Goal: Task Accomplishment & Management: Use online tool/utility

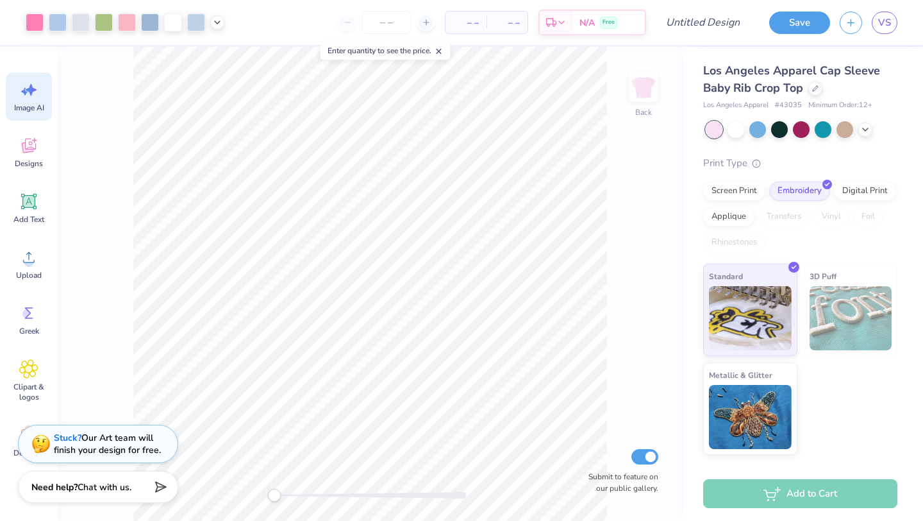
click at [22, 94] on icon at bounding box center [28, 89] width 19 height 19
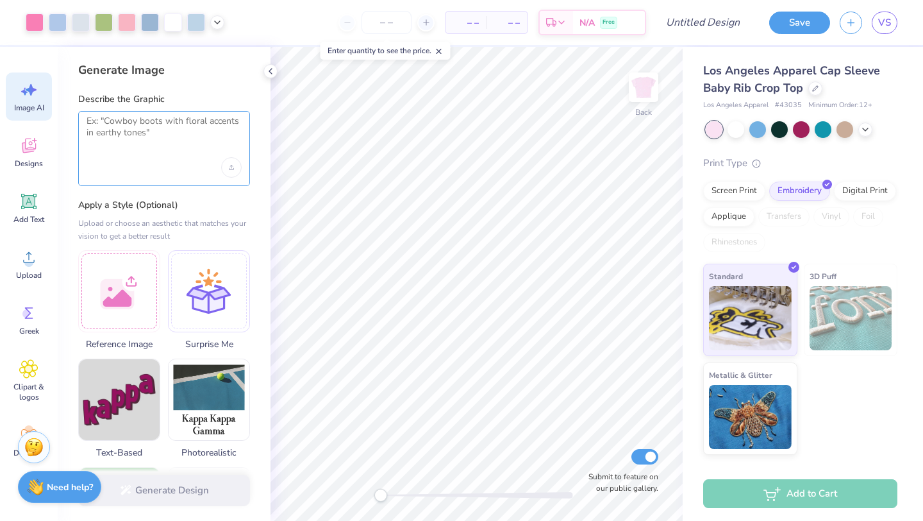
click at [153, 138] on textarea at bounding box center [164, 131] width 155 height 32
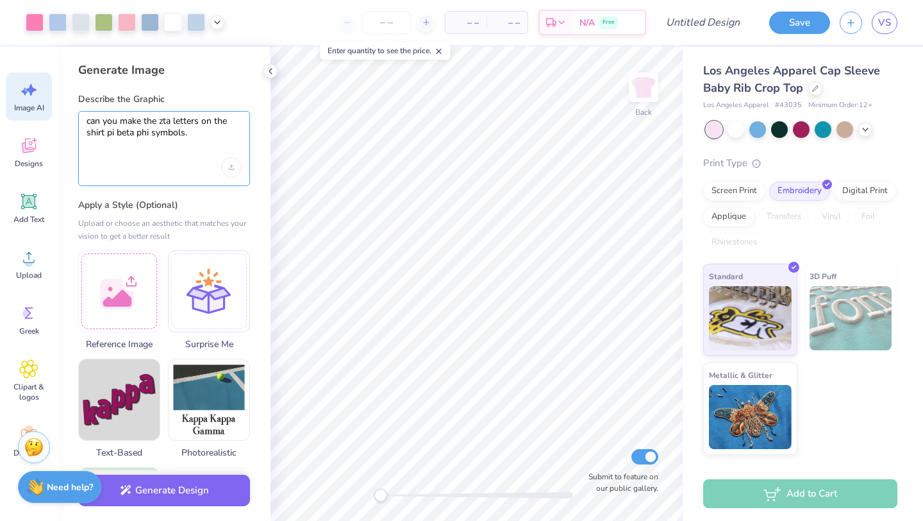
type textarea "can you make the zta letters on the shirt pi beta phi symbols."
click at [213, 472] on div "Generate Design" at bounding box center [164, 490] width 213 height 62
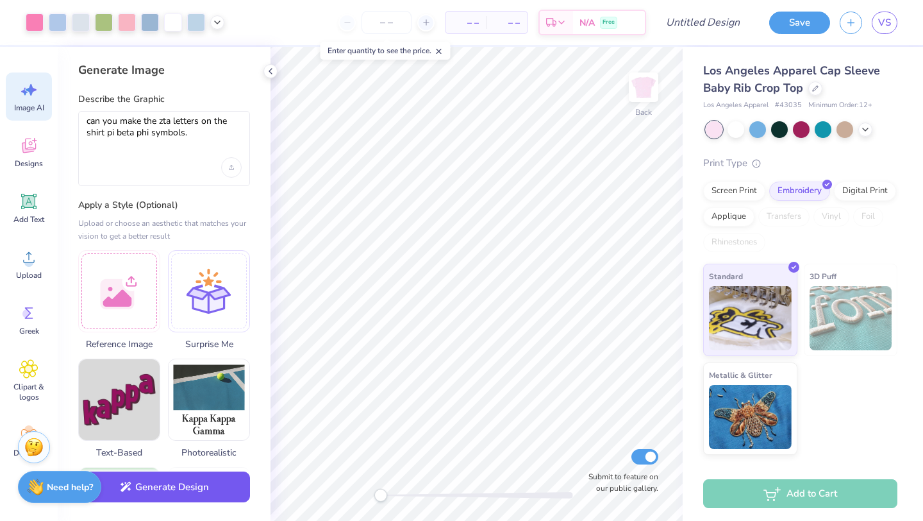
click at [217, 482] on button "Generate Design" at bounding box center [164, 486] width 172 height 31
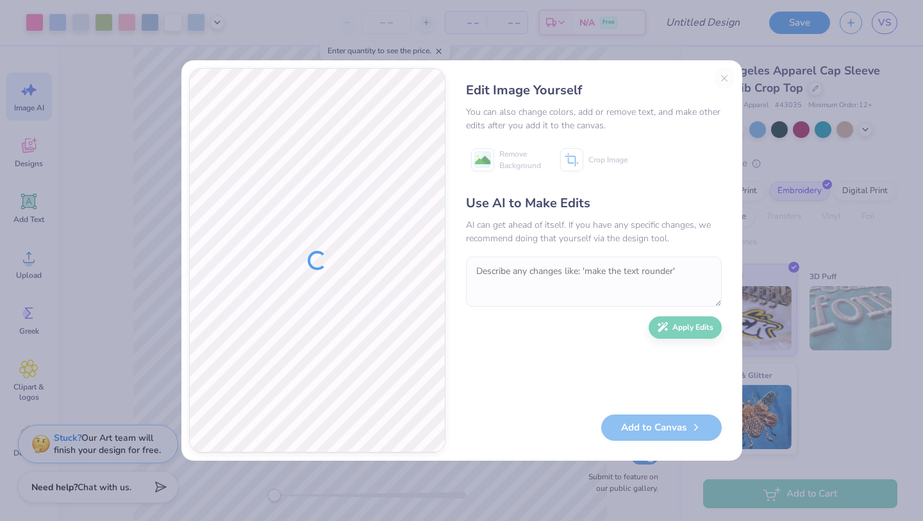
click at [696, 91] on div "Edit Image Yourself" at bounding box center [594, 90] width 256 height 19
click at [727, 76] on div "Edit Image Yourself You can also change colors, add or remove text, and make ot…" at bounding box center [593, 260] width 281 height 385
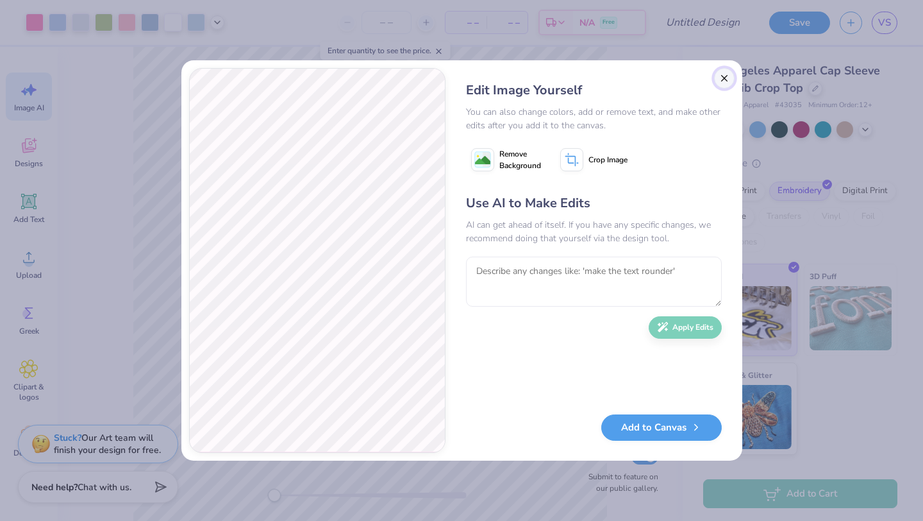
click at [721, 79] on button "Close" at bounding box center [724, 78] width 21 height 21
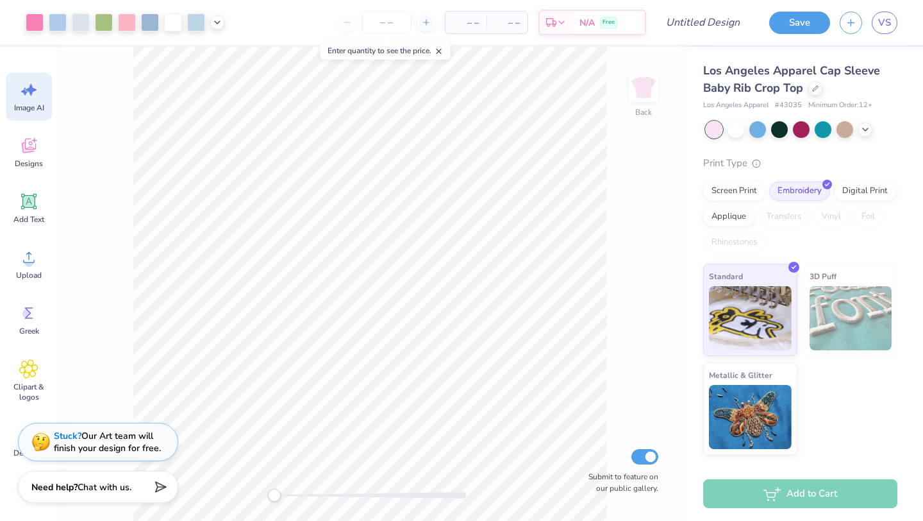
click at [123, 437] on div "Stuck? Our Art team will finish your design for free." at bounding box center [107, 442] width 107 height 24
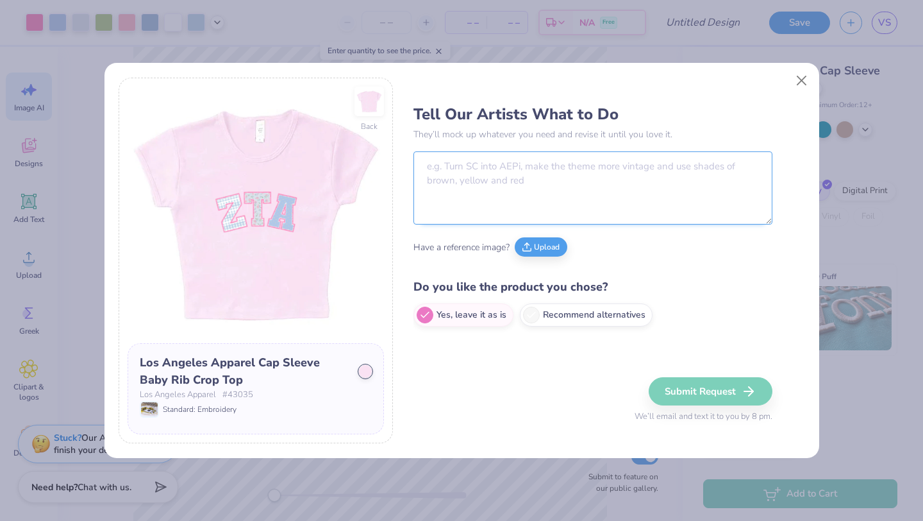
click at [539, 200] on textarea at bounding box center [593, 187] width 359 height 73
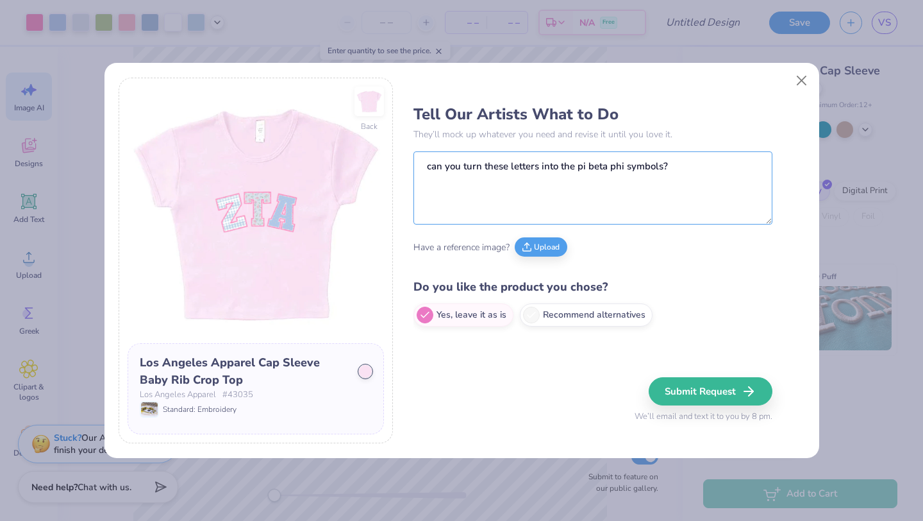
type textarea "can you turn these letters into the pi beta phi symbols?"
click at [724, 393] on button "Submit Request" at bounding box center [711, 391] width 124 height 28
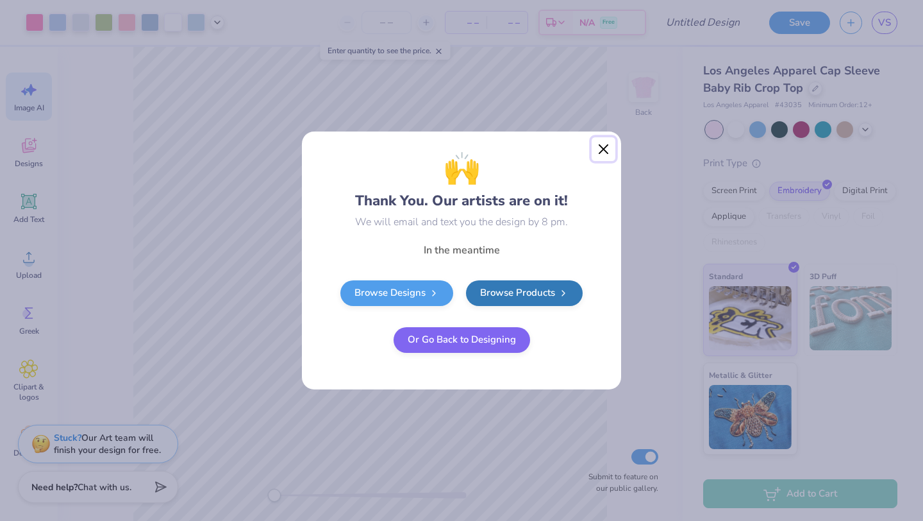
click at [602, 150] on button "Close" at bounding box center [604, 149] width 24 height 24
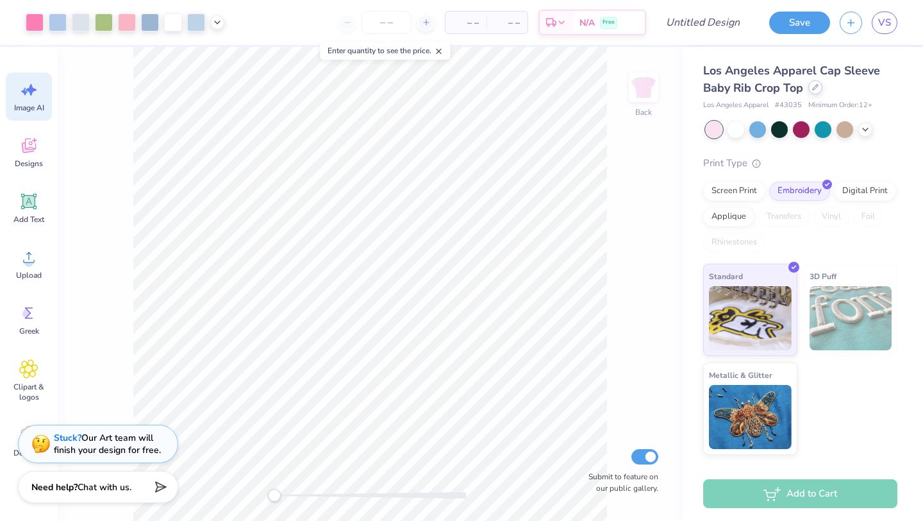
click at [814, 84] on icon at bounding box center [815, 87] width 6 height 6
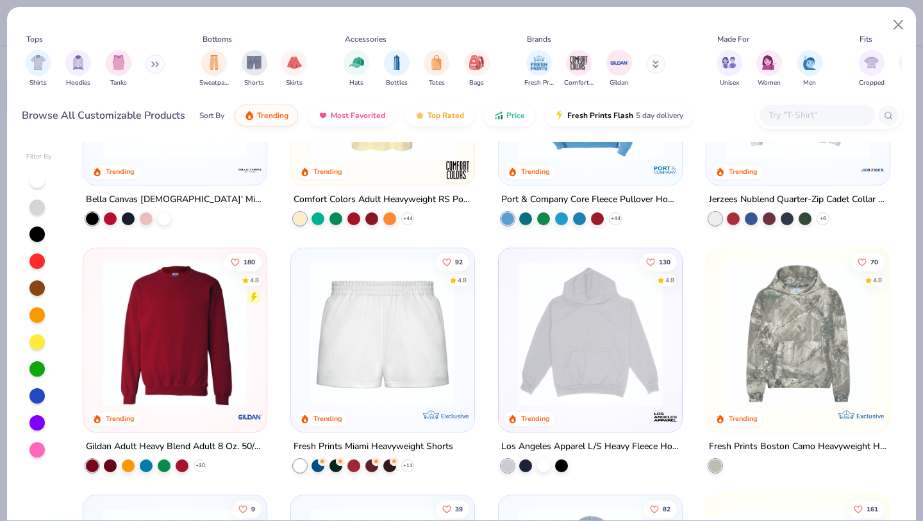
scroll to position [890, 0]
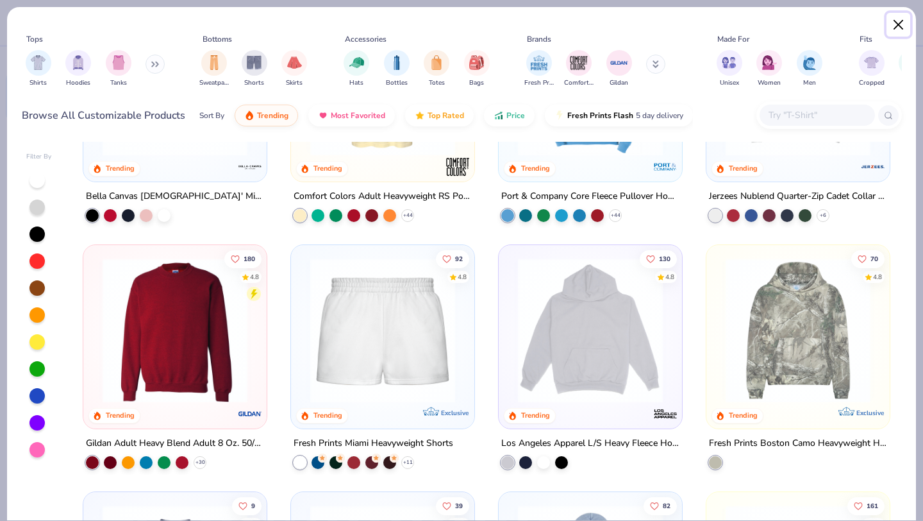
click at [901, 23] on button "Close" at bounding box center [899, 25] width 24 height 24
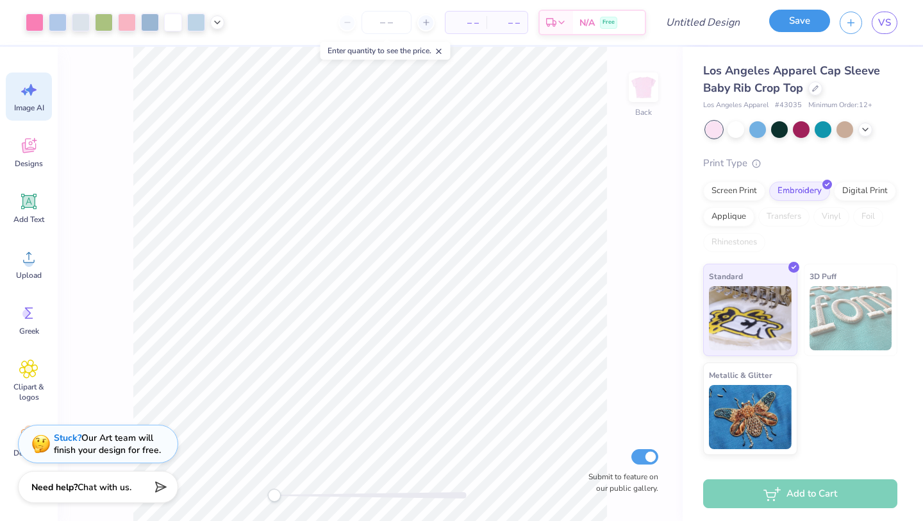
click at [786, 19] on button "Save" at bounding box center [799, 21] width 61 height 22
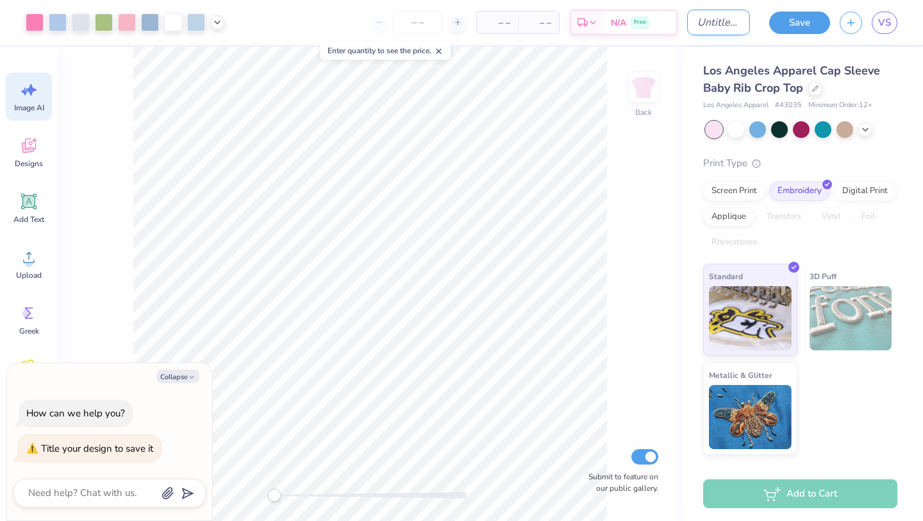
type textarea "x"
click at [740, 20] on input "Design Title" at bounding box center [718, 23] width 63 height 26
type input "b"
type textarea "x"
type input "ba"
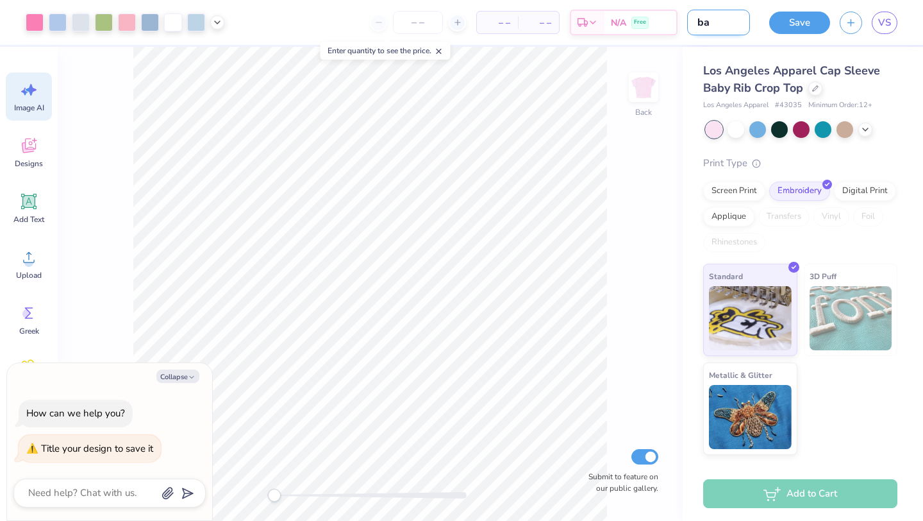
type textarea "x"
type input "bab"
type textarea "x"
type input "baby"
type textarea "x"
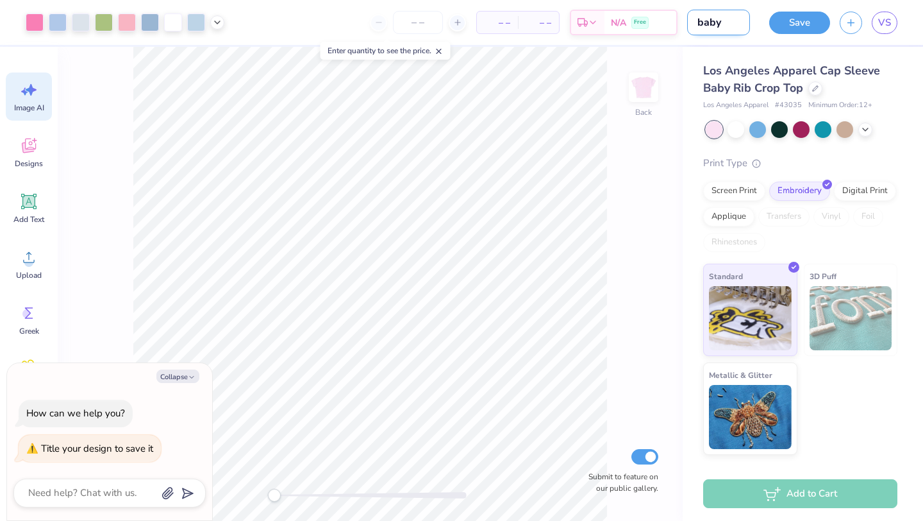
type input "baby"
type textarea "x"
type input "baby t"
type textarea "x"
type input "baby te"
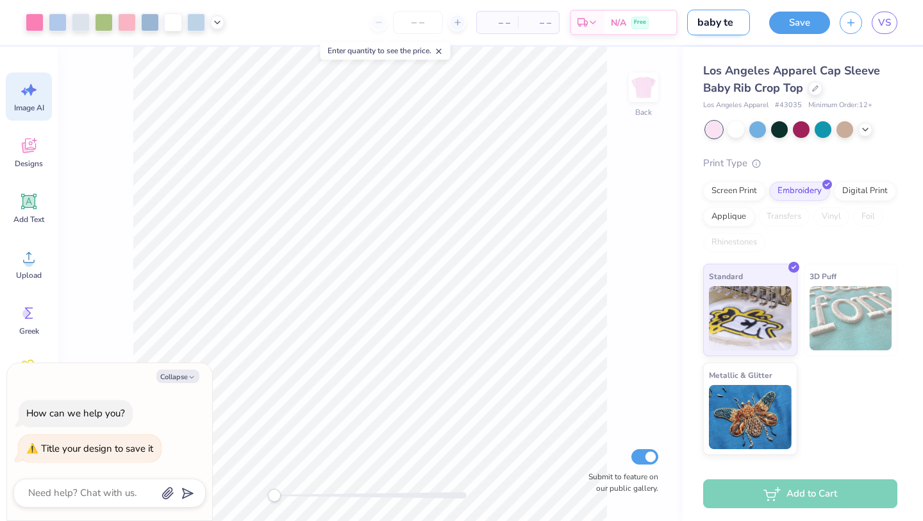
type textarea "x"
type input "baby tee"
type textarea "x"
type input "baby tee"
click at [813, 19] on button "Save" at bounding box center [799, 23] width 61 height 22
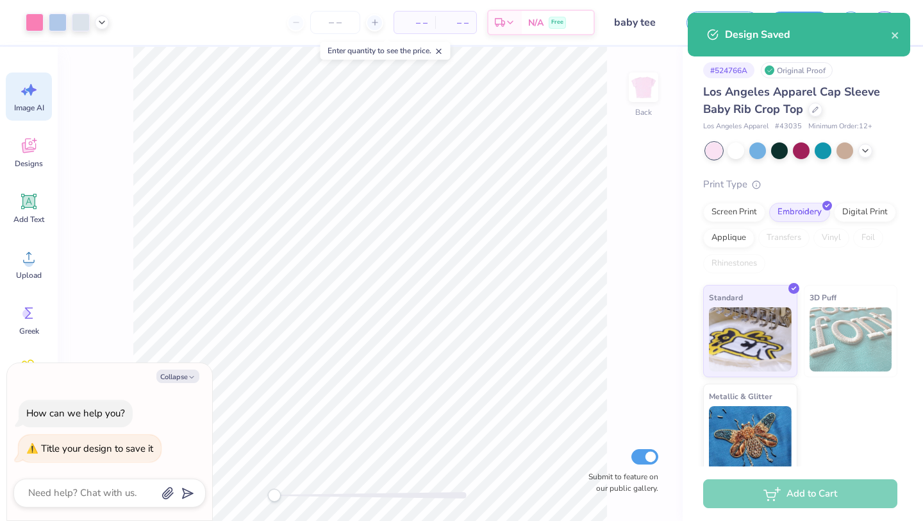
click at [905, 76] on div "# 524766A Original Proof Los Angeles Apparel Cap Sleeve Baby Rib Crop Top Los A…" at bounding box center [803, 261] width 240 height 429
click at [898, 38] on icon "close" at bounding box center [895, 35] width 6 height 6
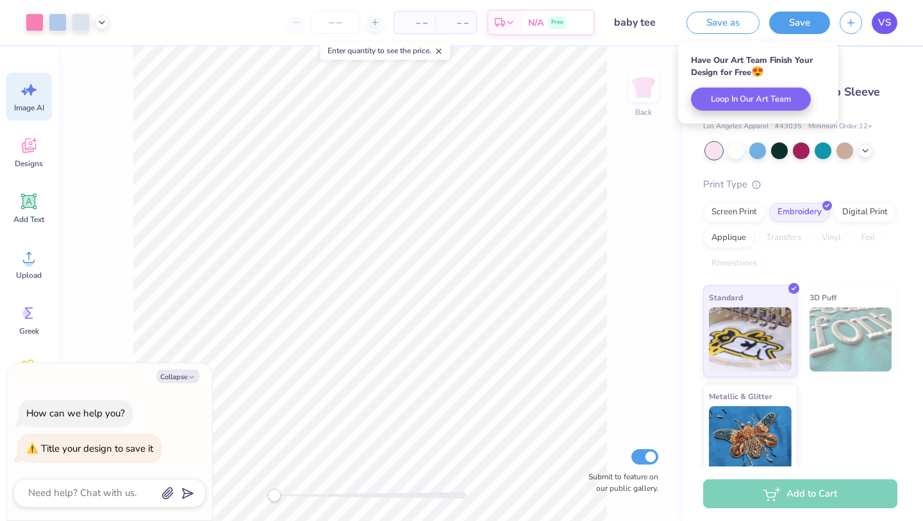
click at [884, 22] on span "VS" at bounding box center [884, 22] width 13 height 15
type textarea "x"
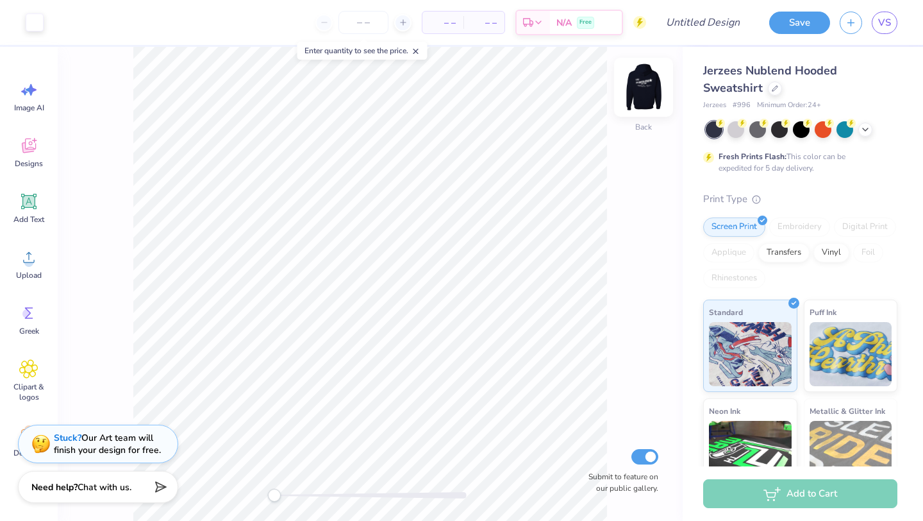
click at [642, 97] on img at bounding box center [643, 87] width 51 height 51
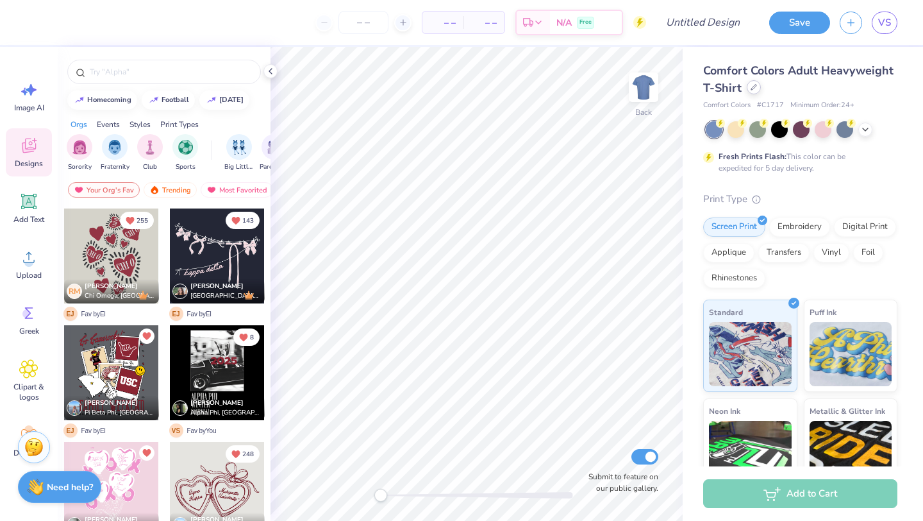
click at [754, 87] on icon at bounding box center [754, 87] width 6 height 6
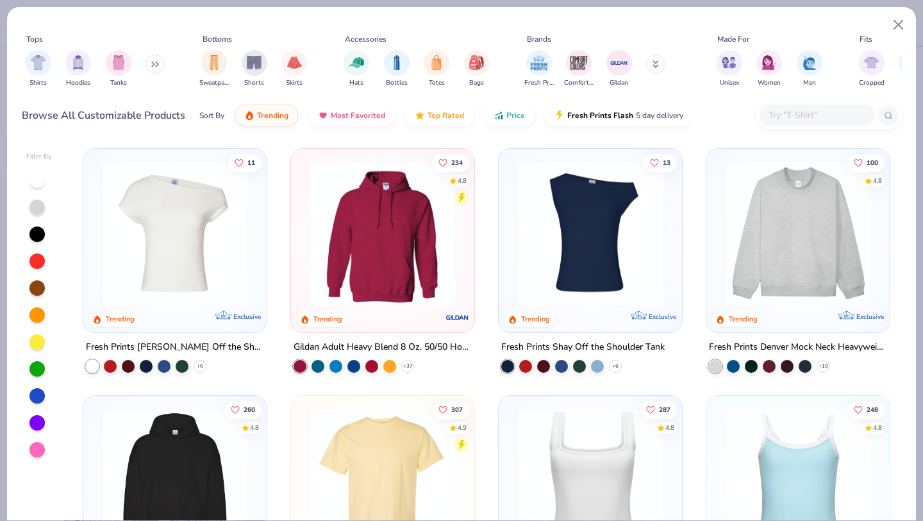
click at [153, 59] on button at bounding box center [155, 63] width 19 height 19
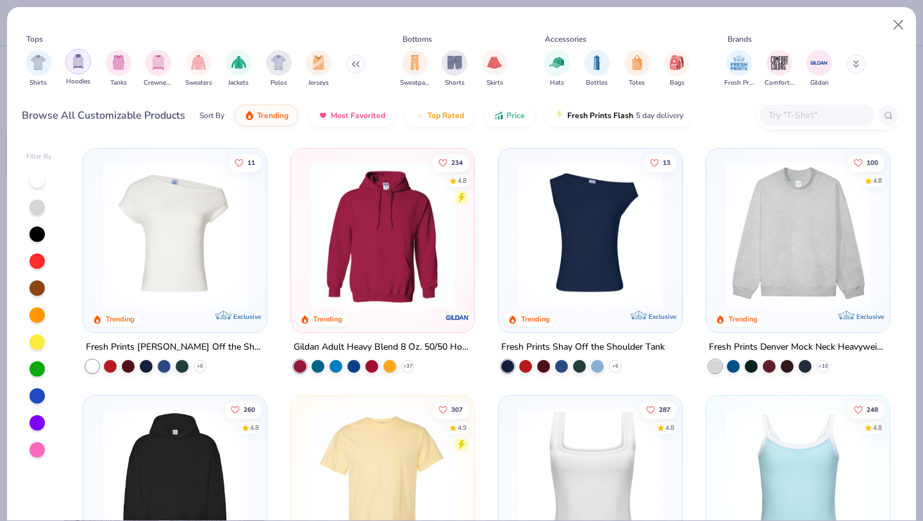
click at [79, 65] on img "filter for Hoodies" at bounding box center [78, 61] width 14 height 15
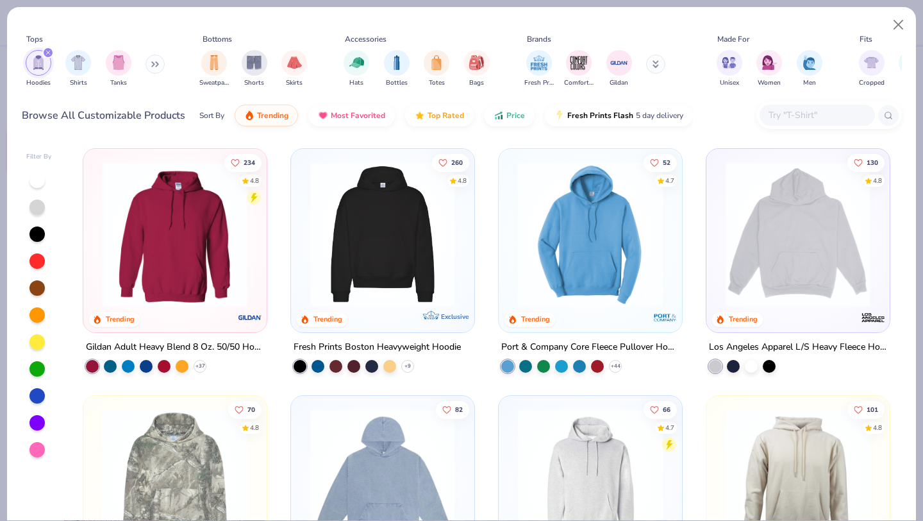
click at [368, 244] on img at bounding box center [383, 234] width 158 height 145
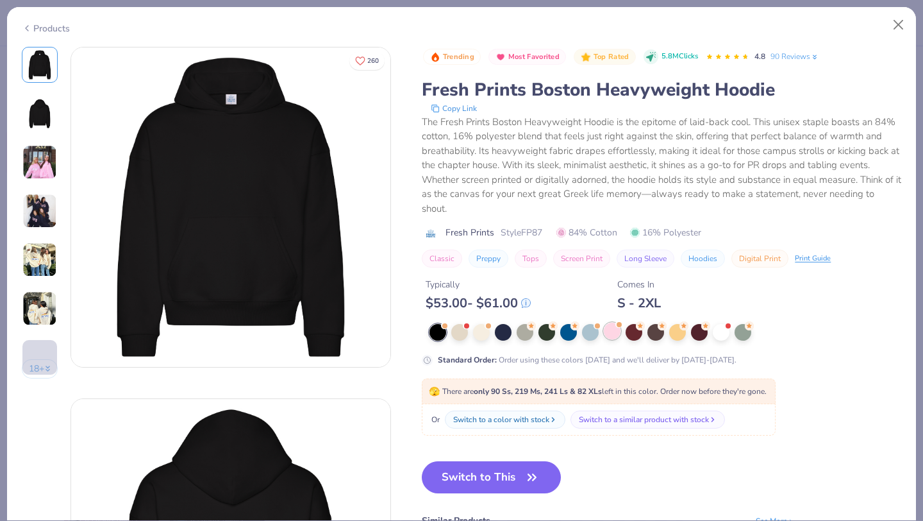
click at [605, 333] on div at bounding box center [612, 330] width 17 height 17
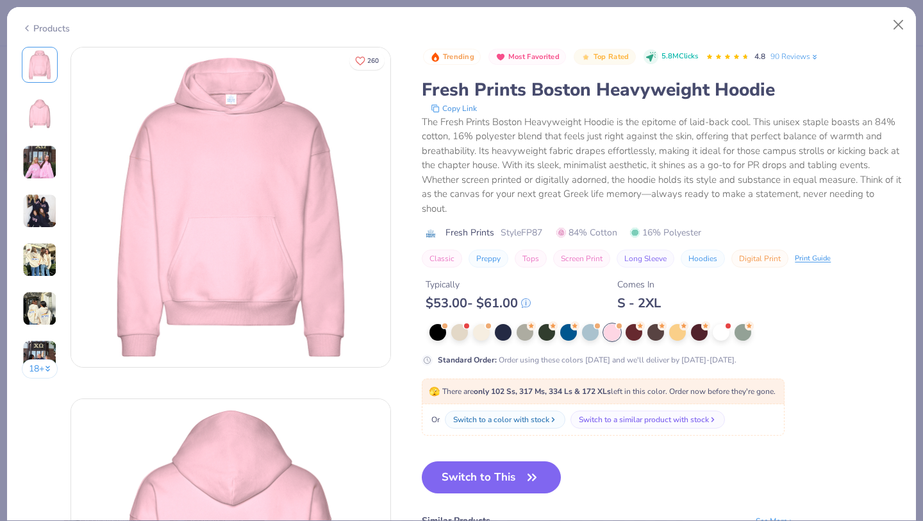
click at [29, 254] on img at bounding box center [39, 259] width 35 height 35
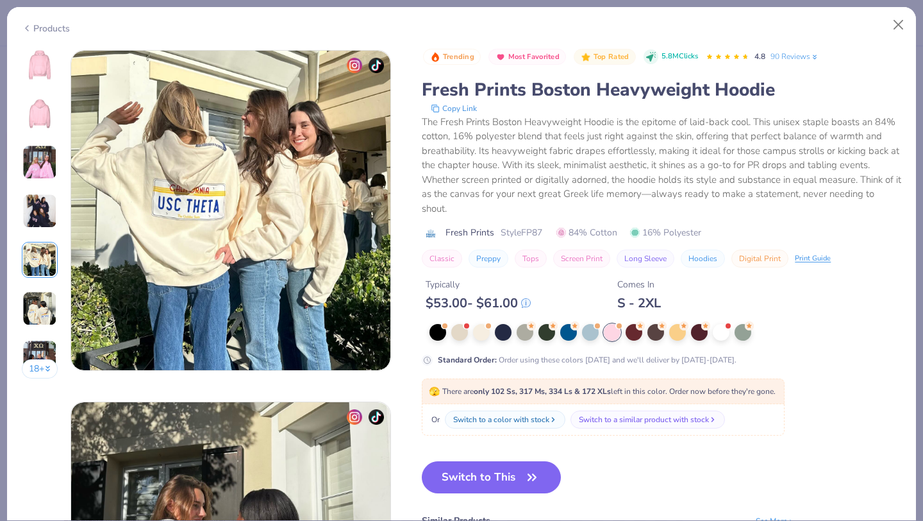
scroll to position [1405, 0]
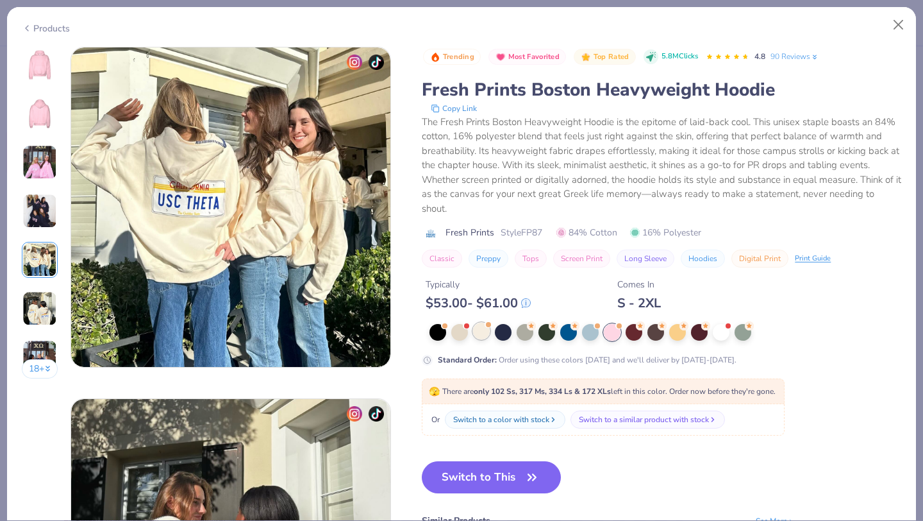
click at [480, 333] on div at bounding box center [481, 330] width 17 height 17
click at [43, 76] on img at bounding box center [39, 64] width 31 height 31
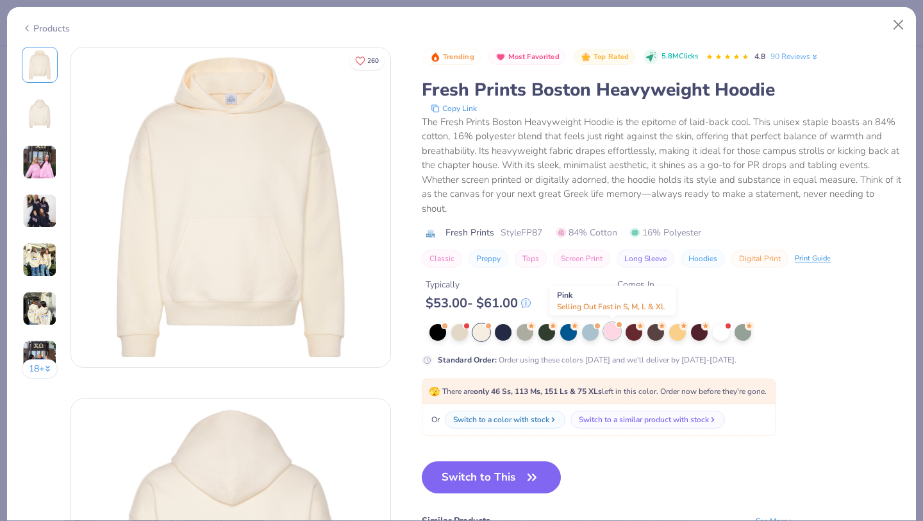
click at [612, 335] on div at bounding box center [612, 330] width 17 height 17
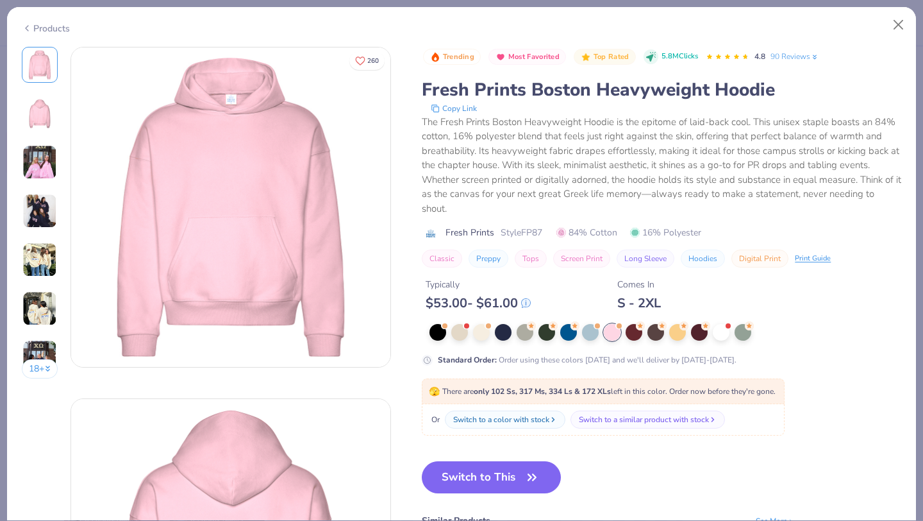
scroll to position [26, 0]
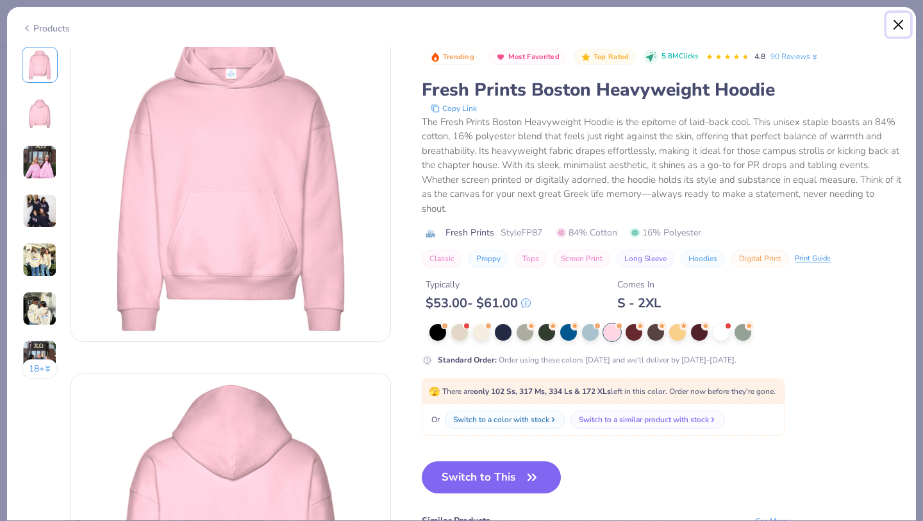
click at [899, 31] on button "Close" at bounding box center [899, 25] width 24 height 24
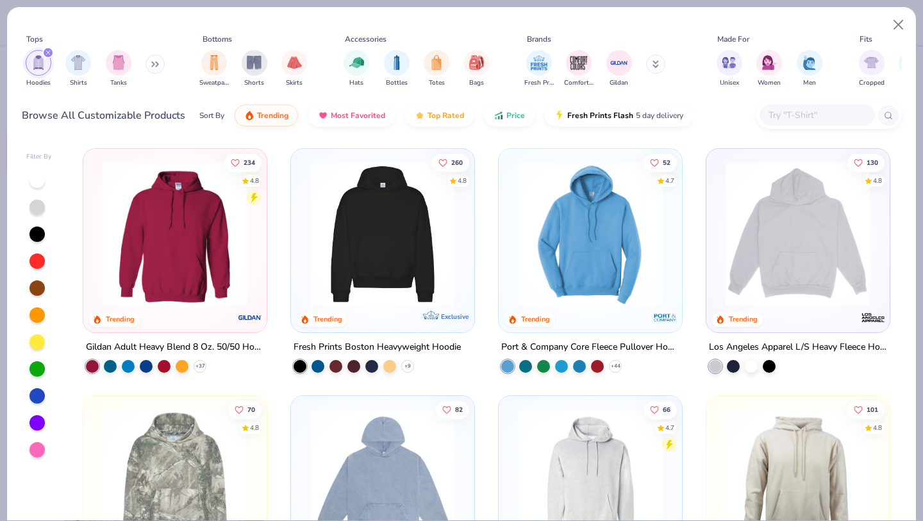
click at [176, 199] on img at bounding box center [175, 234] width 158 height 145
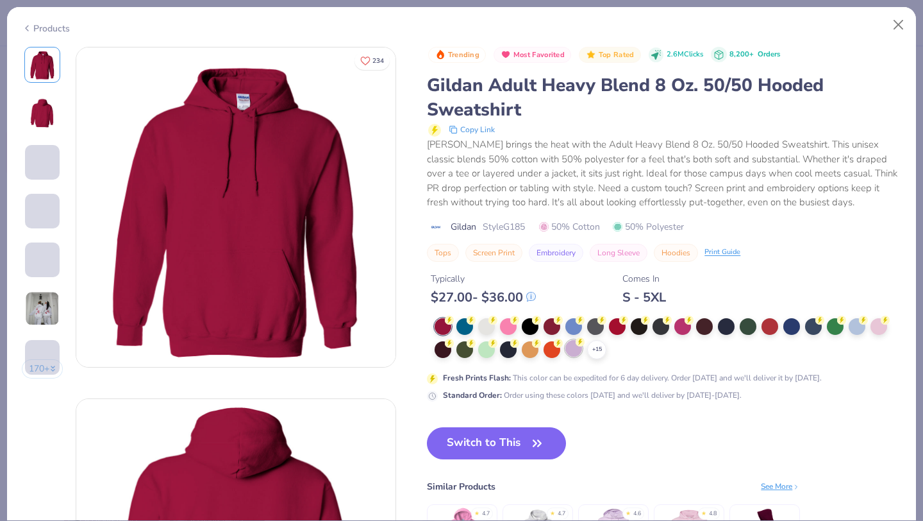
click at [571, 343] on div at bounding box center [573, 348] width 17 height 17
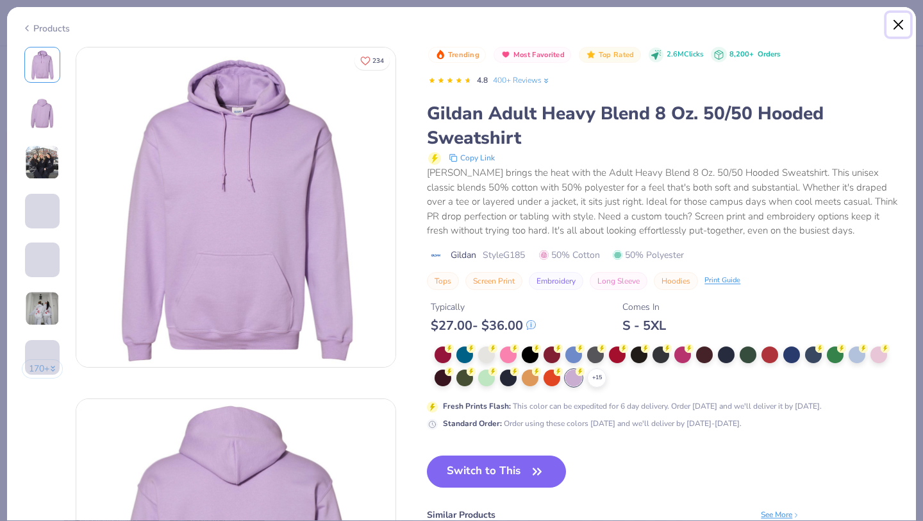
click at [894, 24] on button "Close" at bounding box center [899, 25] width 24 height 24
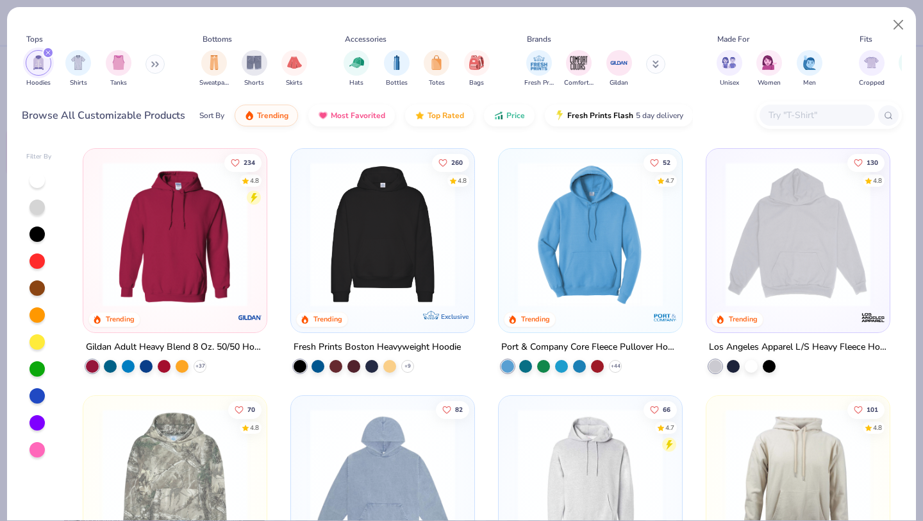
click at [398, 238] on img at bounding box center [383, 234] width 158 height 145
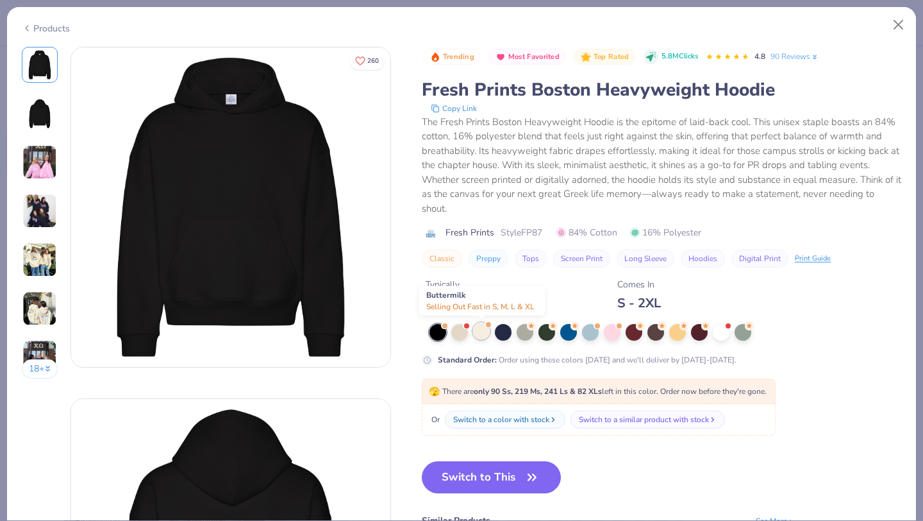
click at [480, 333] on div at bounding box center [481, 330] width 17 height 17
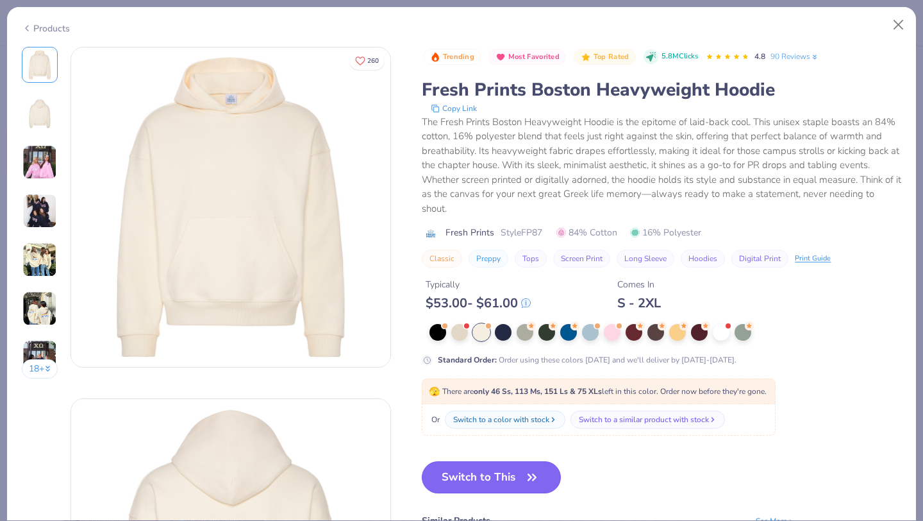
click at [510, 480] on button "Switch to This" at bounding box center [491, 477] width 139 height 32
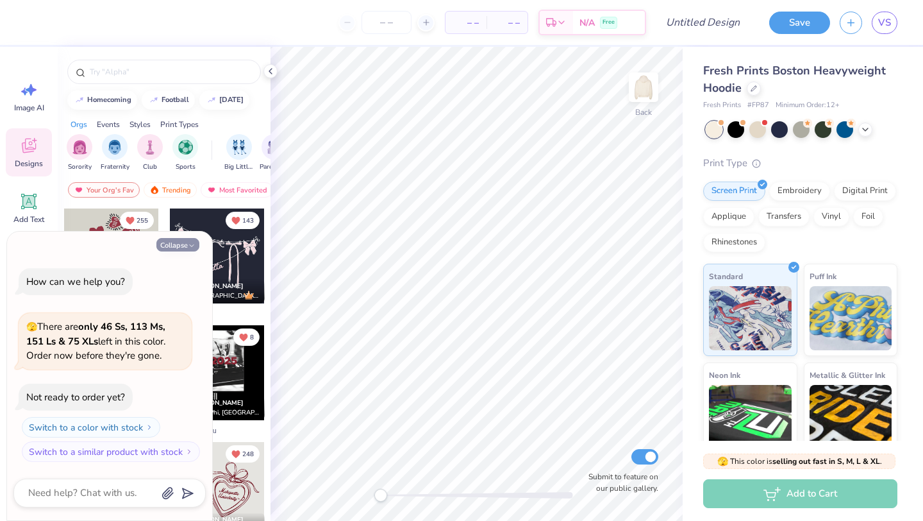
click at [188, 244] on icon "button" at bounding box center [192, 246] width 8 height 8
type textarea "x"
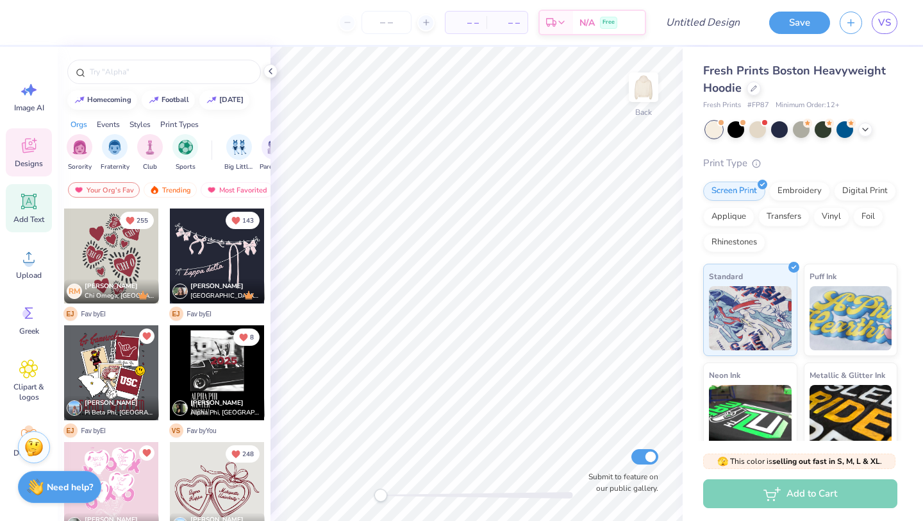
click at [30, 202] on icon at bounding box center [29, 202] width 12 height 12
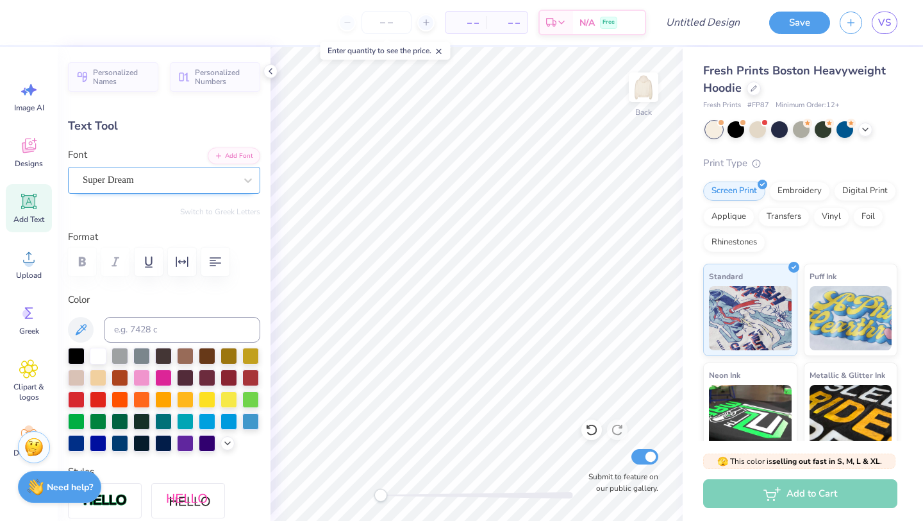
click at [187, 176] on div "Super Dream" at bounding box center [158, 180] width 155 height 20
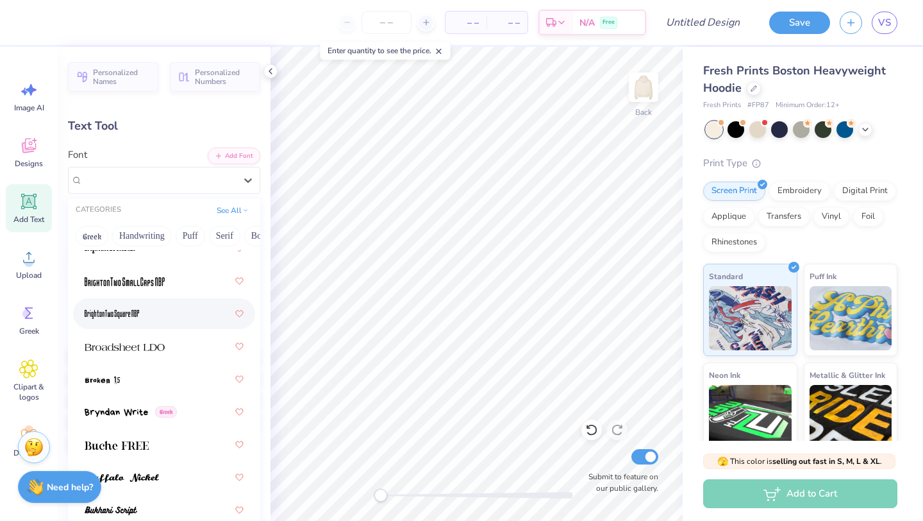
scroll to position [1483, 0]
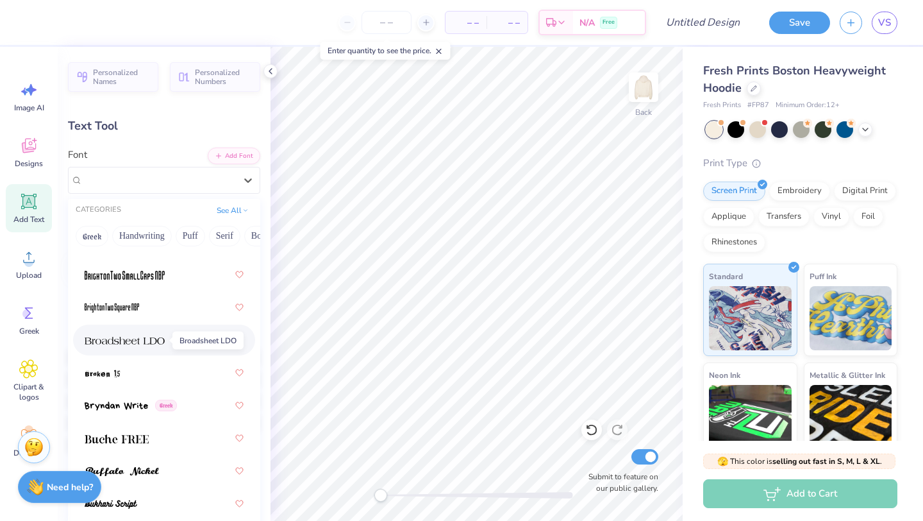
click at [142, 338] on img at bounding box center [125, 340] width 80 height 9
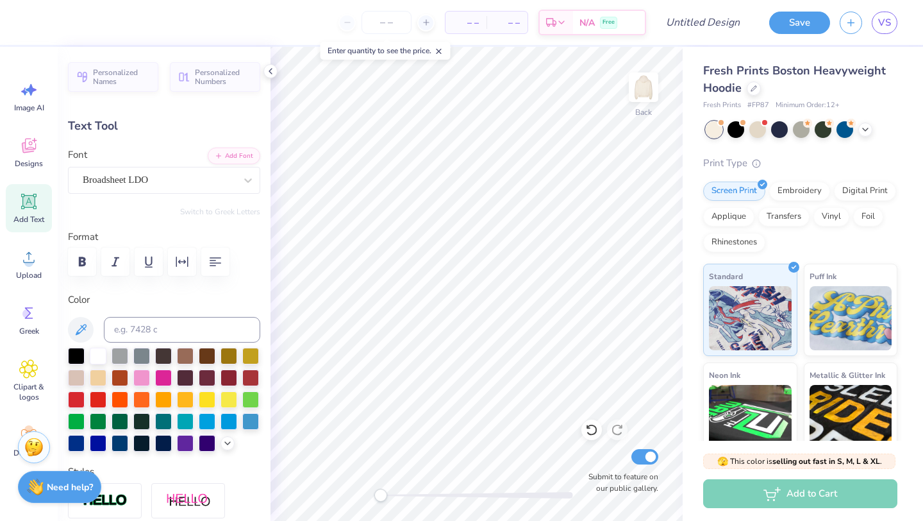
scroll to position [0, 0]
type textarea "Pi Beta Phi"
type input "14.61"
type input "2.17"
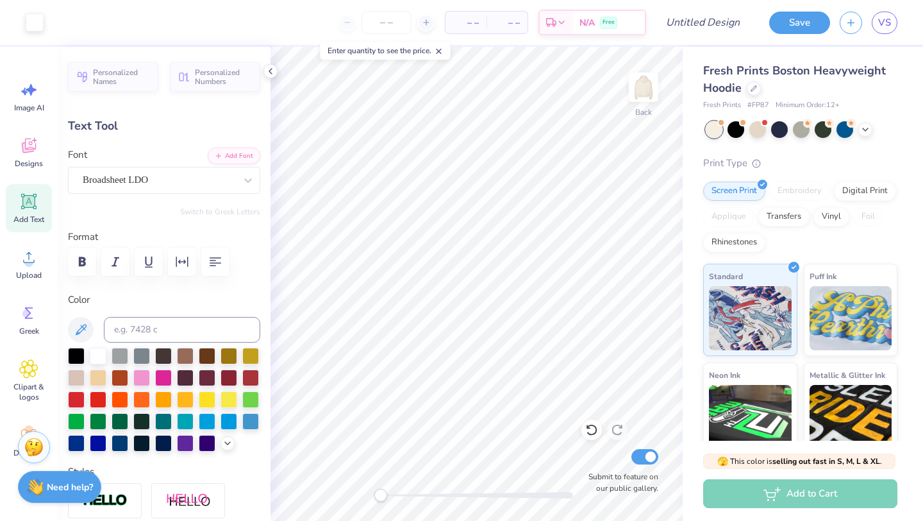
type input "5.67"
type input "10.05"
type input "1.49"
type input "6.34"
type input "6.97"
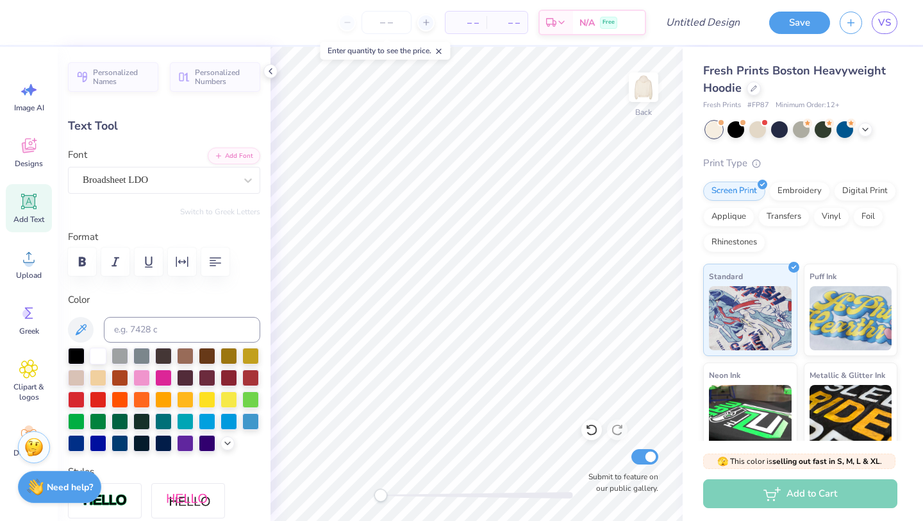
type input "1.03"
type input "7.90"
click at [77, 256] on icon "button" at bounding box center [81, 261] width 15 height 15
click at [226, 443] on icon at bounding box center [227, 442] width 10 height 10
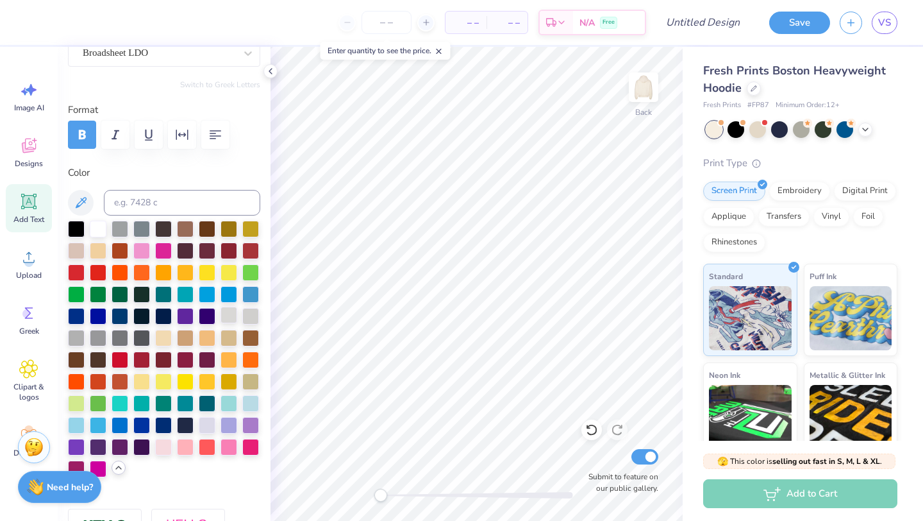
scroll to position [135, 0]
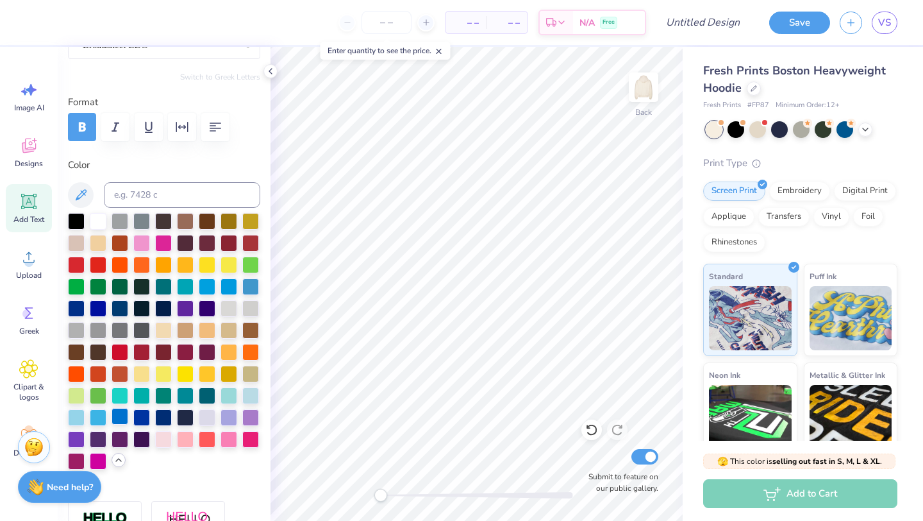
click at [122, 418] on div at bounding box center [120, 416] width 17 height 17
type input "6.99"
type input "1.04"
type input "9.05"
type input "5.20"
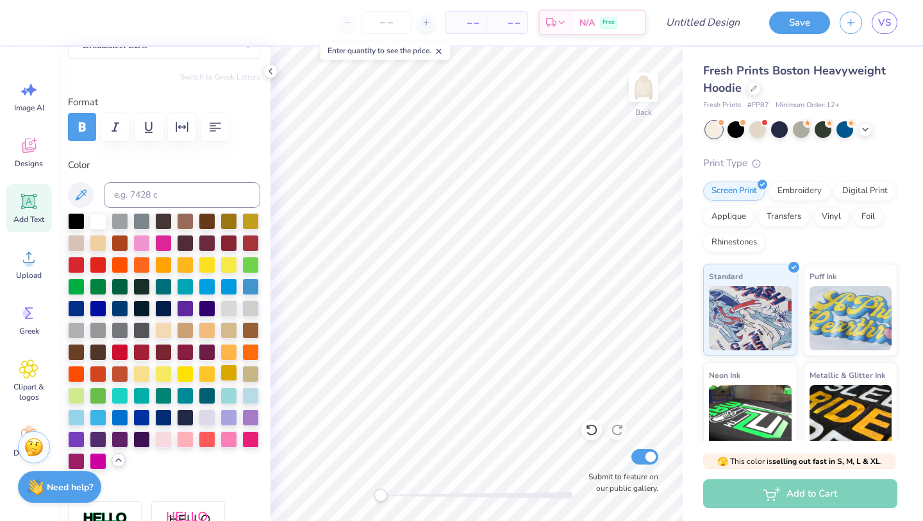
type input "0.78"
type input "9.70"
type input "3.92"
type input "0.59"
type input "10.18"
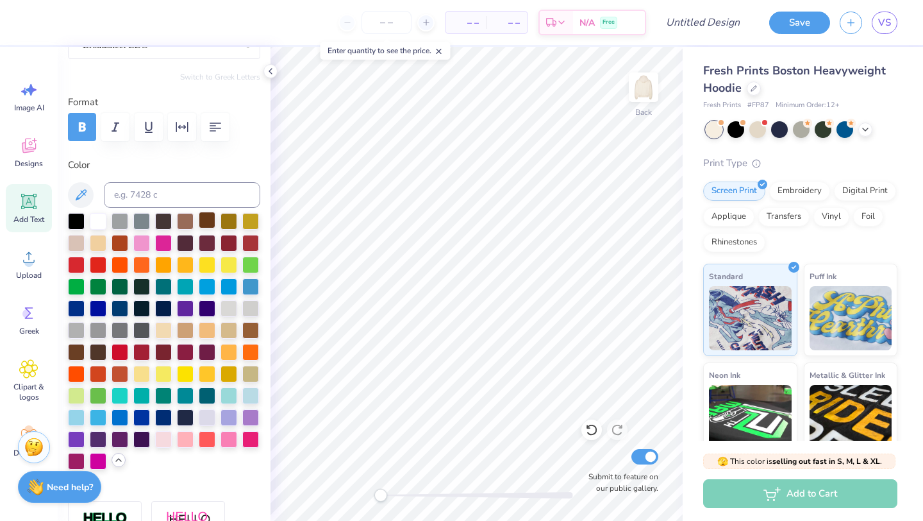
scroll to position [0, 3]
type textarea "unc chapel hill"
type input "5.22"
type input "0.72"
type input "11.11"
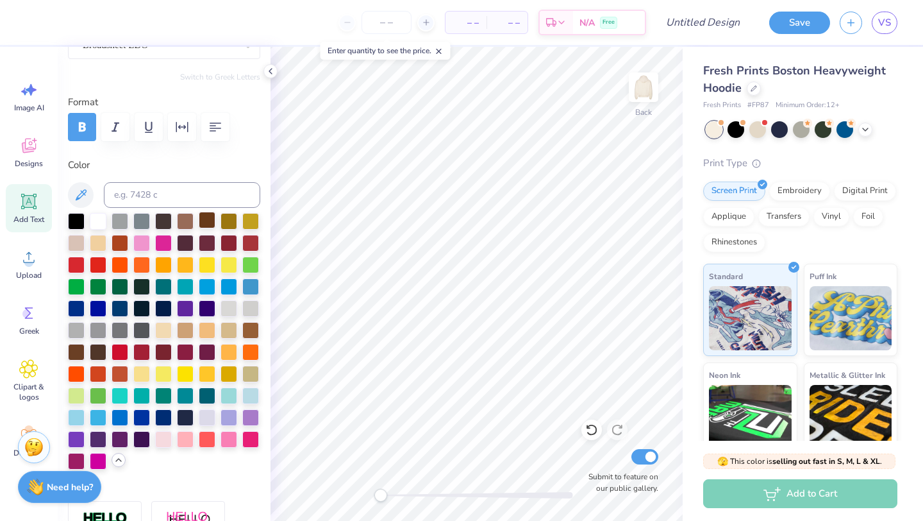
type input "4.23"
type input "0.59"
type input "11.14"
type textarea "h"
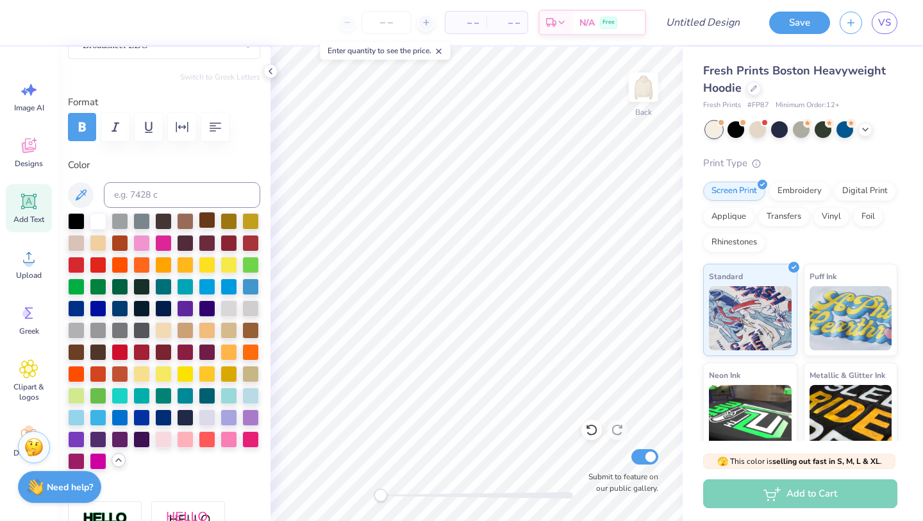
scroll to position [1, 0]
type textarea "nc alpha"
type input "2.53"
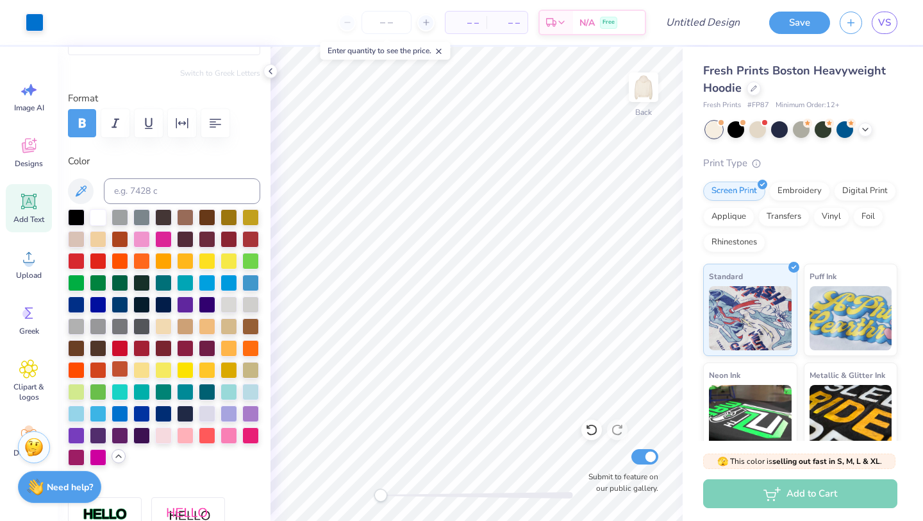
scroll to position [0, 0]
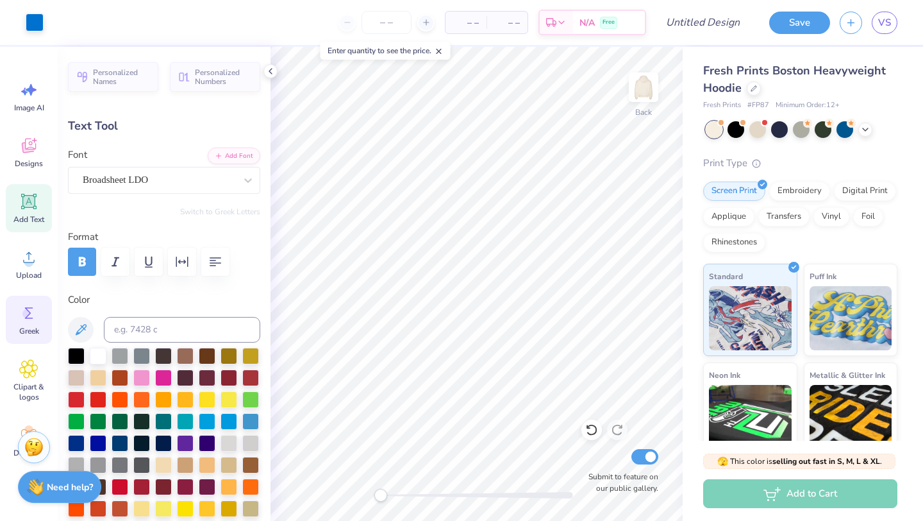
click at [25, 315] on circle at bounding box center [26, 313] width 9 height 9
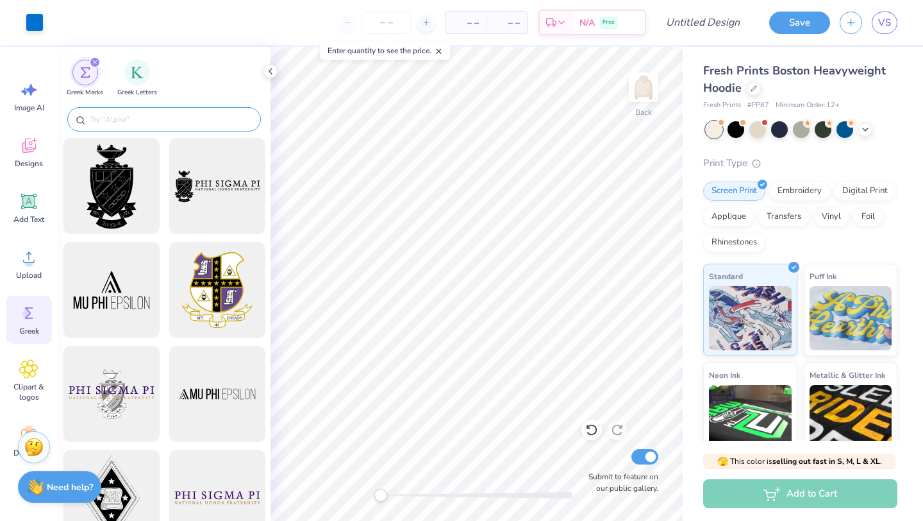
click at [178, 113] on input "text" at bounding box center [170, 119] width 164 height 13
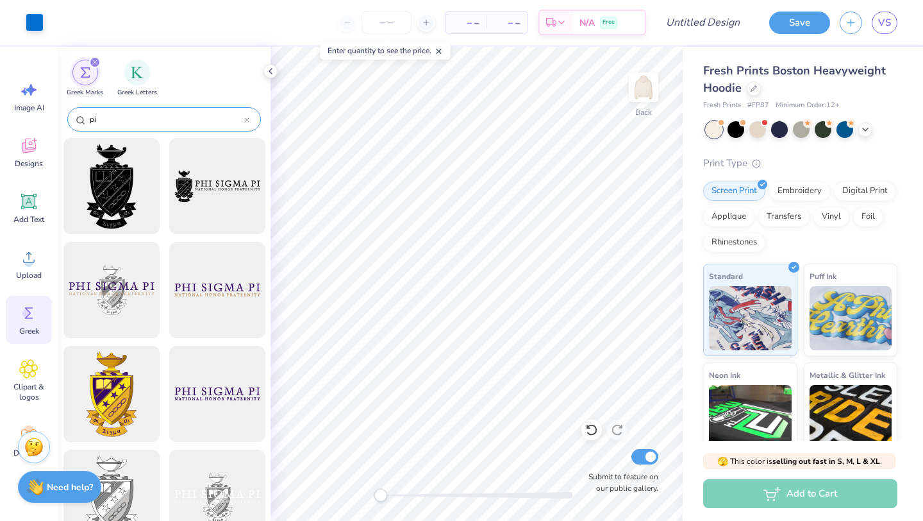
type input "pi"
click at [142, 69] on img "filter for Greek Letters" at bounding box center [137, 71] width 13 height 13
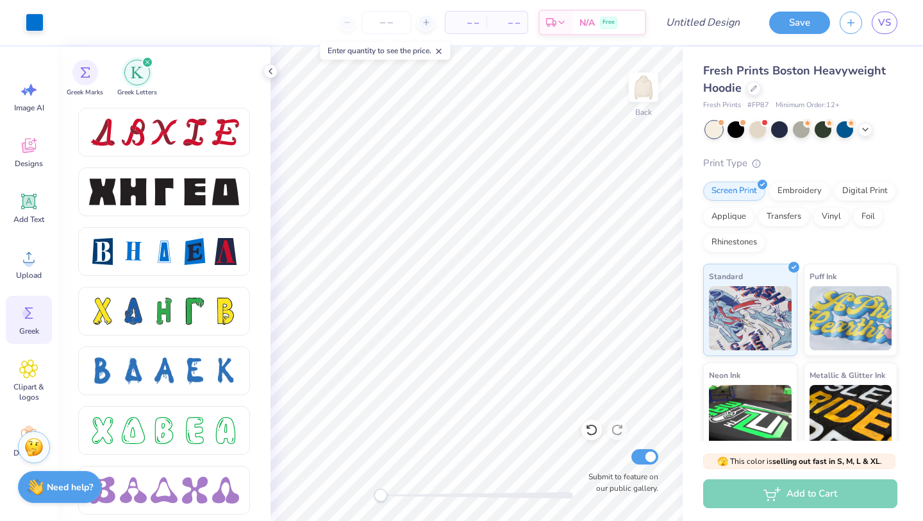
scroll to position [1667, 0]
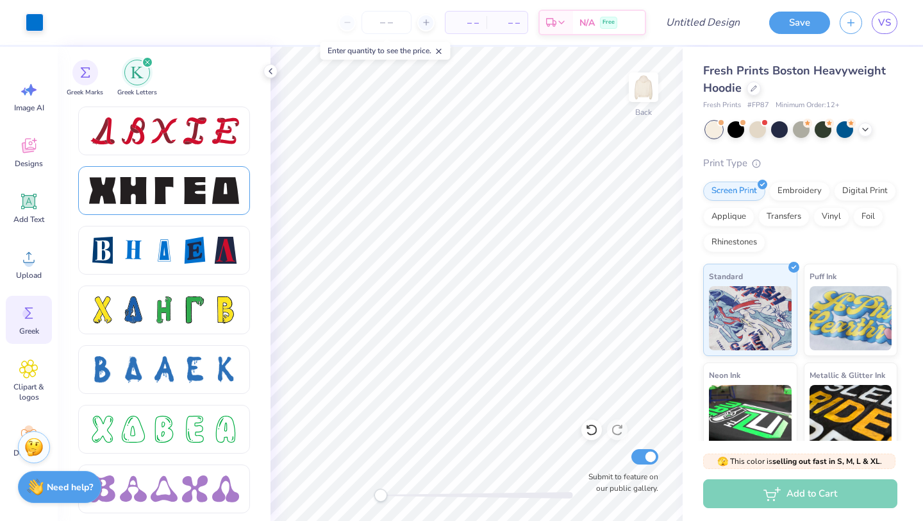
click at [186, 190] on div at bounding box center [194, 190] width 27 height 27
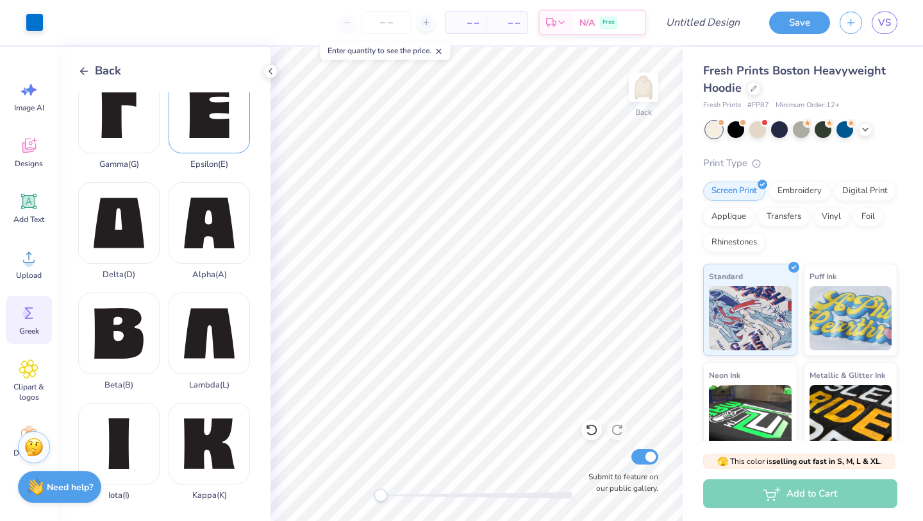
scroll to position [132, 0]
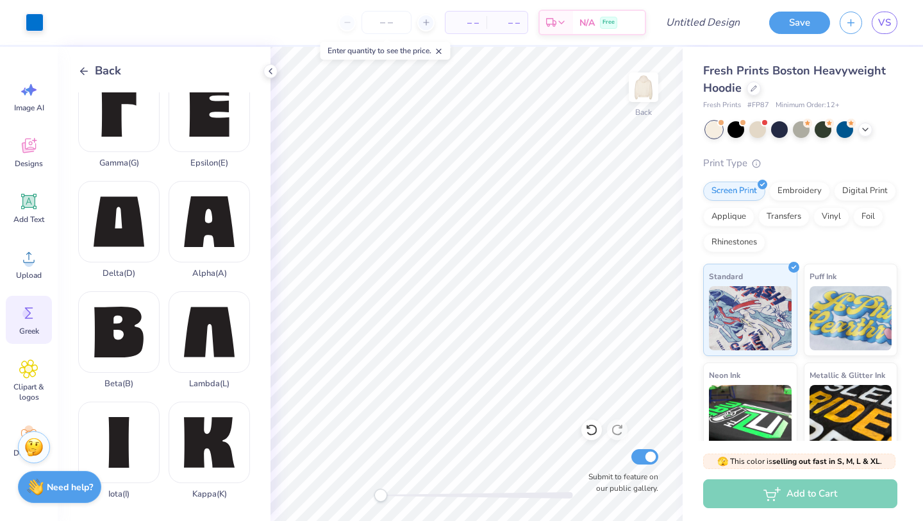
click at [88, 68] on icon at bounding box center [84, 71] width 12 height 12
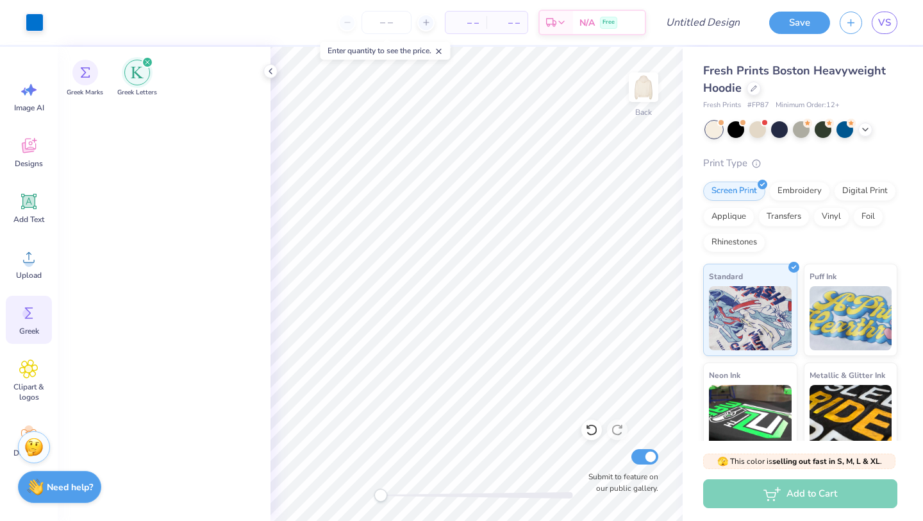
scroll to position [0, 0]
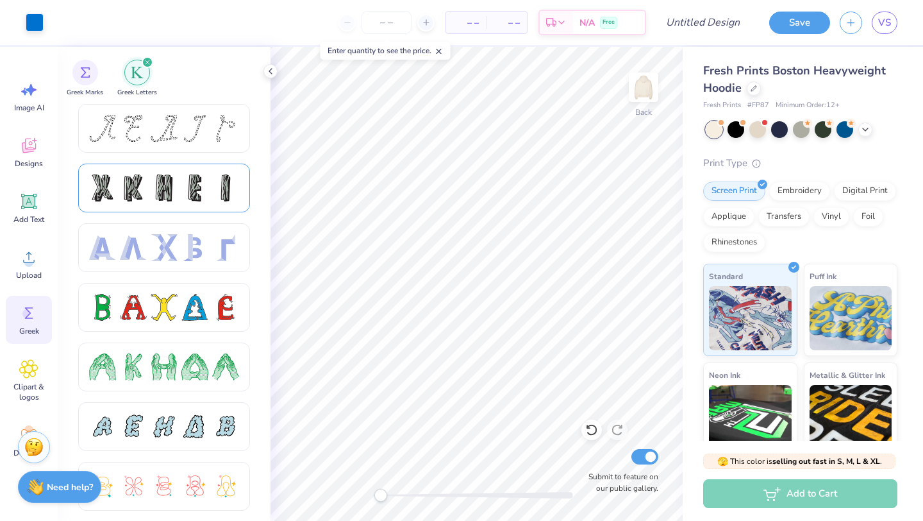
click at [179, 187] on div at bounding box center [164, 187] width 150 height 27
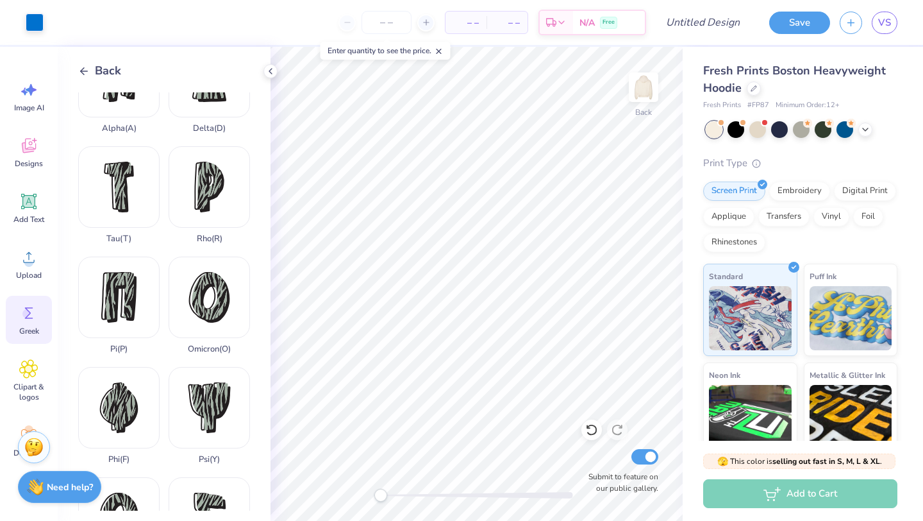
scroll to position [498, 0]
click at [103, 280] on div "Pi ( P )" at bounding box center [118, 304] width 81 height 97
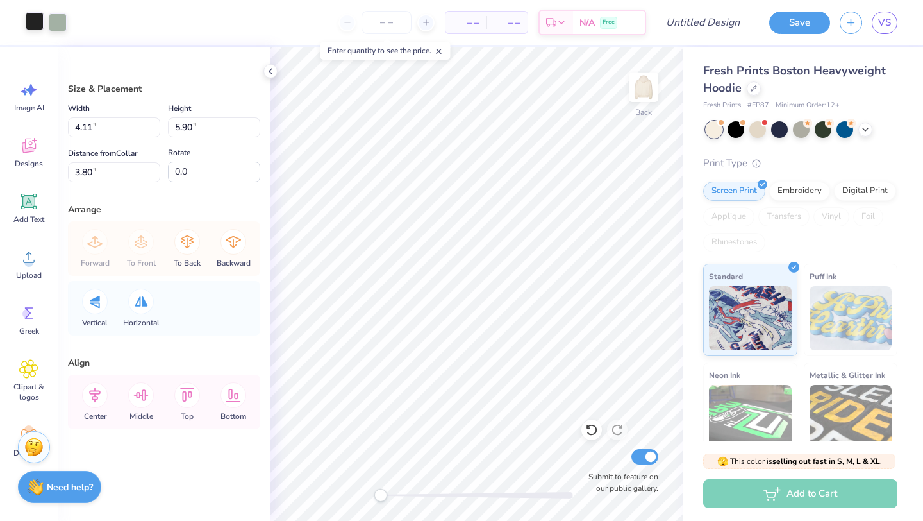
click at [33, 22] on div at bounding box center [35, 21] width 18 height 18
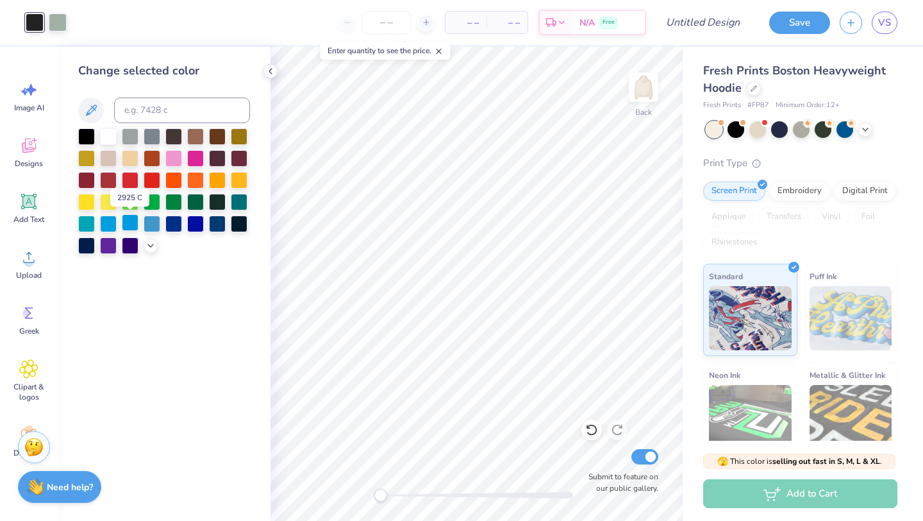
click at [136, 220] on div at bounding box center [130, 222] width 17 height 17
click at [56, 27] on div at bounding box center [58, 21] width 18 height 18
click at [124, 222] on div at bounding box center [130, 222] width 17 height 17
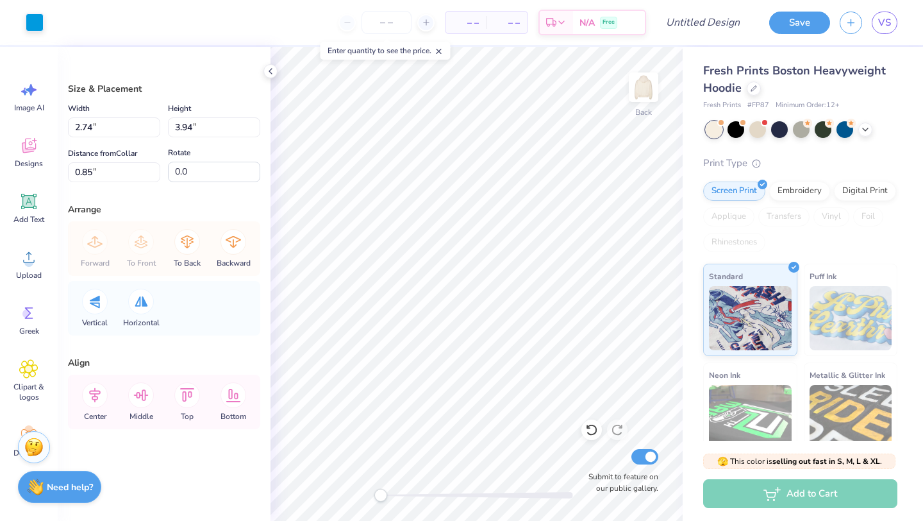
type input "2.74"
type input "3.94"
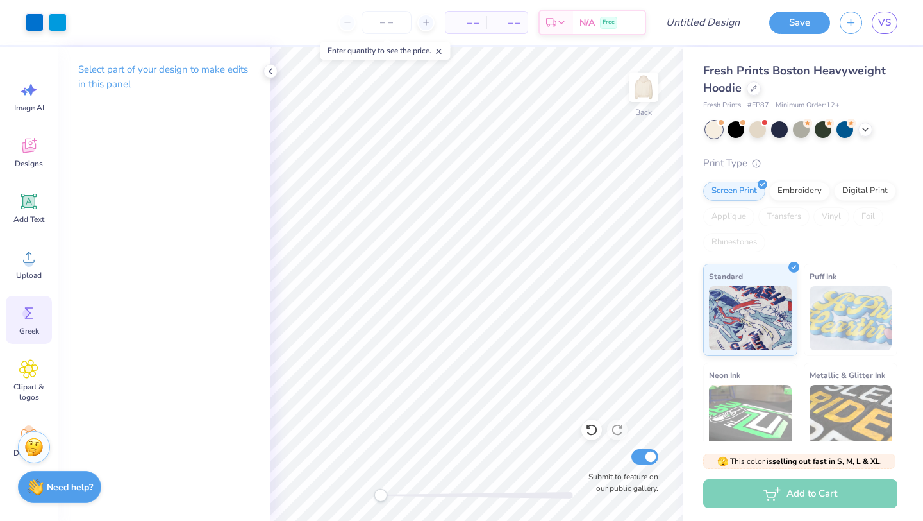
click at [25, 322] on icon at bounding box center [28, 312] width 19 height 19
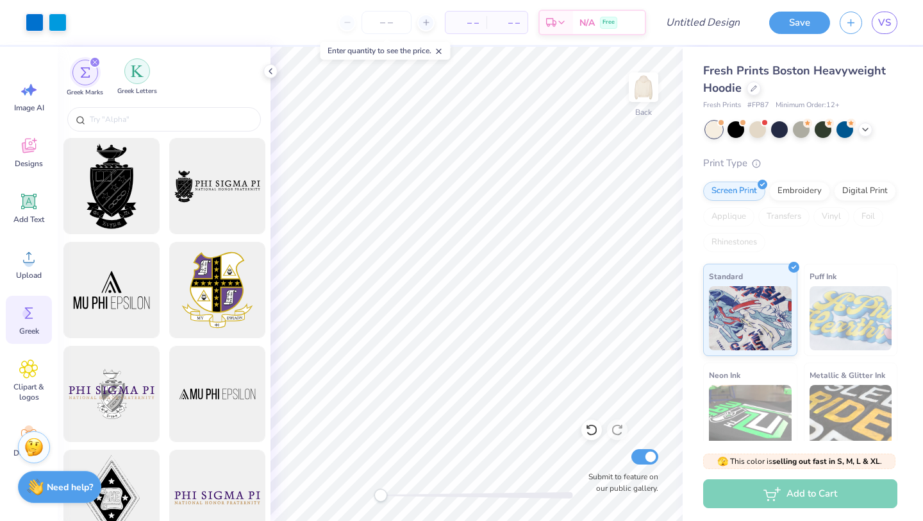
click at [133, 63] on div "filter for Greek Letters" at bounding box center [137, 71] width 26 height 26
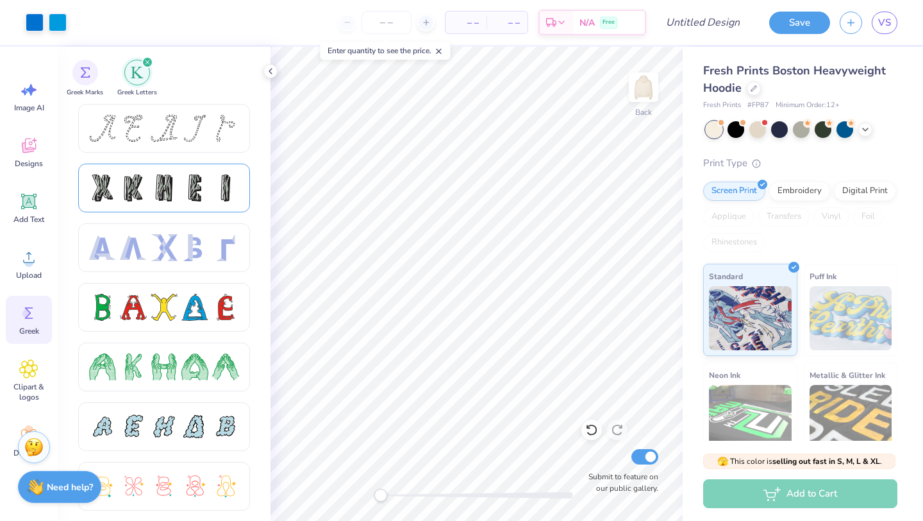
click at [203, 181] on div at bounding box center [194, 187] width 27 height 27
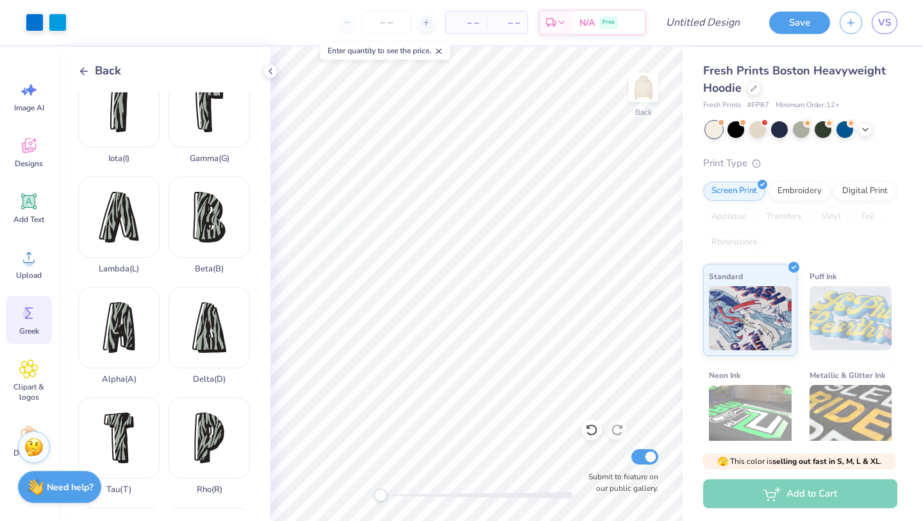
scroll to position [248, 0]
click at [230, 224] on div "Beta ( B )" at bounding box center [209, 223] width 81 height 97
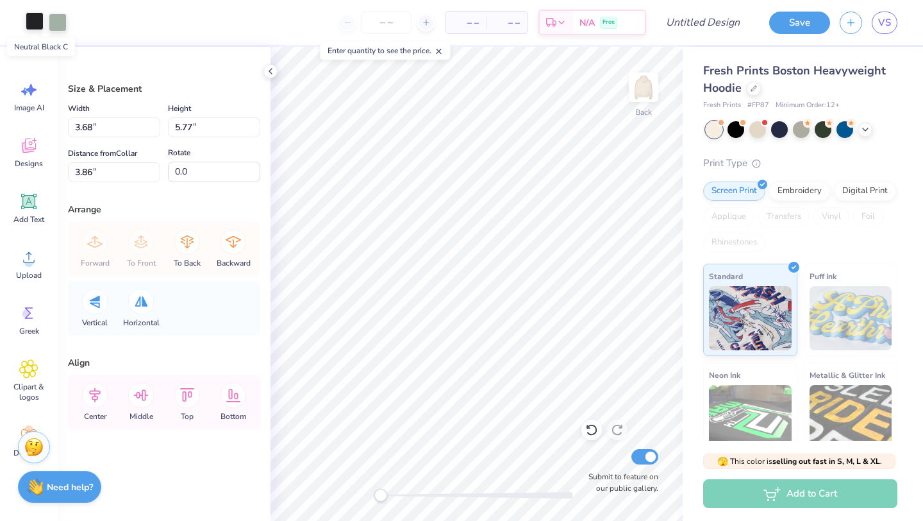
click at [31, 22] on div at bounding box center [35, 21] width 18 height 18
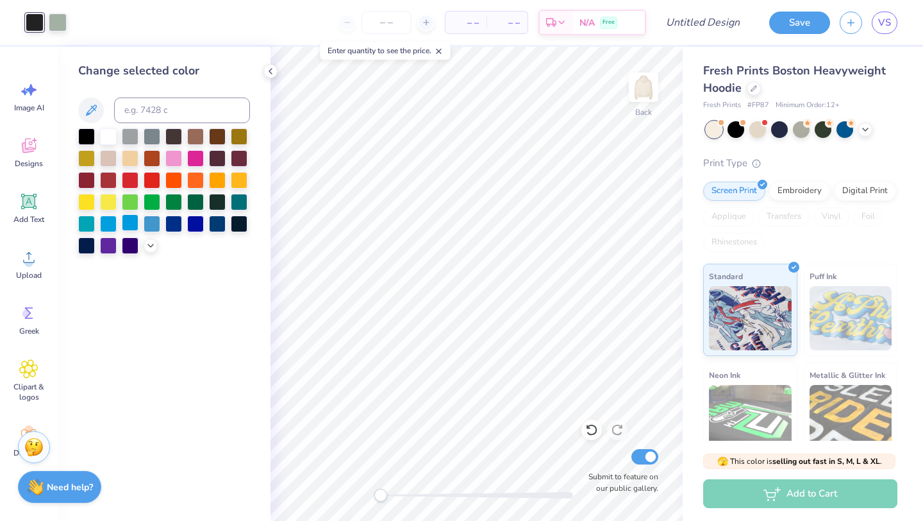
click at [131, 224] on div at bounding box center [130, 222] width 17 height 17
click at [58, 22] on div at bounding box center [58, 21] width 18 height 18
click at [135, 222] on div at bounding box center [130, 222] width 17 height 17
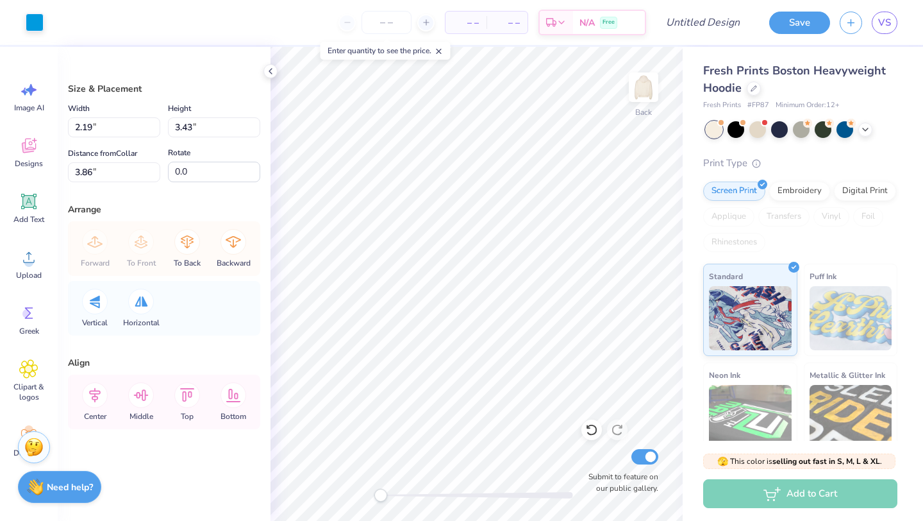
type input "2.19"
type input "3.43"
type input "2.74"
type input "3.94"
type input "0.85"
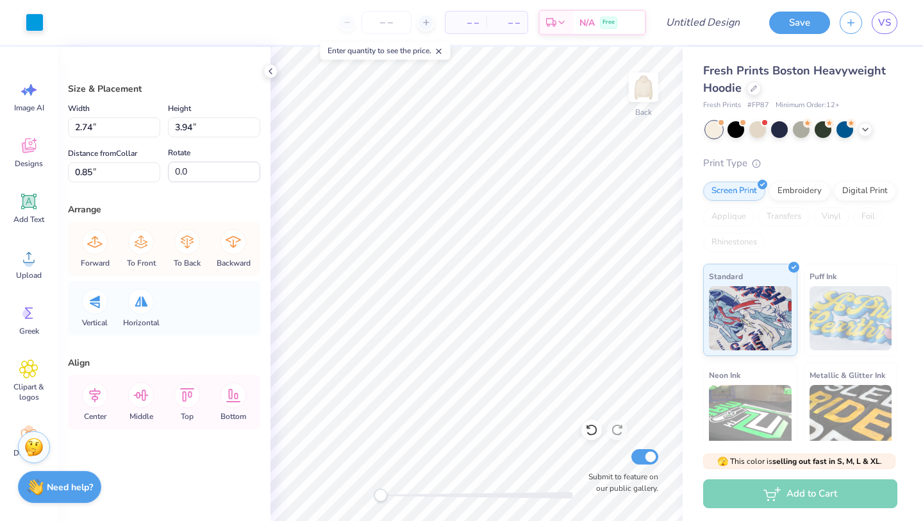
type input "2.48"
type input "3.56"
type input "1.03"
type input "2.19"
type input "3.43"
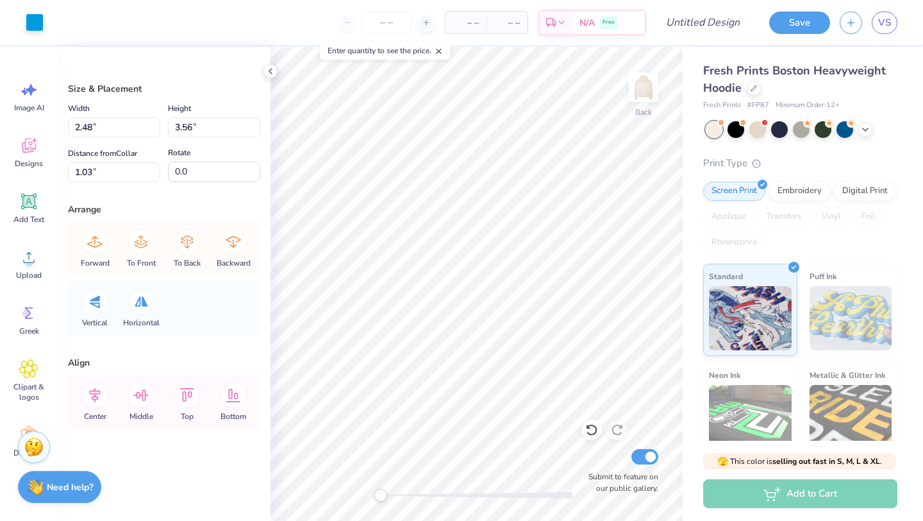
type input "5.03"
type input "2.33"
type input "3.66"
type input "3.00"
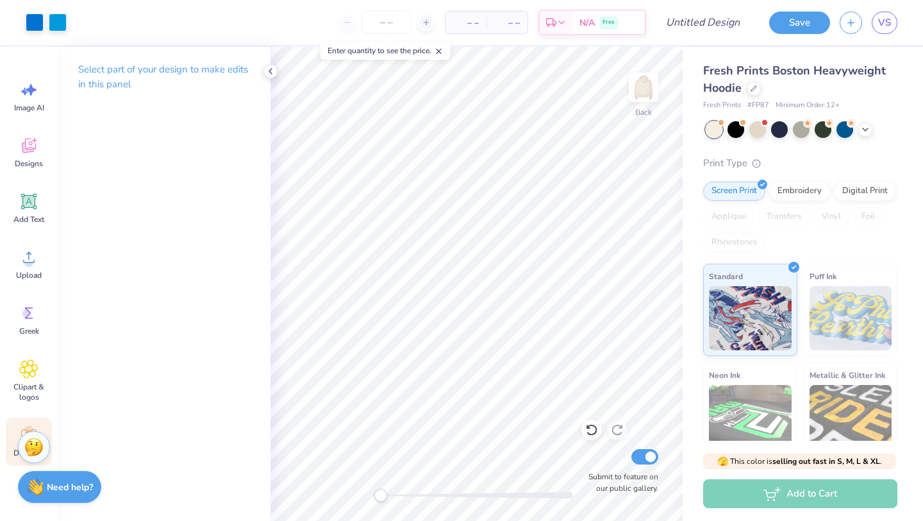
click at [21, 421] on div "Decorate" at bounding box center [29, 441] width 46 height 48
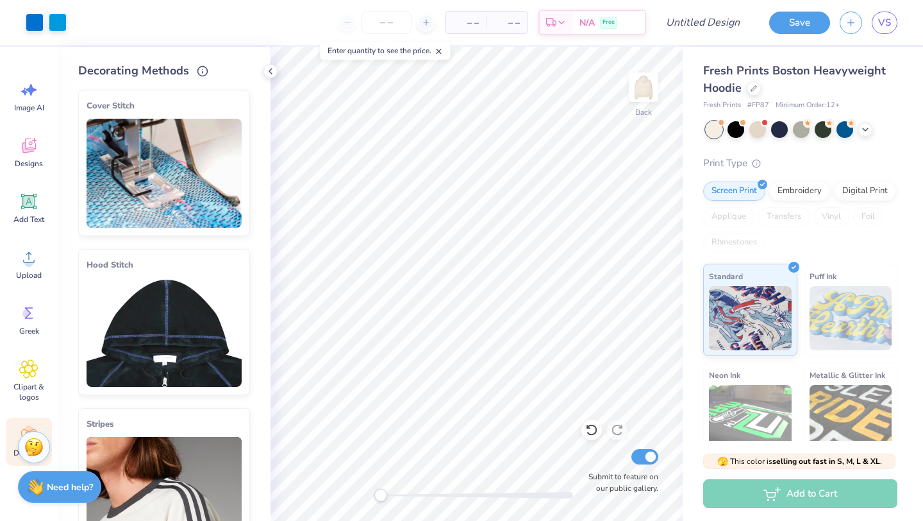
scroll to position [41, 0]
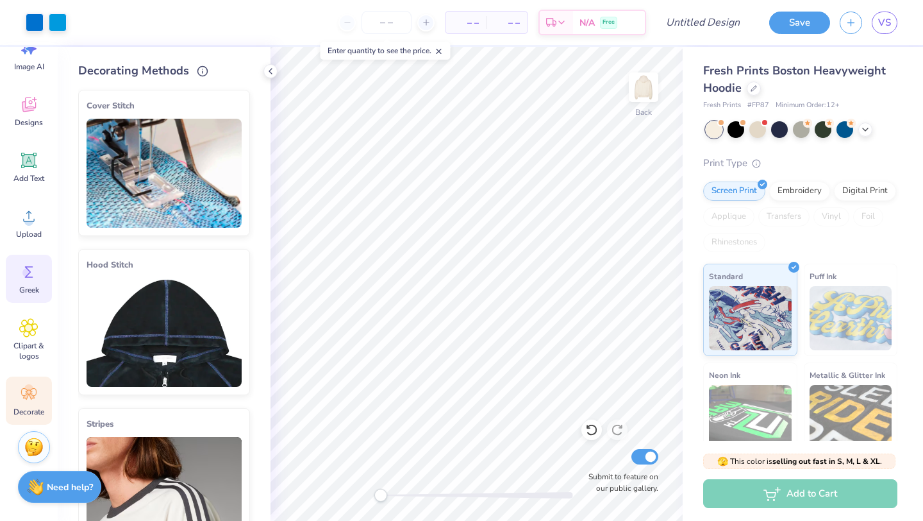
click at [31, 282] on div "Greek" at bounding box center [29, 279] width 46 height 48
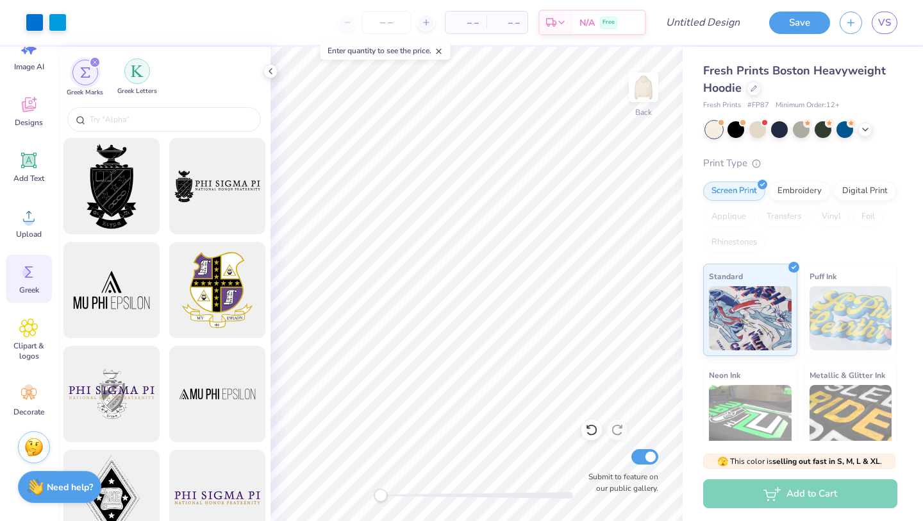
click at [137, 67] on img "filter for Greek Letters" at bounding box center [137, 71] width 13 height 13
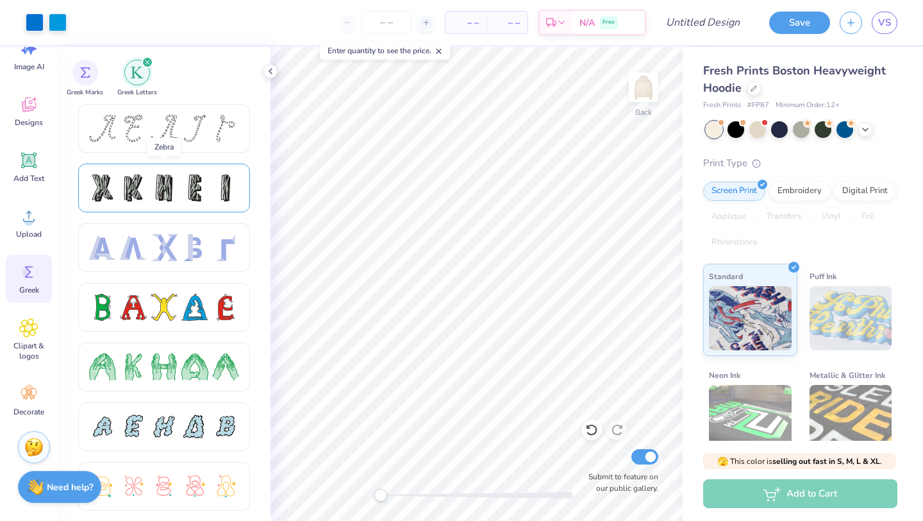
click at [186, 183] on div at bounding box center [194, 187] width 27 height 27
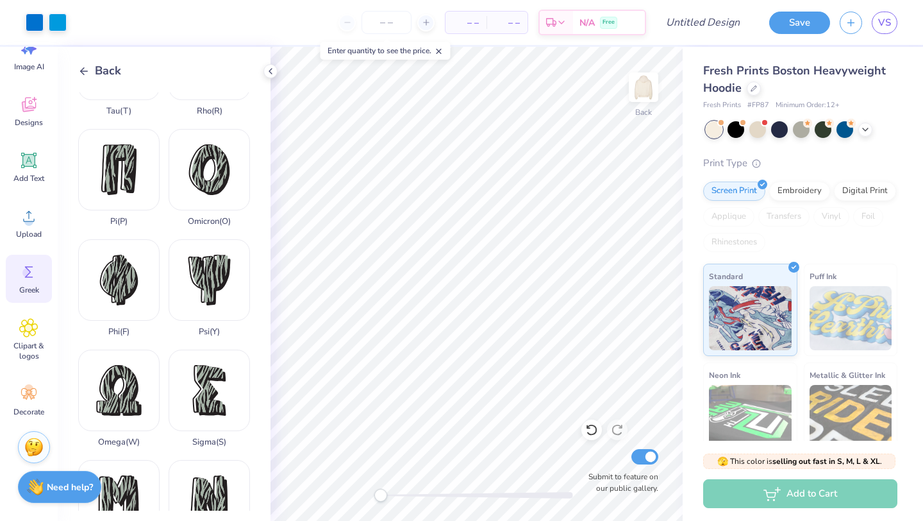
scroll to position [627, 0]
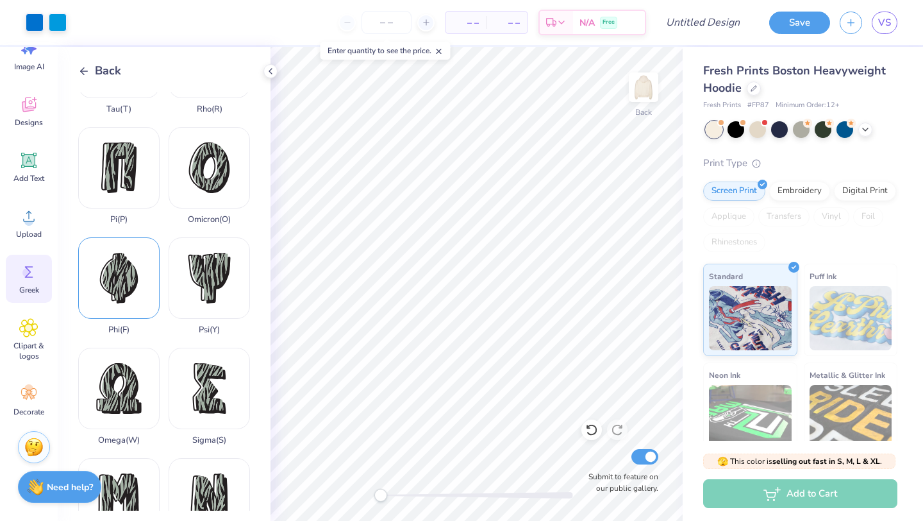
click at [109, 281] on div "Phi ( F )" at bounding box center [118, 285] width 81 height 97
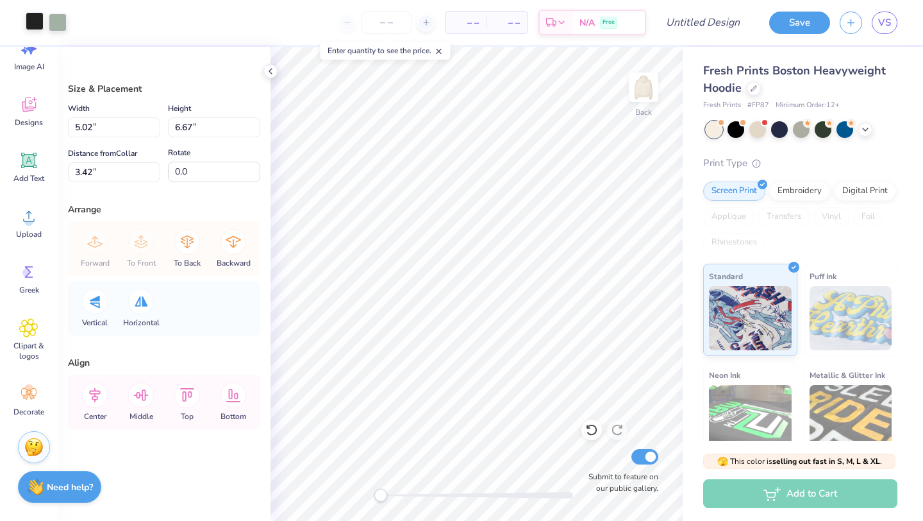
click at [28, 19] on div at bounding box center [35, 21] width 18 height 18
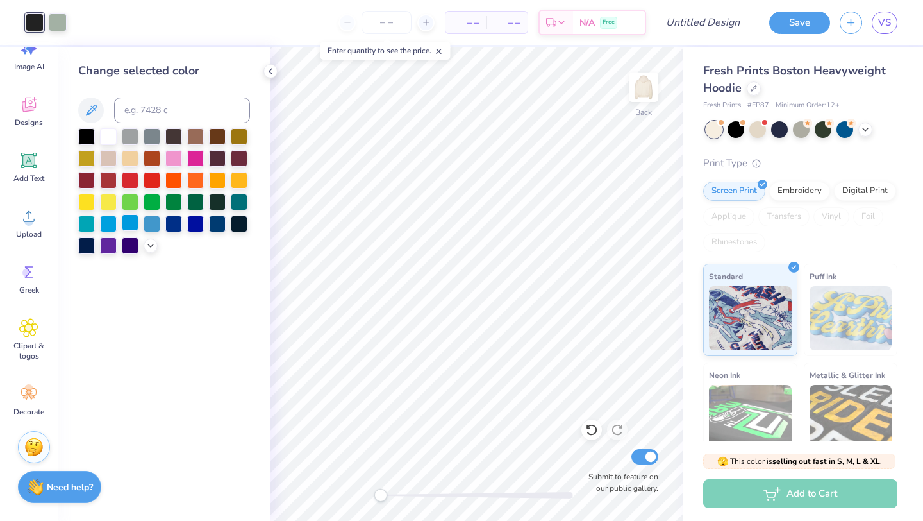
click at [129, 225] on div at bounding box center [130, 222] width 17 height 17
click at [58, 26] on div at bounding box center [58, 21] width 18 height 18
click at [129, 222] on div at bounding box center [130, 222] width 17 height 17
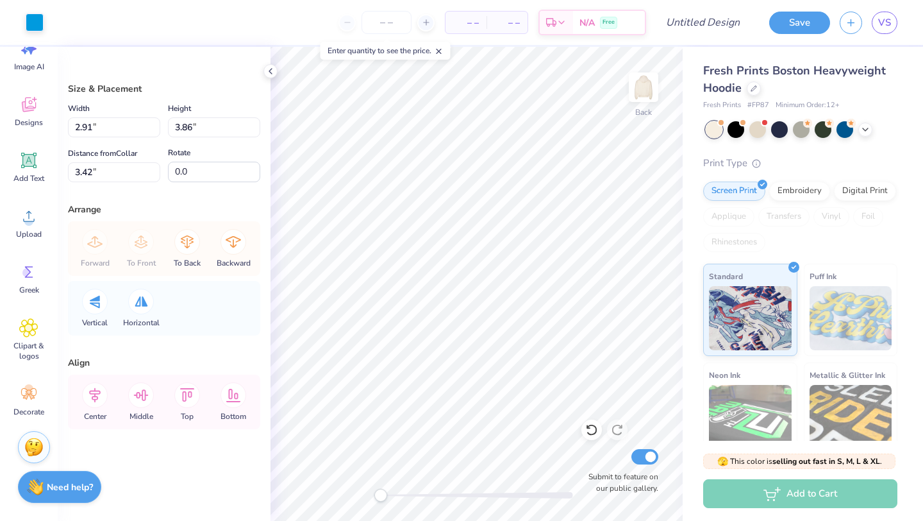
type input "2.91"
type input "3.86"
type input "2.54"
type input "3.37"
type input "6.75"
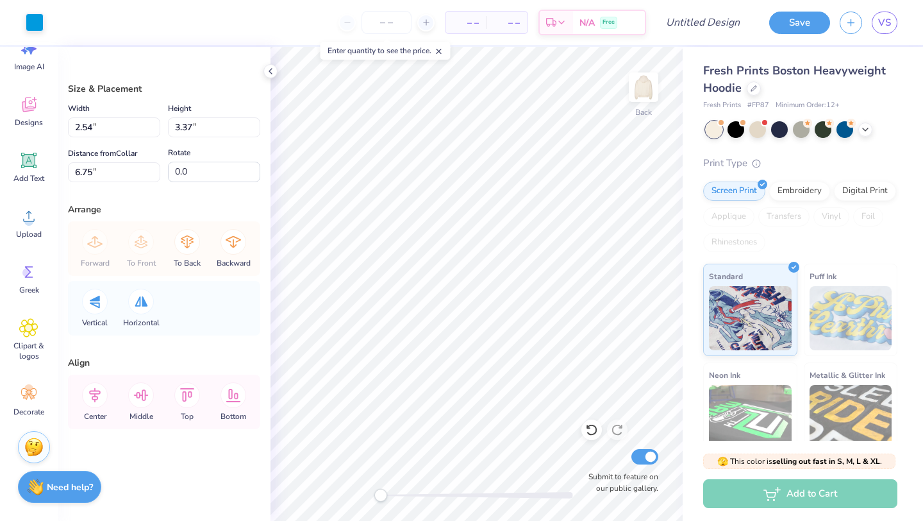
type input "2.33"
type input "3.66"
type input "3.00"
type input "2.07"
type input "3.25"
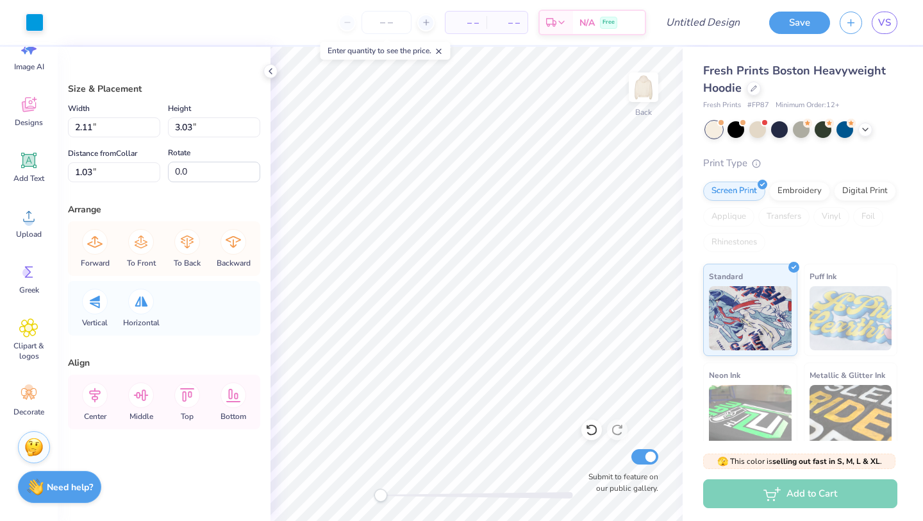
type input "2.11"
type input "3.03"
type input "2.54"
type input "3.37"
type input "6.75"
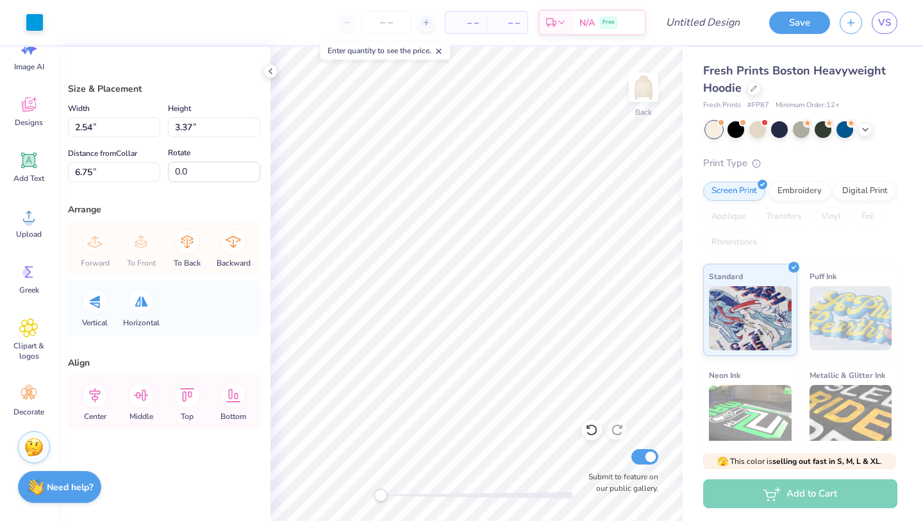
type input "2.07"
type input "3.25"
type input "2.44"
type input "2.07"
type input "3.25"
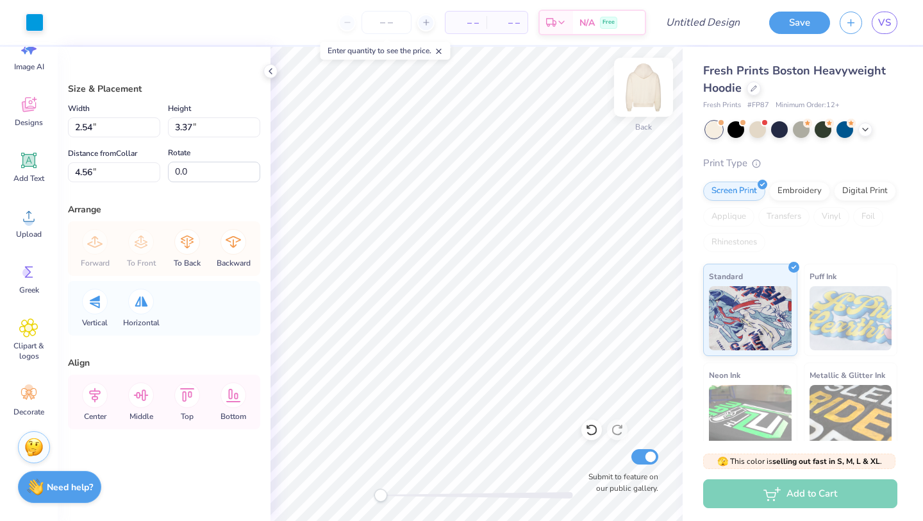
type input "2.44"
type input "2.54"
type input "3.37"
type input "7.11"
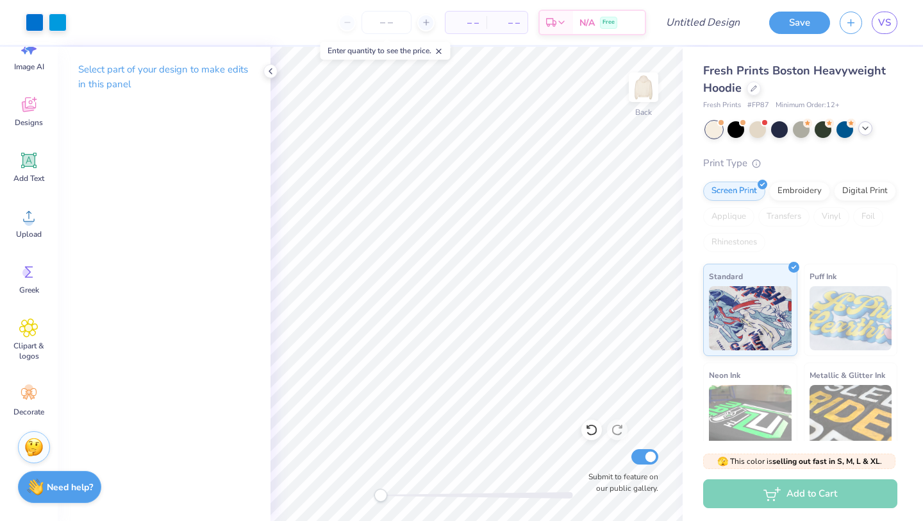
click at [866, 128] on polyline at bounding box center [865, 128] width 5 height 3
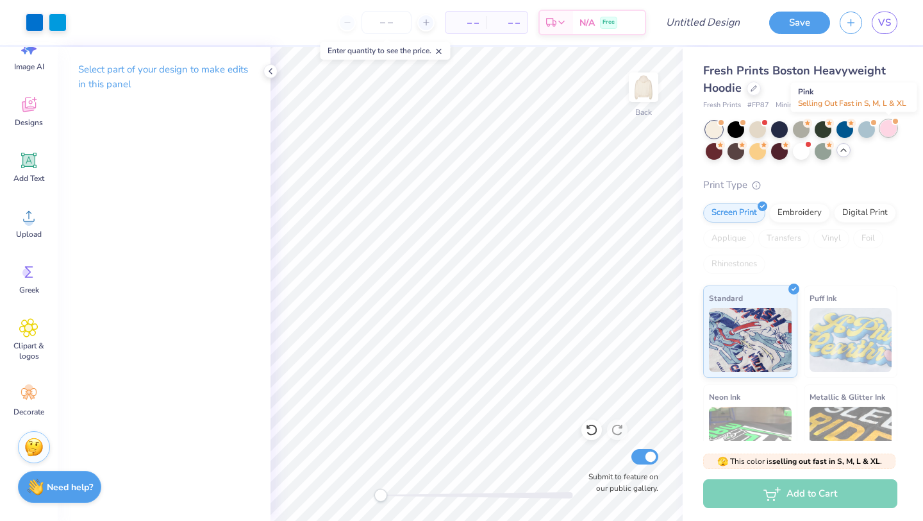
click at [888, 131] on div at bounding box center [888, 128] width 17 height 17
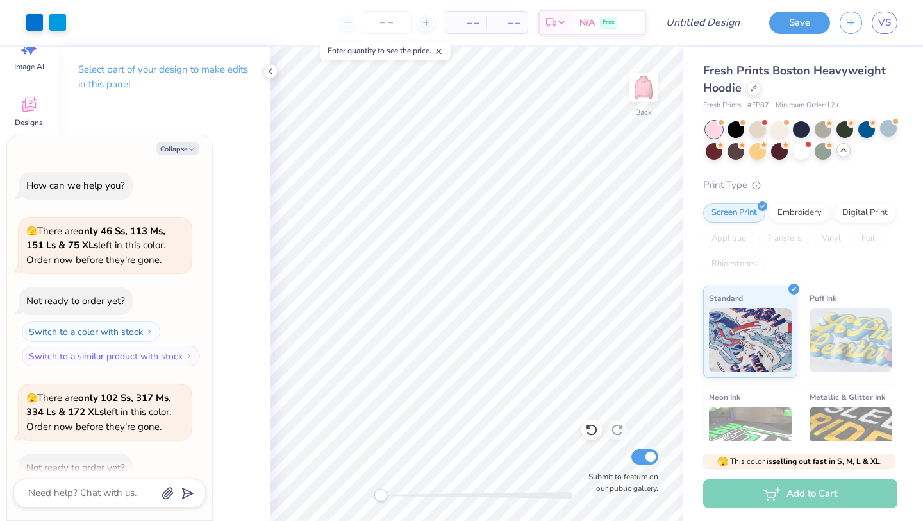
scroll to position [71, 0]
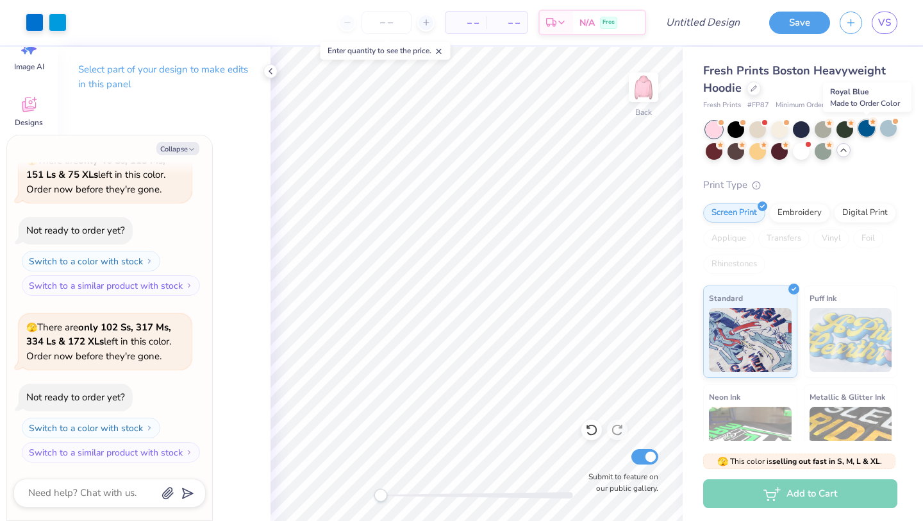
click at [867, 128] on div at bounding box center [866, 128] width 17 height 17
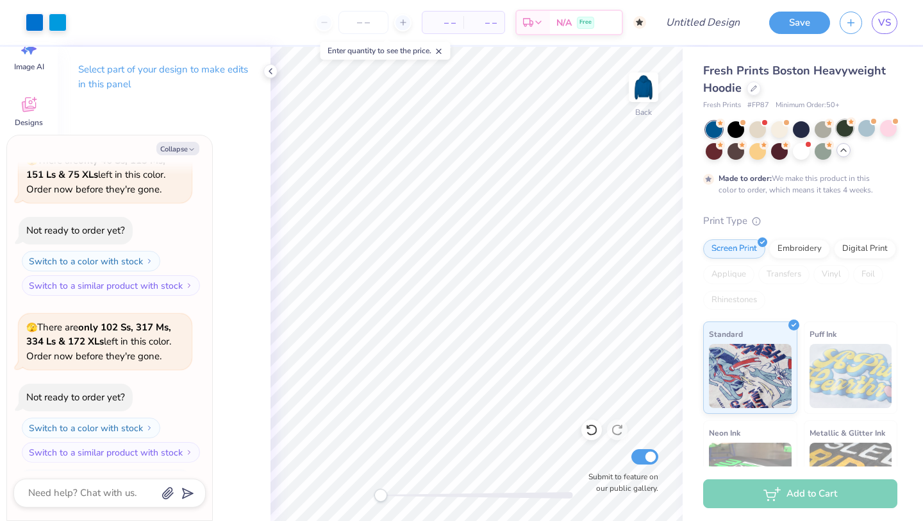
scroll to position [177, 0]
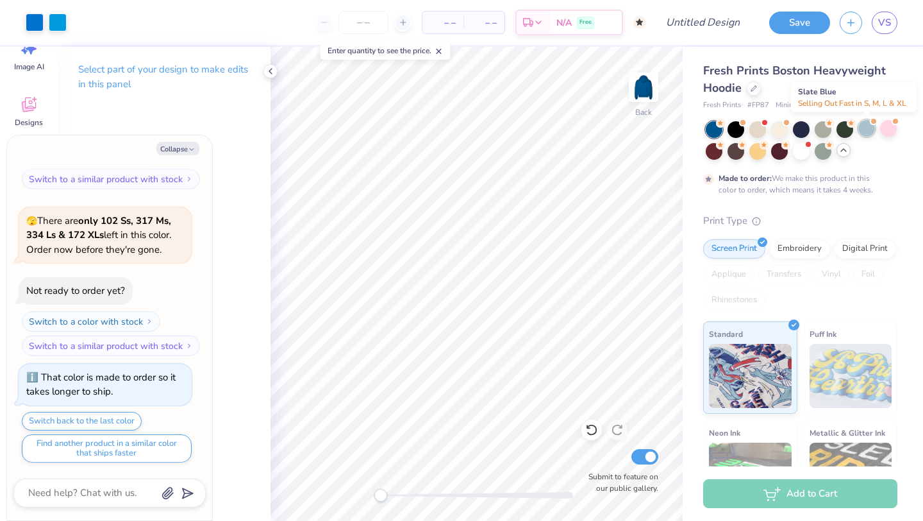
click at [868, 128] on div at bounding box center [866, 128] width 17 height 17
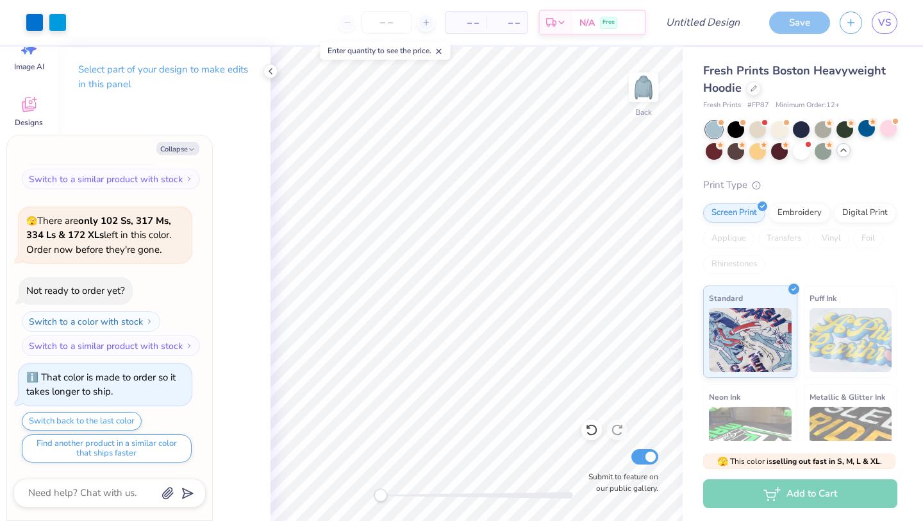
scroll to position [408, 0]
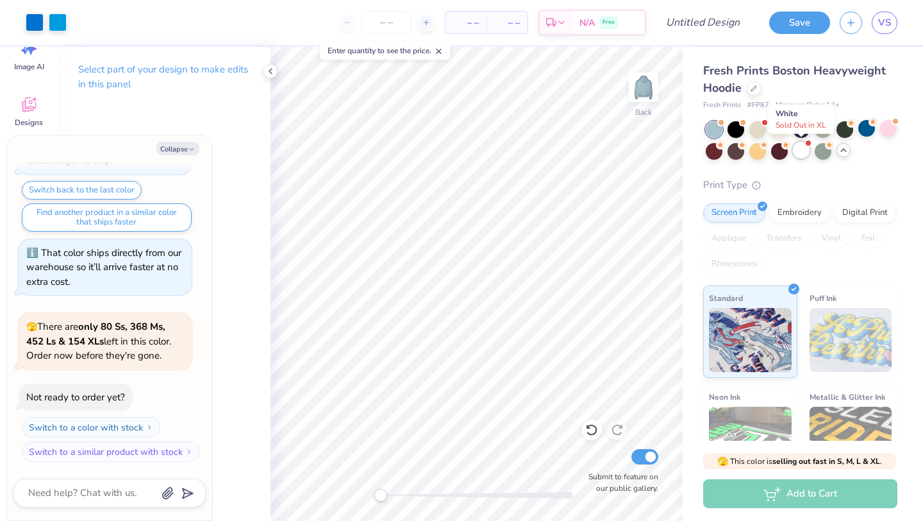
click at [802, 158] on div at bounding box center [801, 150] width 17 height 17
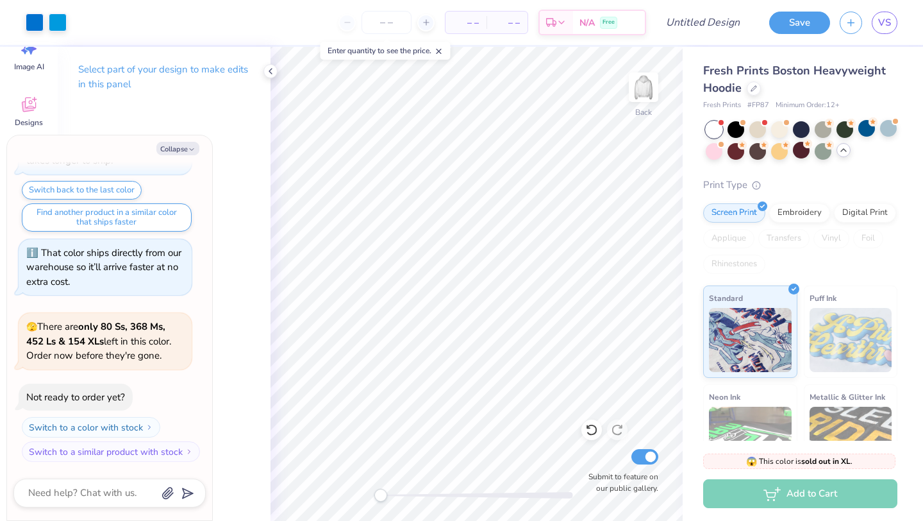
scroll to position [603, 0]
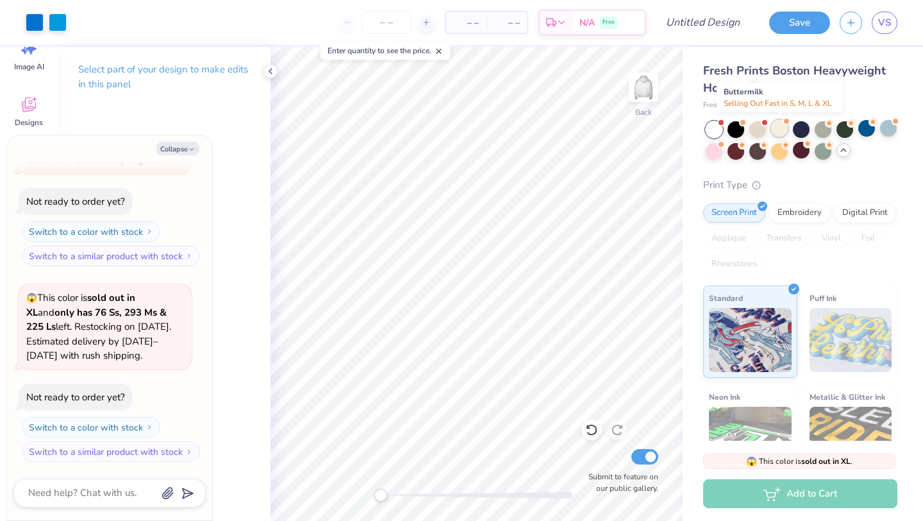
click at [779, 129] on div at bounding box center [779, 128] width 17 height 17
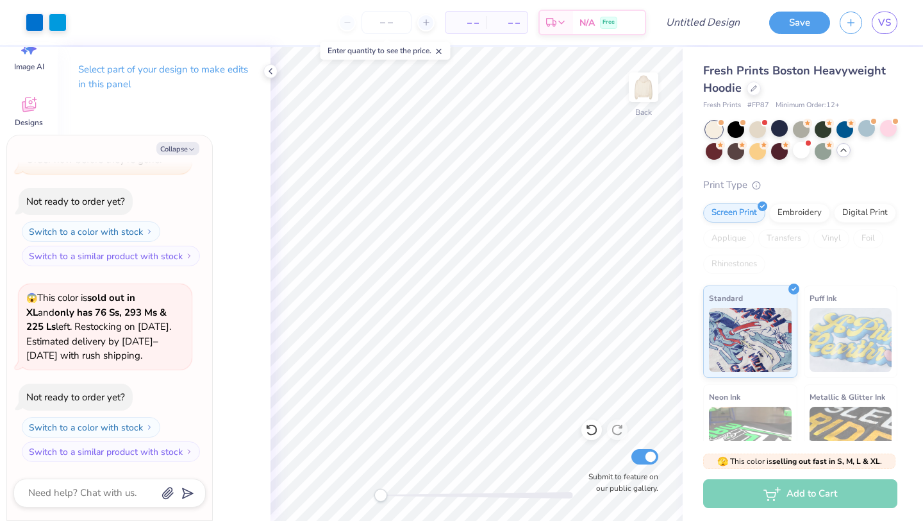
scroll to position [770, 0]
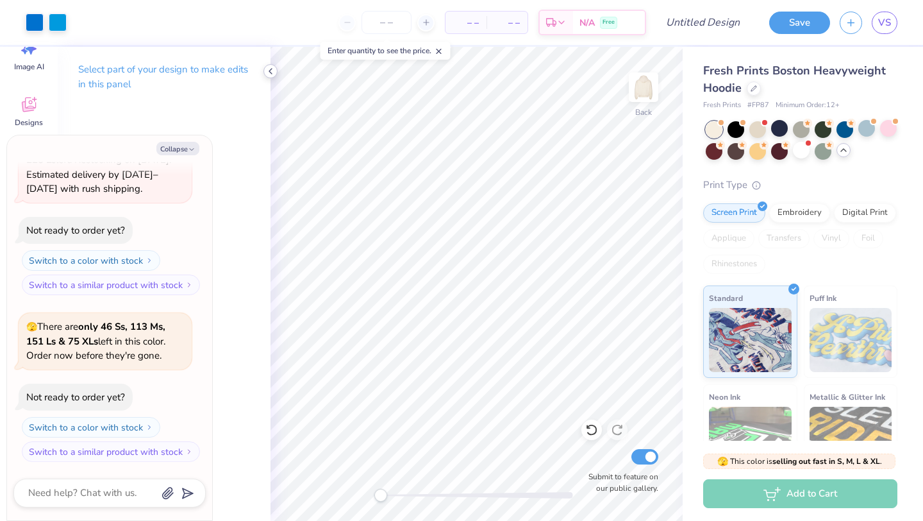
click at [265, 74] on icon at bounding box center [270, 71] width 10 height 10
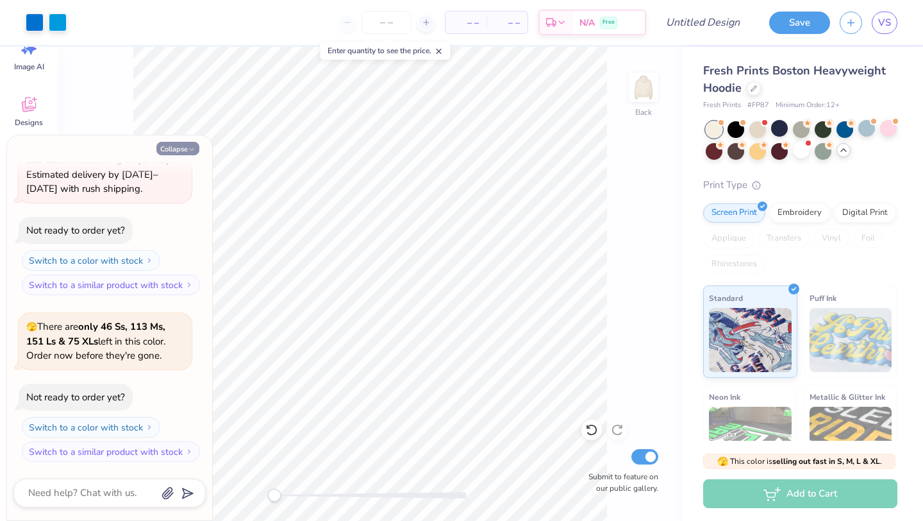
click at [194, 143] on button "Collapse" at bounding box center [177, 148] width 43 height 13
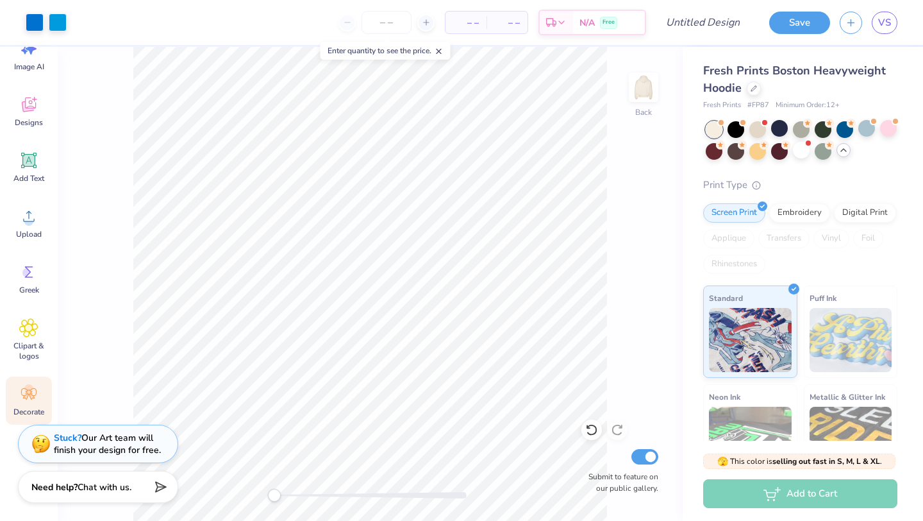
click at [35, 402] on icon at bounding box center [28, 393] width 19 height 19
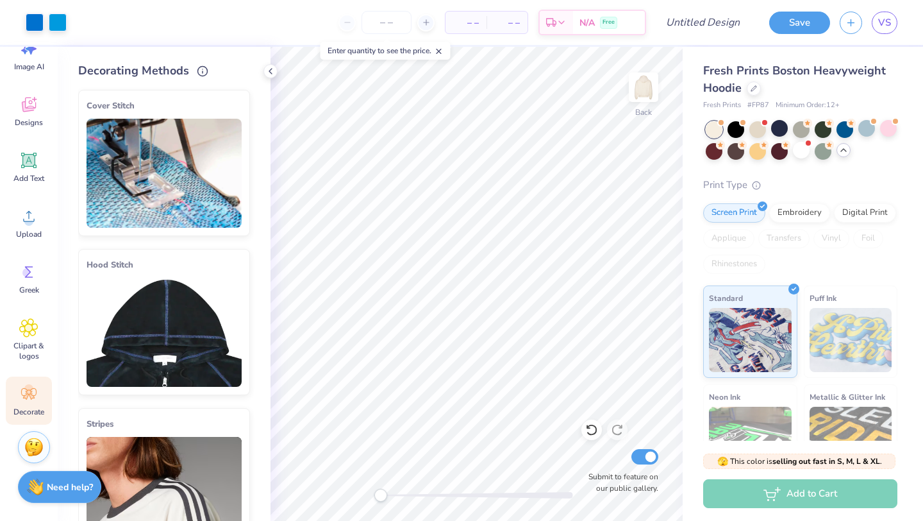
click at [153, 331] on img at bounding box center [164, 332] width 155 height 109
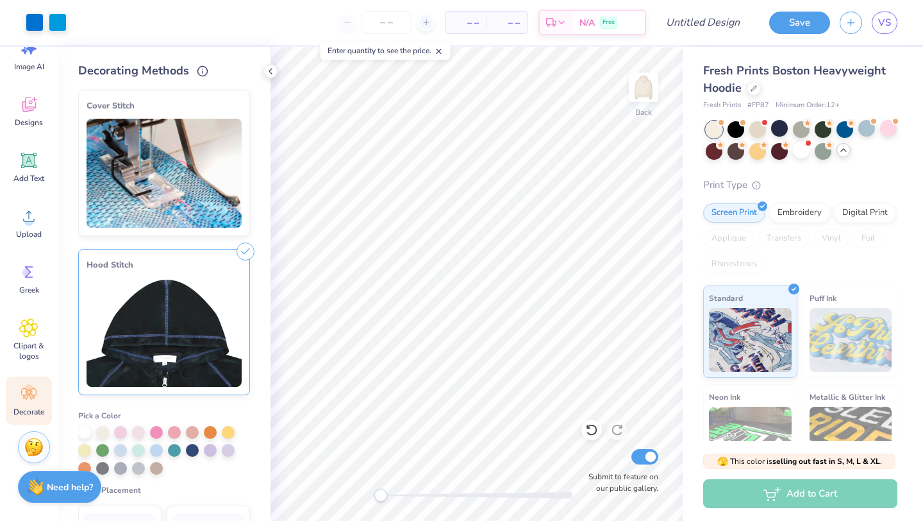
scroll to position [90, 0]
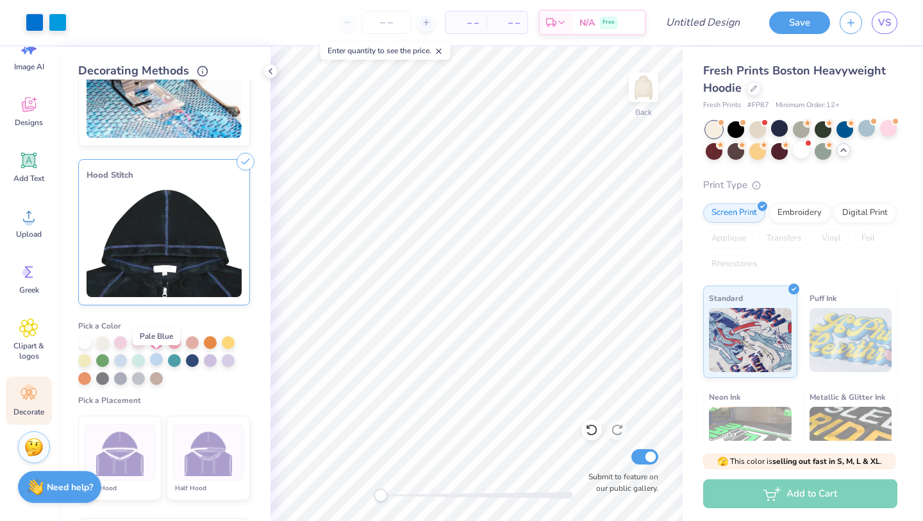
click at [158, 358] on div at bounding box center [156, 359] width 13 height 13
click at [158, 360] on div at bounding box center [156, 360] width 13 height 13
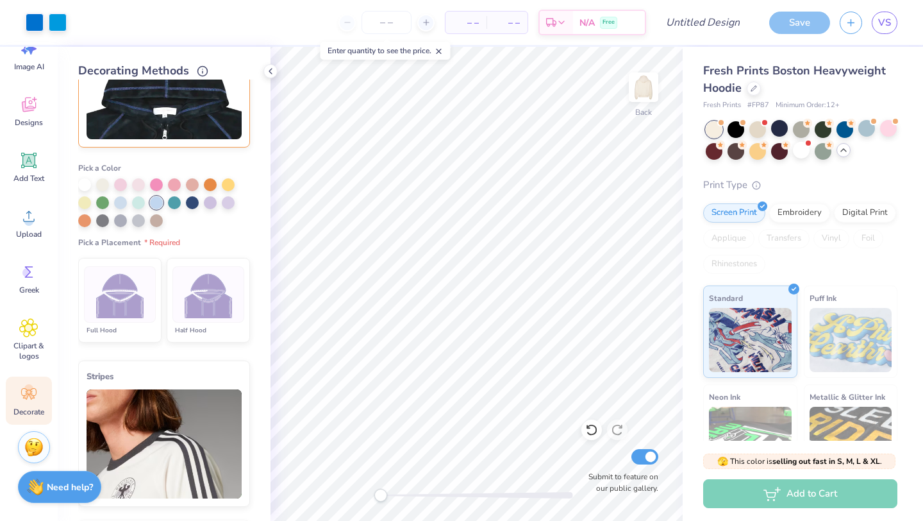
scroll to position [272, 0]
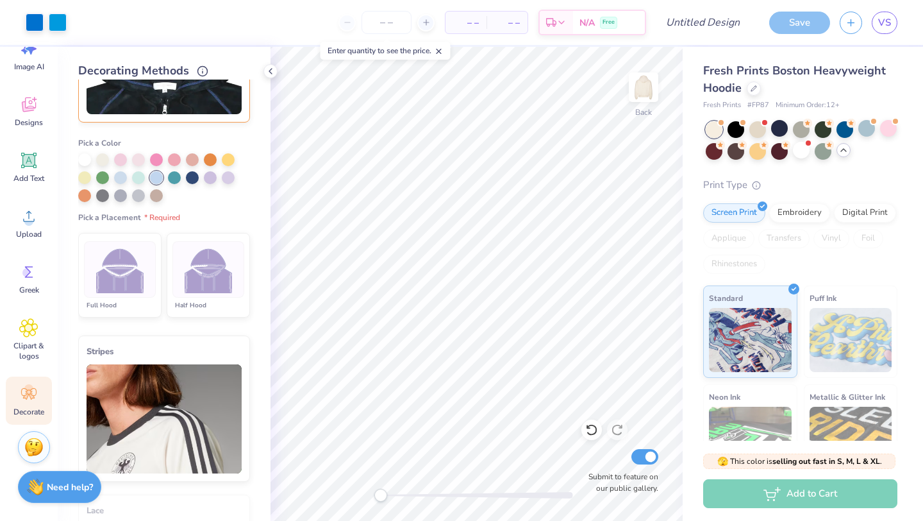
click at [213, 279] on img at bounding box center [209, 270] width 48 height 48
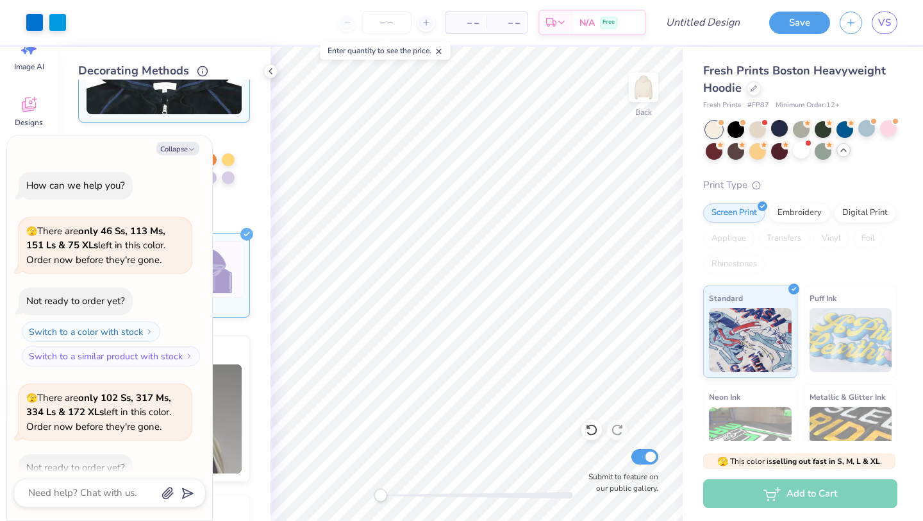
scroll to position [862, 0]
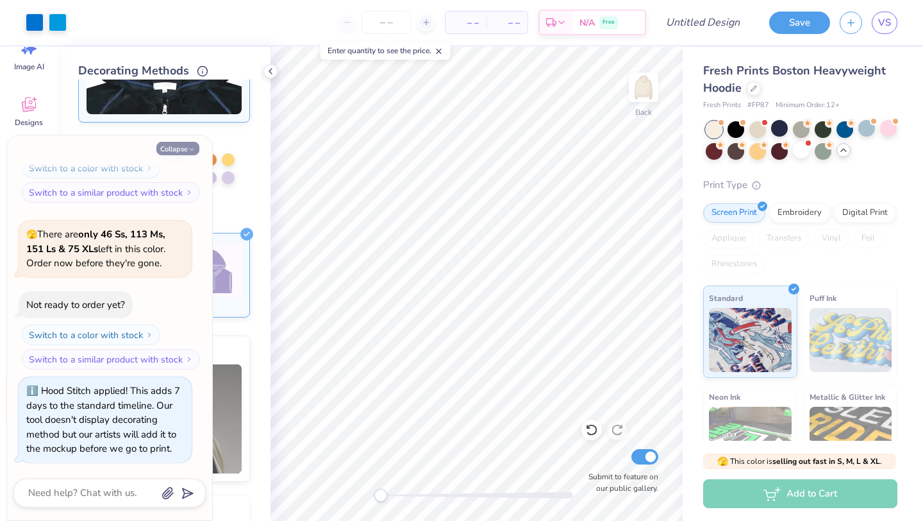
click at [184, 151] on button "Collapse" at bounding box center [177, 148] width 43 height 13
type textarea "x"
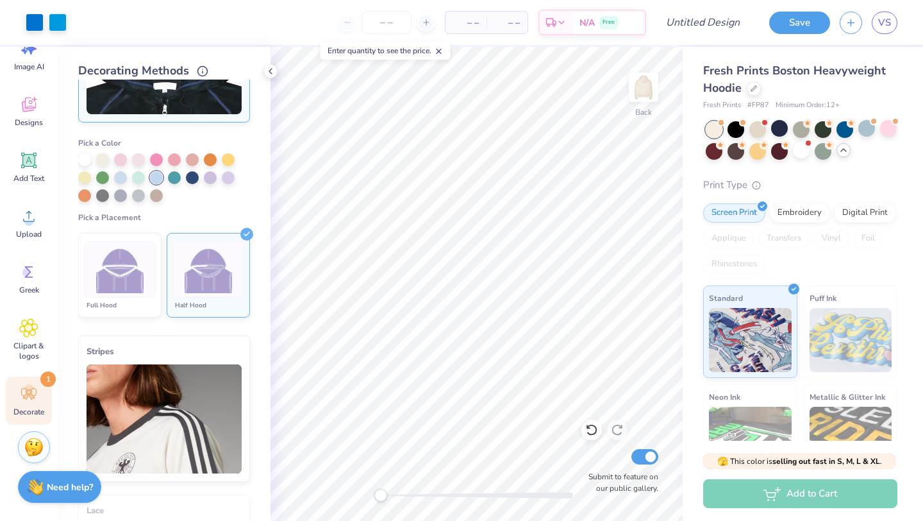
click at [217, 262] on img at bounding box center [209, 270] width 48 height 48
click at [116, 262] on img at bounding box center [120, 270] width 48 height 48
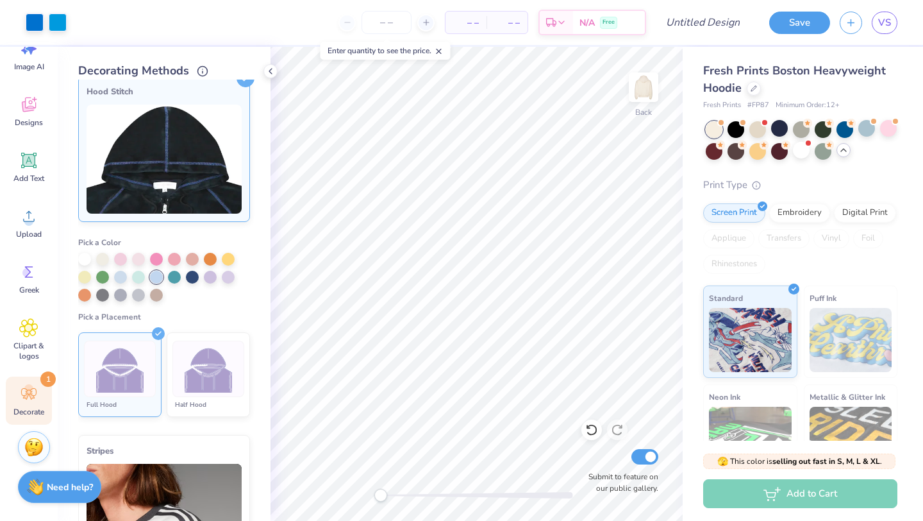
scroll to position [0, 0]
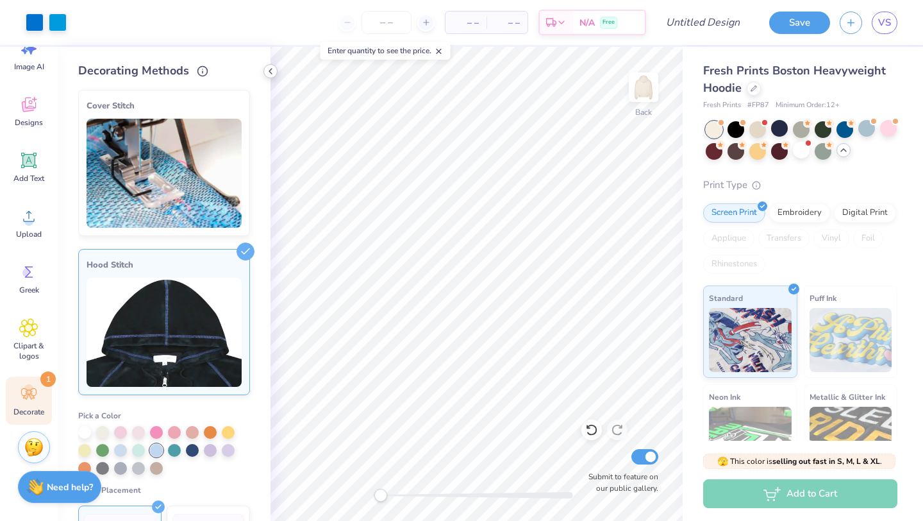
click at [272, 72] on icon at bounding box center [270, 71] width 10 height 10
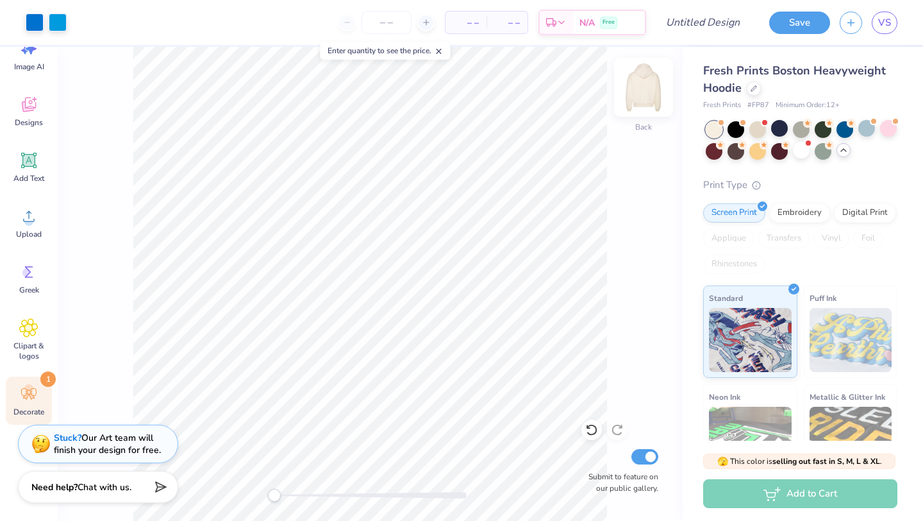
click at [636, 85] on img at bounding box center [643, 87] width 51 height 51
click at [636, 86] on img at bounding box center [644, 87] width 26 height 26
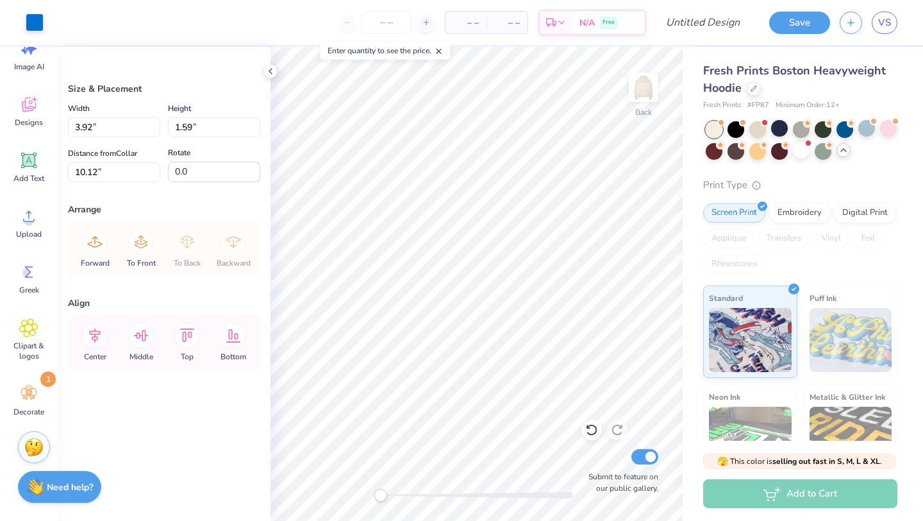
type input "10.12"
type input "3.45"
type input "1.40"
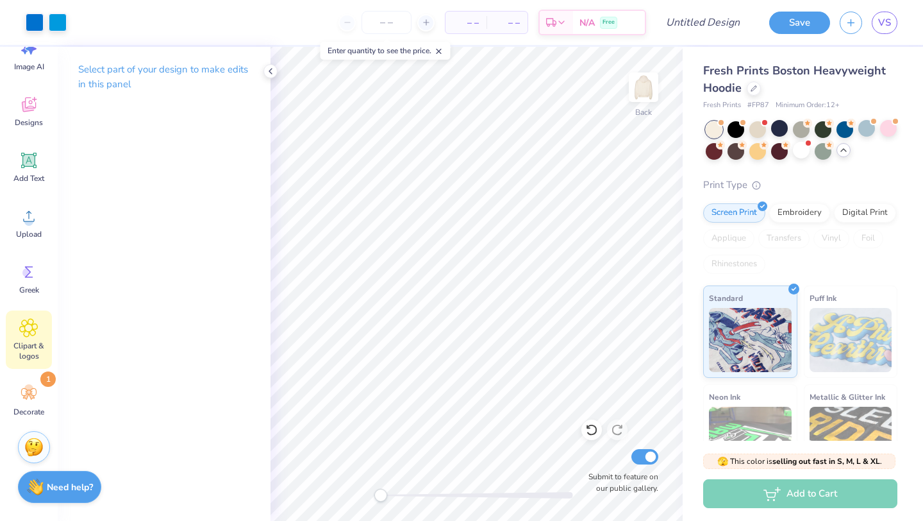
click at [21, 347] on span "Clipart & logos" at bounding box center [29, 350] width 42 height 21
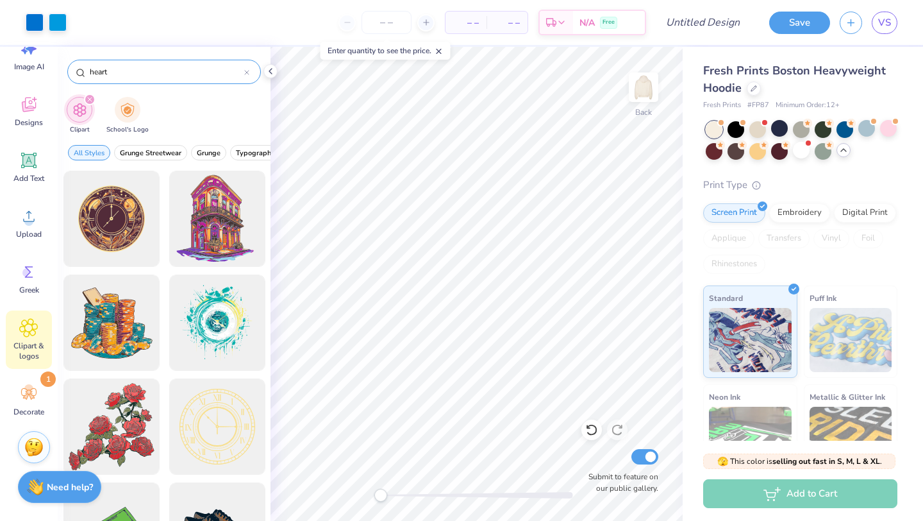
type input "heart"
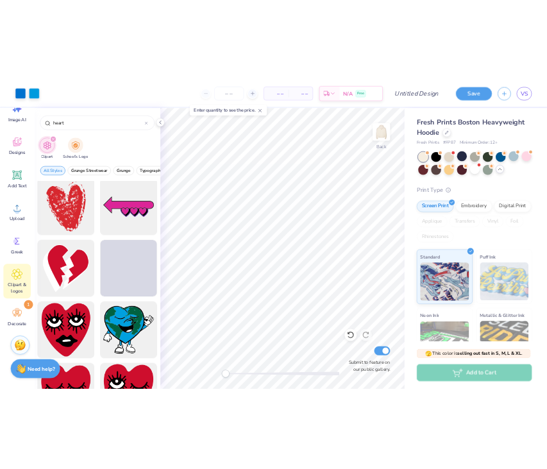
scroll to position [1044, 0]
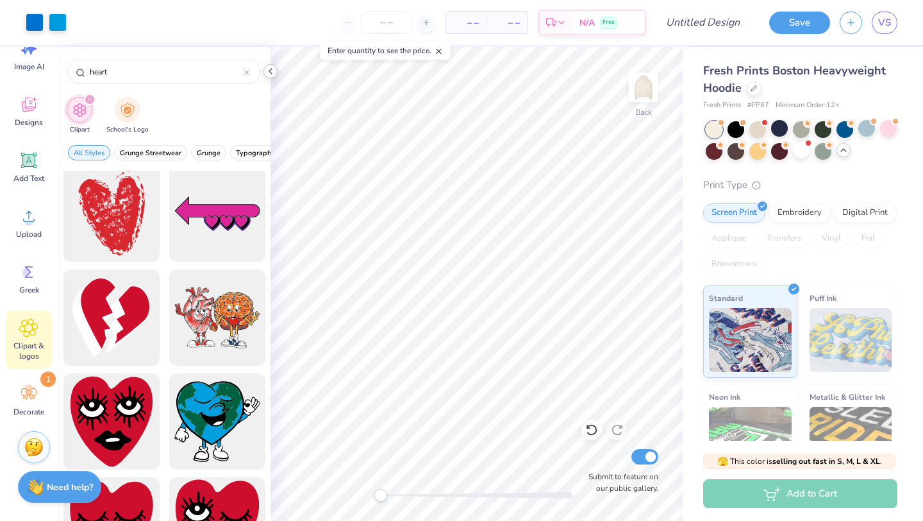
click at [276, 72] on div at bounding box center [270, 71] width 14 height 14
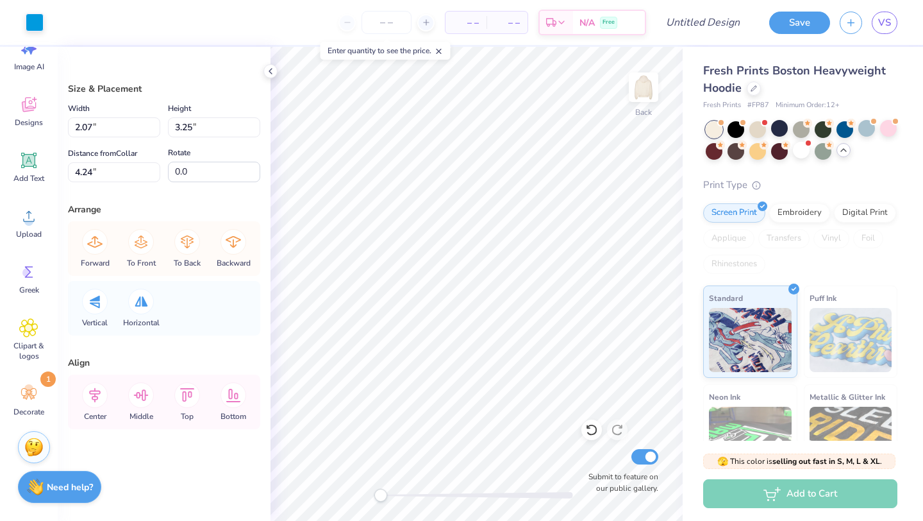
type input "4.22"
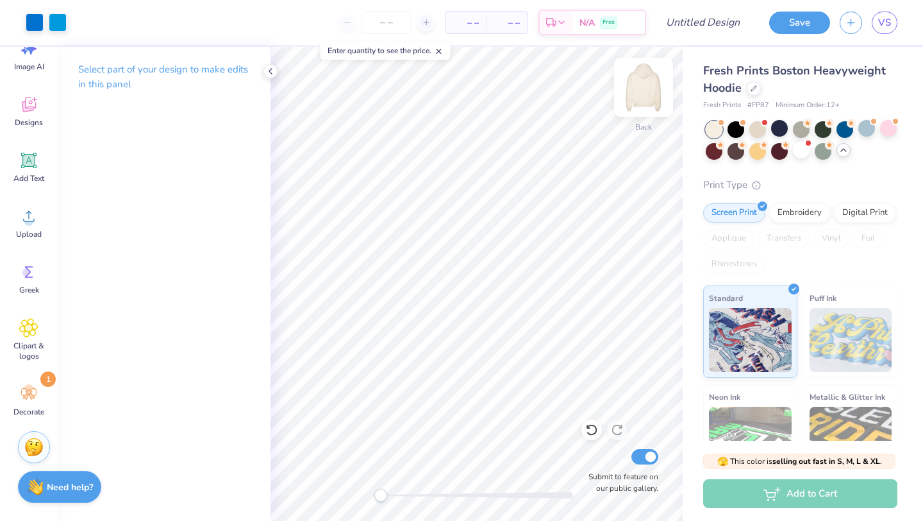
click at [640, 95] on img at bounding box center [643, 87] width 51 height 51
click at [645, 94] on img at bounding box center [643, 87] width 51 height 51
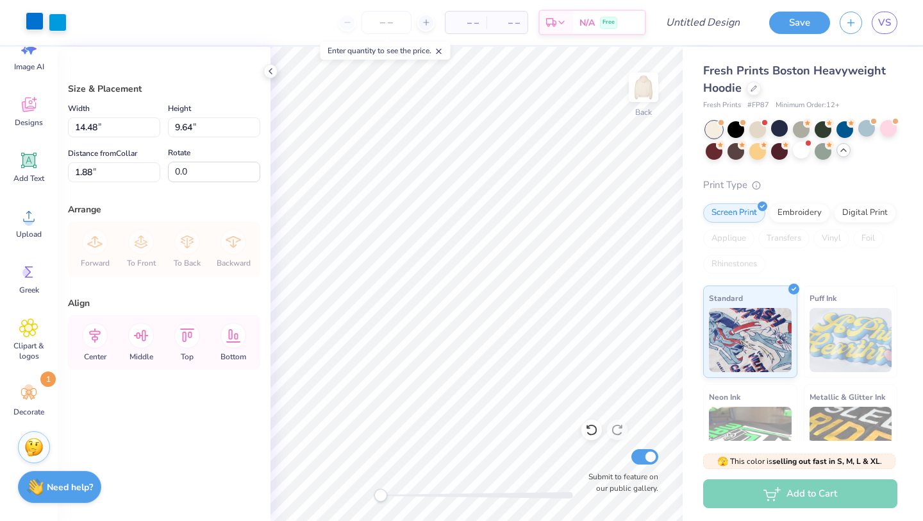
click at [40, 21] on div at bounding box center [35, 21] width 18 height 18
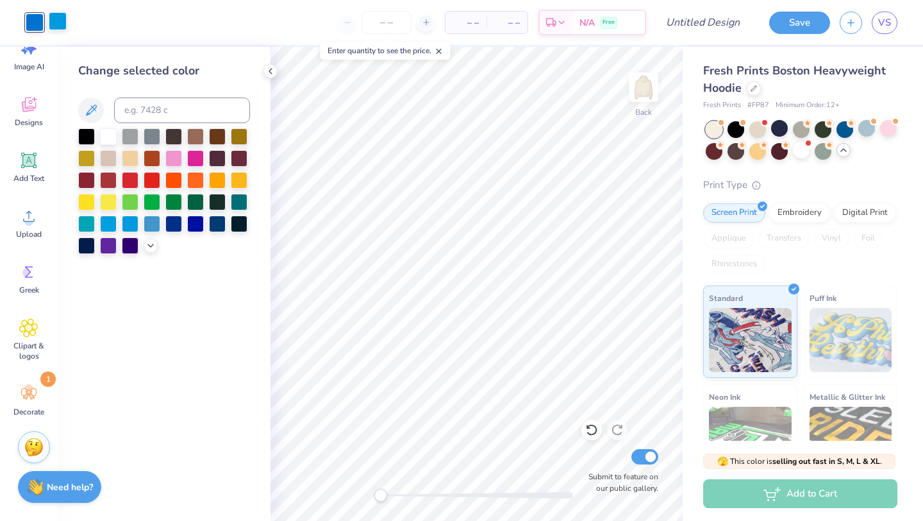
click at [56, 17] on div at bounding box center [58, 21] width 18 height 18
click at [151, 247] on icon at bounding box center [151, 244] width 10 height 10
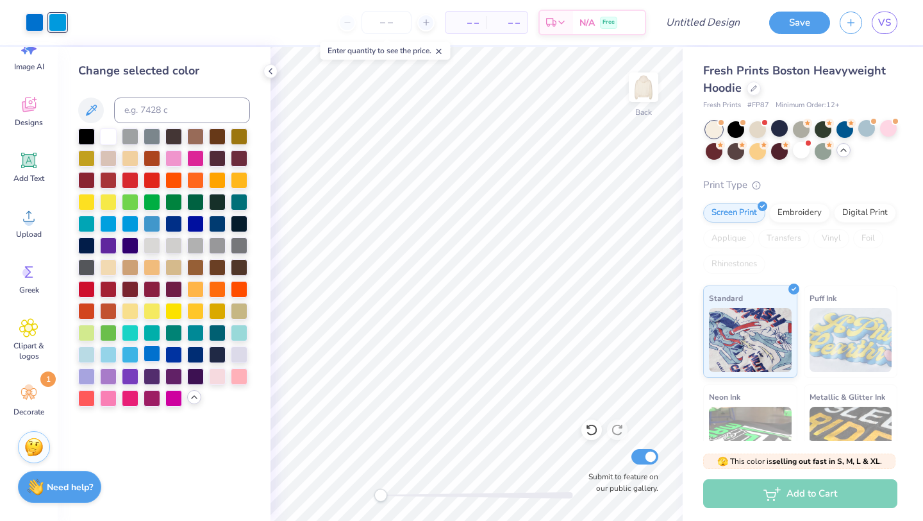
click at [155, 358] on div at bounding box center [152, 353] width 17 height 17
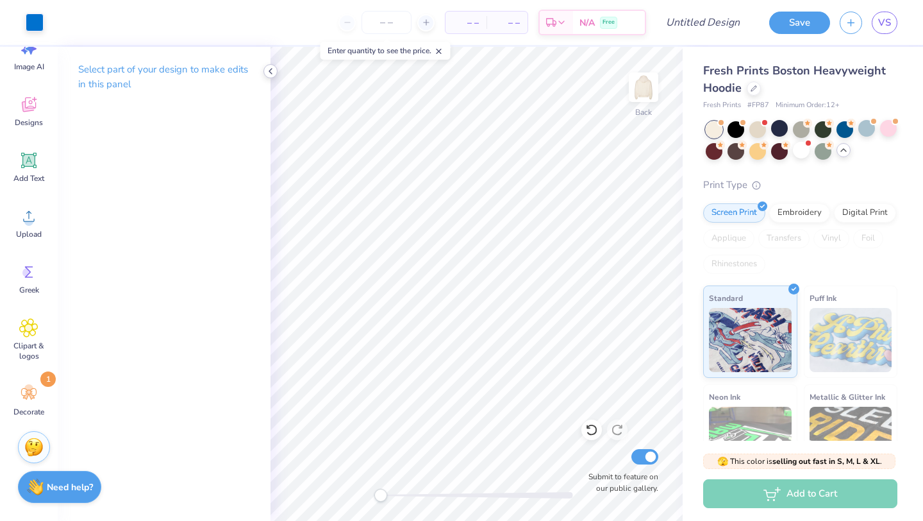
click at [272, 70] on icon at bounding box center [270, 71] width 10 height 10
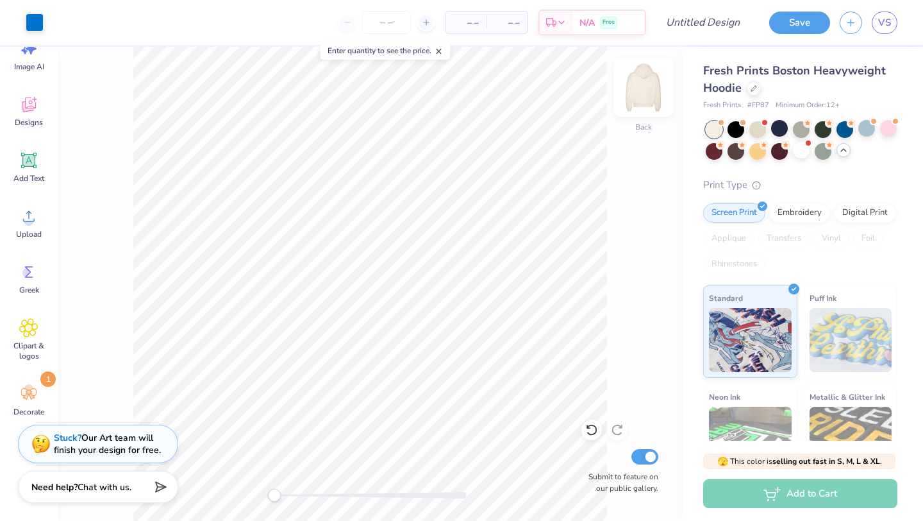
click at [653, 90] on img at bounding box center [643, 87] width 51 height 51
click at [653, 90] on img at bounding box center [644, 87] width 26 height 26
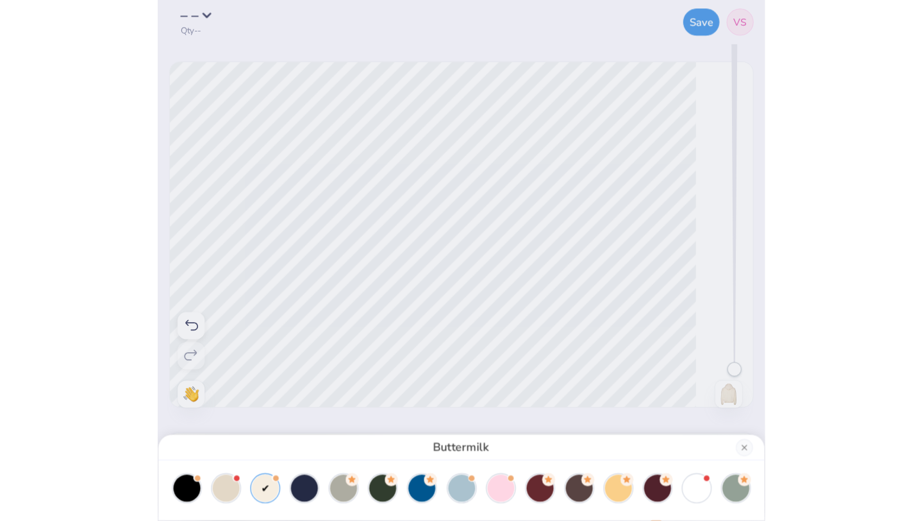
scroll to position [0, 0]
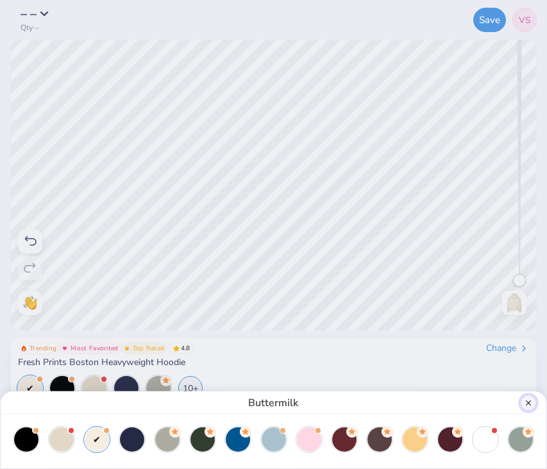
click at [530, 396] on button "Close" at bounding box center [528, 402] width 15 height 15
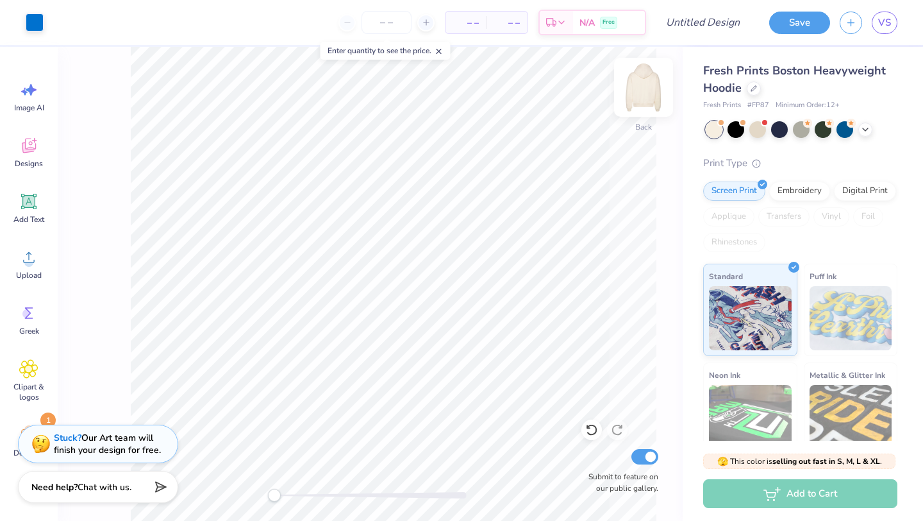
click at [641, 84] on img at bounding box center [643, 87] width 51 height 51
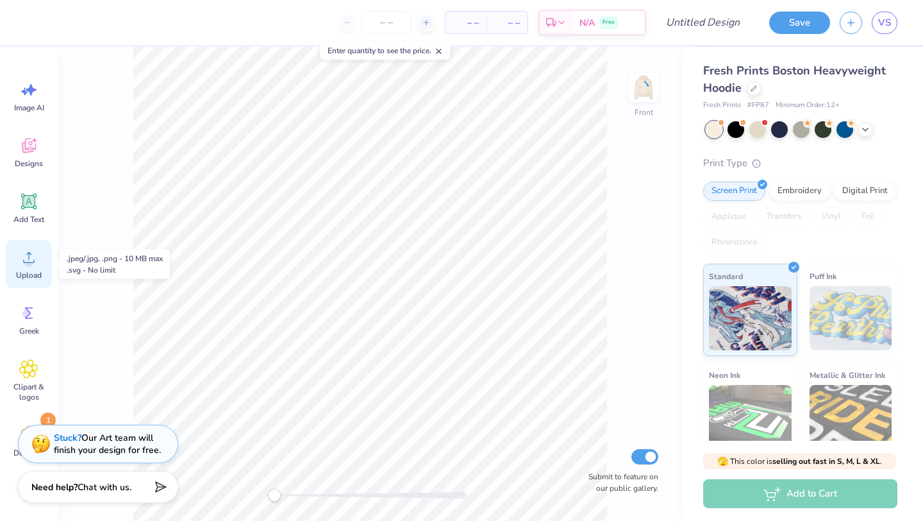
click at [28, 266] on circle at bounding box center [28, 262] width 9 height 9
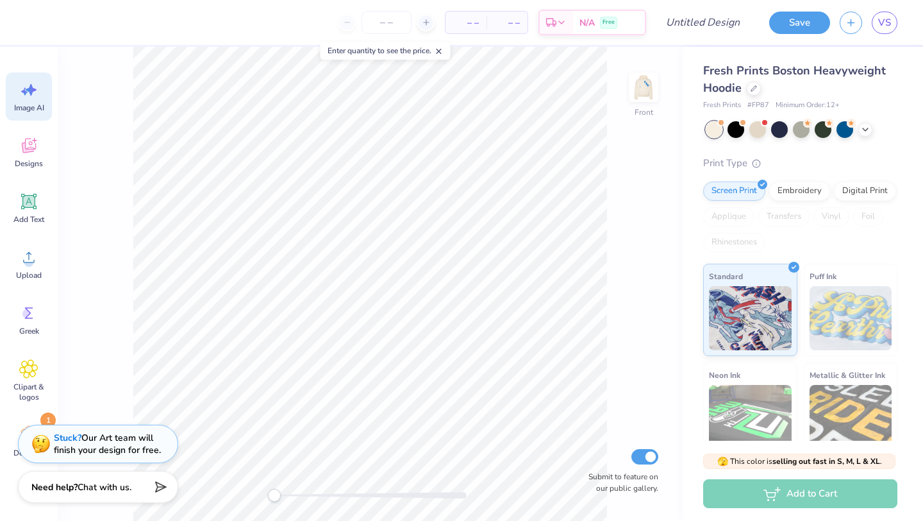
click at [25, 90] on icon at bounding box center [28, 89] width 19 height 19
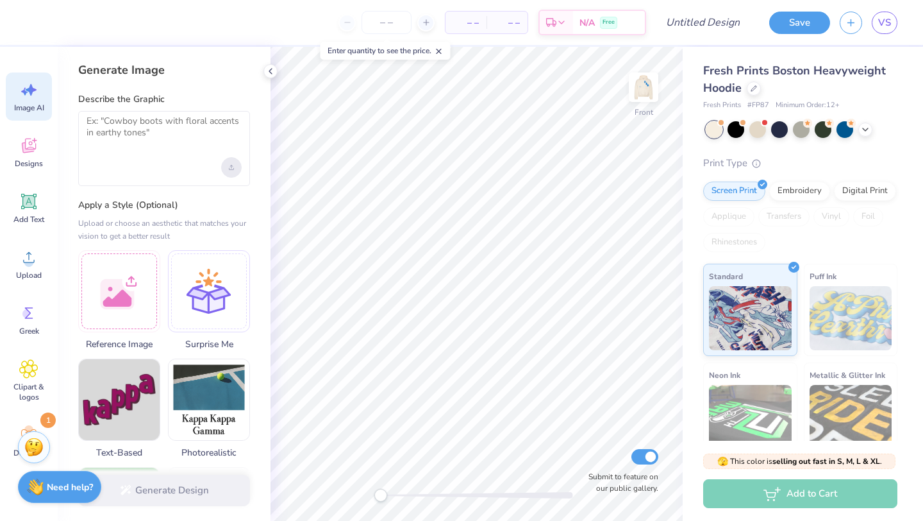
click at [233, 165] on icon "Upload image" at bounding box center [231, 167] width 5 height 5
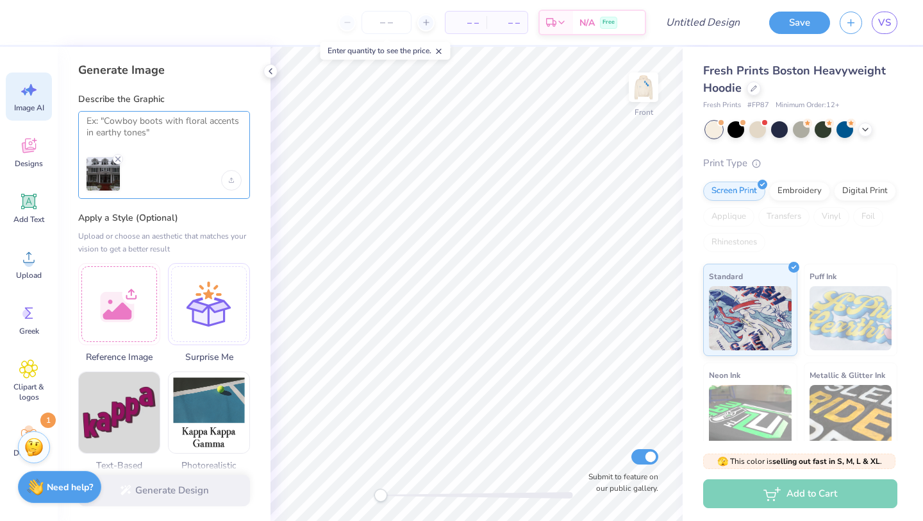
click at [161, 142] on textarea at bounding box center [164, 131] width 155 height 32
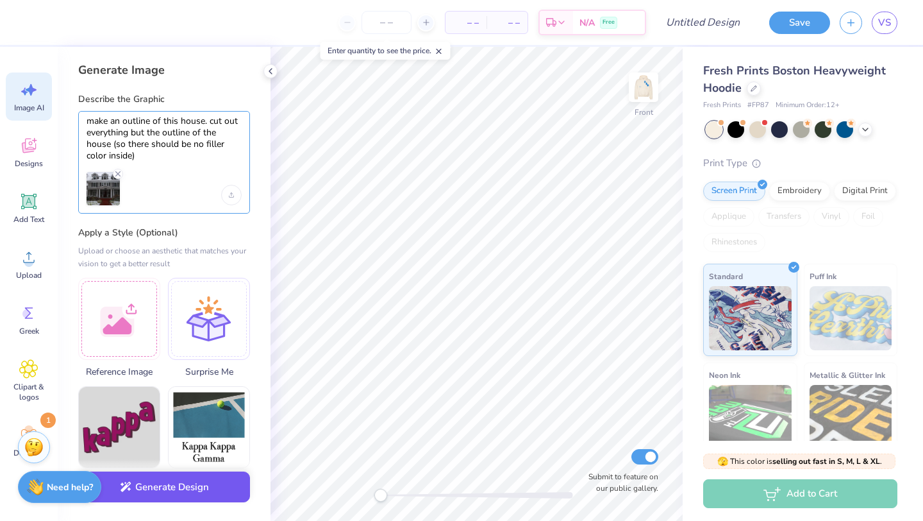
type textarea "make an outline of this house. cut out everything but the outline of the house …"
click at [171, 489] on button "Generate Design" at bounding box center [164, 486] width 172 height 31
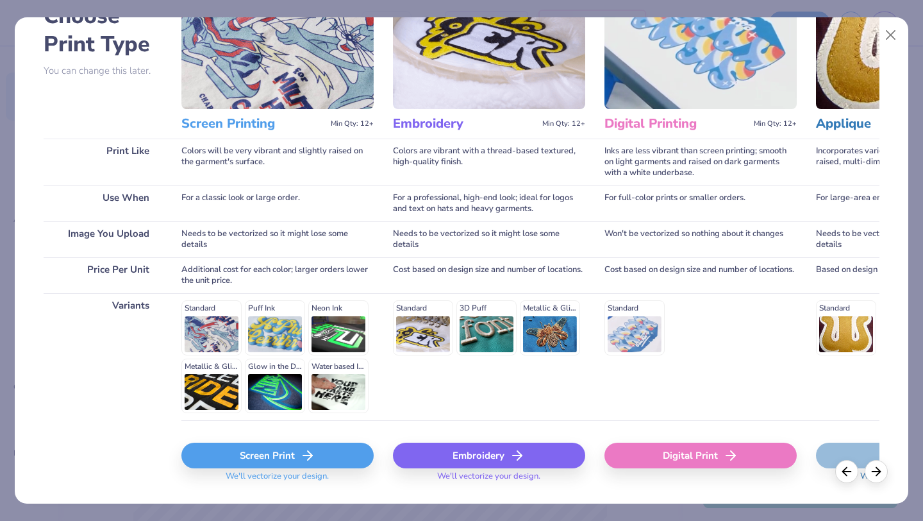
scroll to position [119, 0]
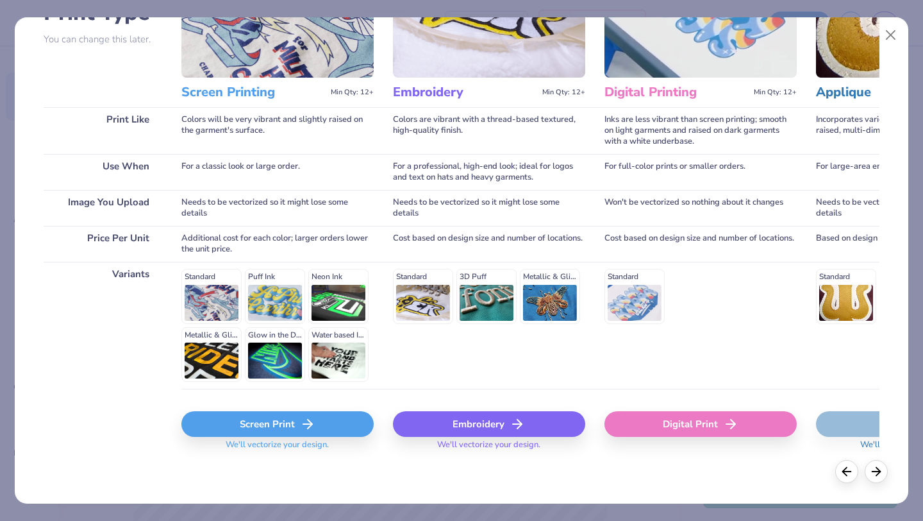
click at [307, 431] on icon at bounding box center [307, 423] width 15 height 15
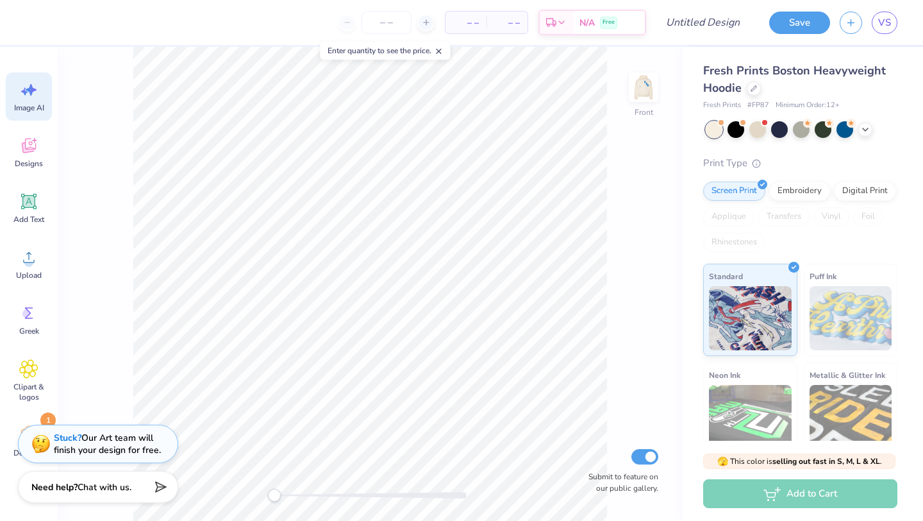
scroll to position [0, 0]
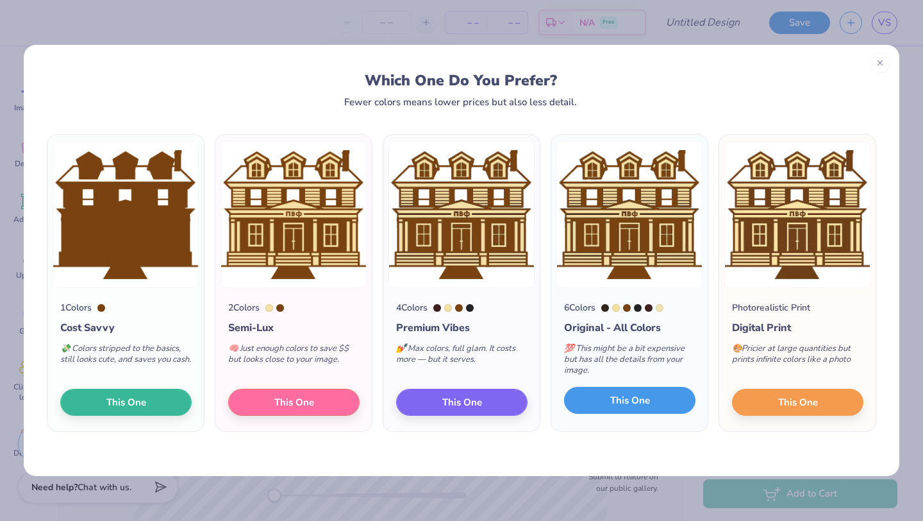
click at [609, 402] on button "This One" at bounding box center [629, 400] width 131 height 27
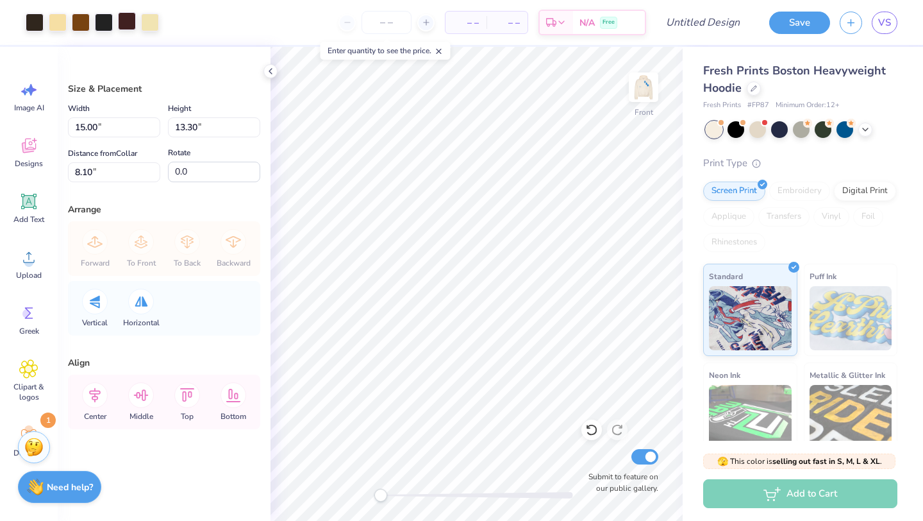
click at [133, 21] on div at bounding box center [127, 21] width 18 height 18
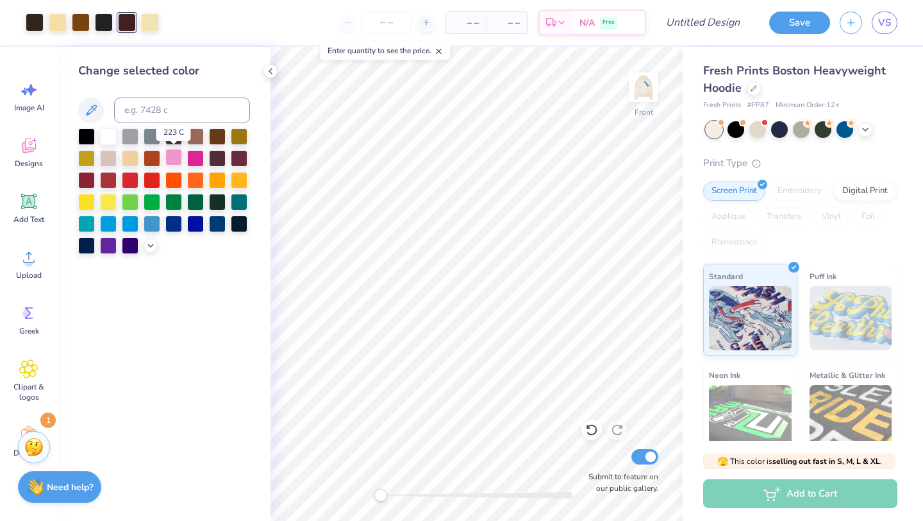
click at [172, 158] on div at bounding box center [173, 157] width 17 height 17
click at [172, 157] on div at bounding box center [173, 157] width 17 height 17
click at [85, 21] on div at bounding box center [81, 21] width 18 height 18
click at [168, 158] on div at bounding box center [173, 157] width 17 height 17
click at [153, 222] on div at bounding box center [152, 222] width 17 height 17
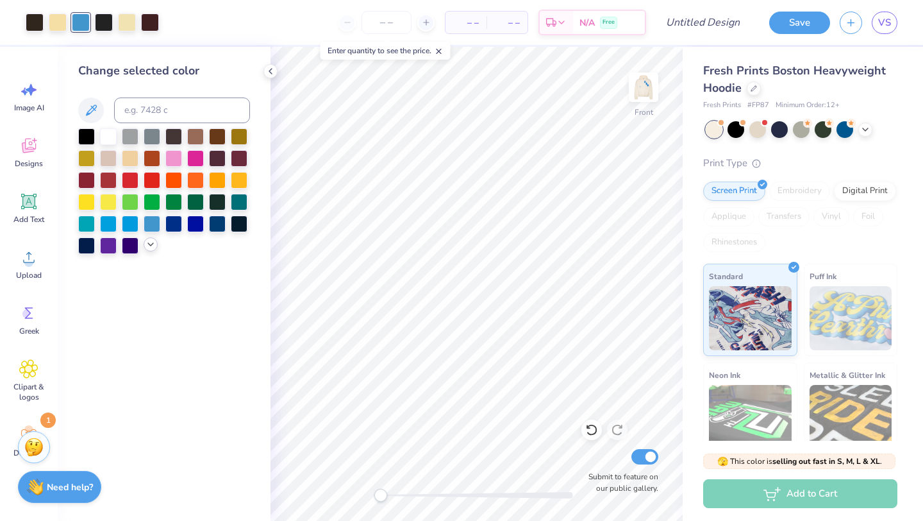
click at [146, 241] on icon at bounding box center [151, 244] width 10 height 10
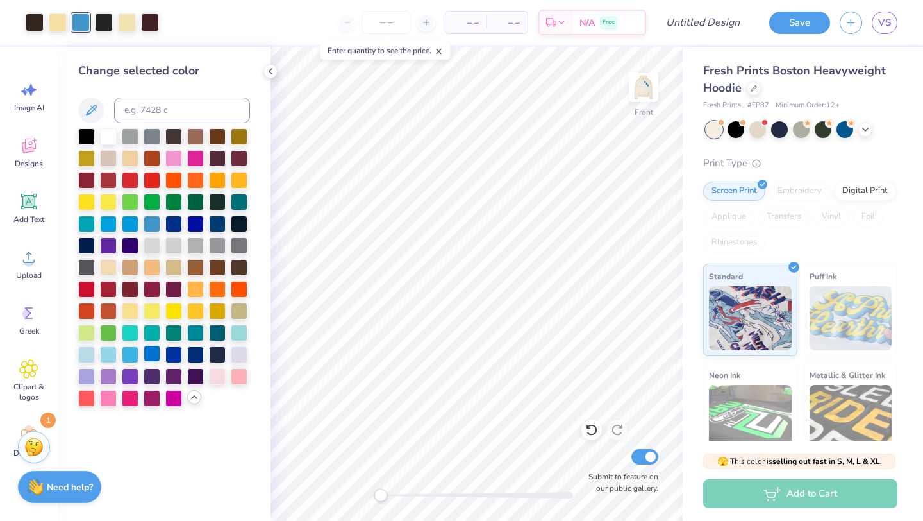
click at [155, 347] on div at bounding box center [152, 353] width 17 height 17
click at [57, 24] on div at bounding box center [58, 21] width 18 height 18
click at [107, 265] on div at bounding box center [108, 266] width 17 height 17
click at [131, 18] on div at bounding box center [127, 21] width 18 height 18
click at [113, 265] on div at bounding box center [108, 266] width 17 height 17
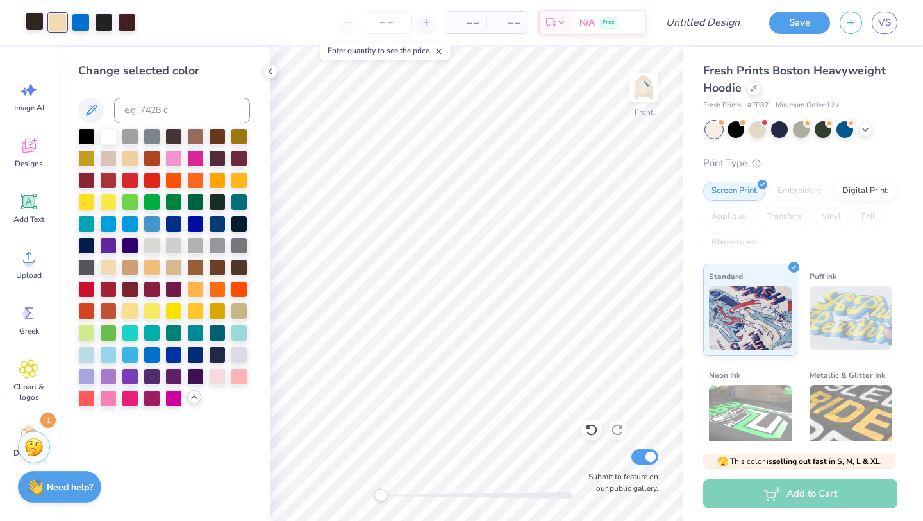
click at [29, 22] on div at bounding box center [35, 21] width 18 height 18
click at [126, 26] on div at bounding box center [127, 21] width 18 height 18
click at [197, 224] on div at bounding box center [195, 222] width 17 height 17
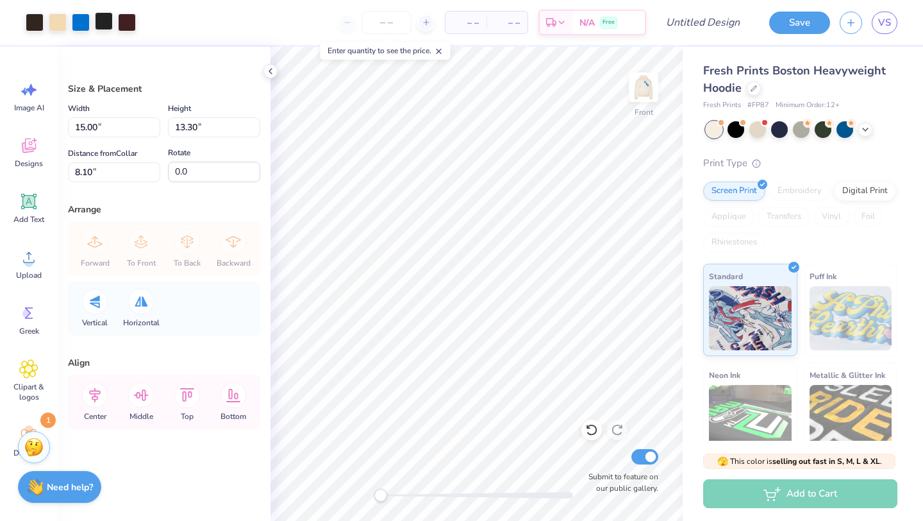
click at [106, 22] on div at bounding box center [104, 21] width 18 height 18
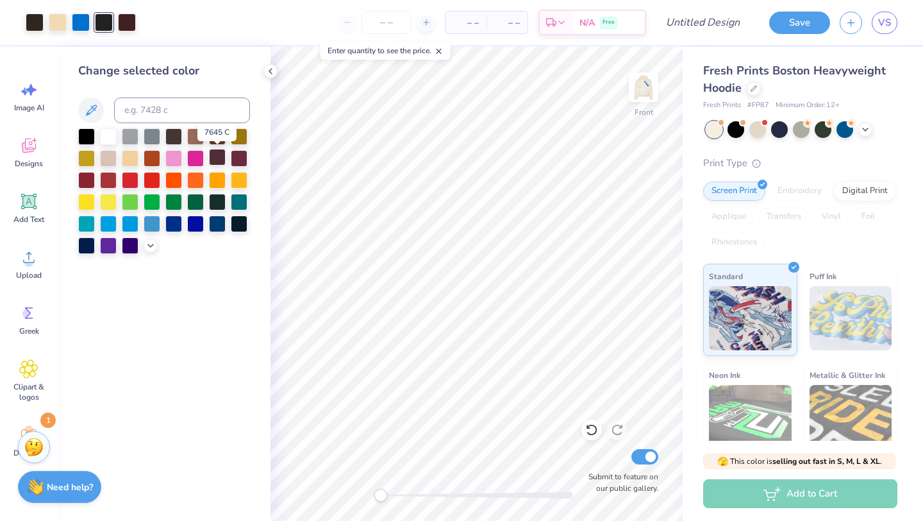
click at [221, 162] on div at bounding box center [217, 157] width 17 height 17
click at [144, 246] on div at bounding box center [151, 244] width 14 height 14
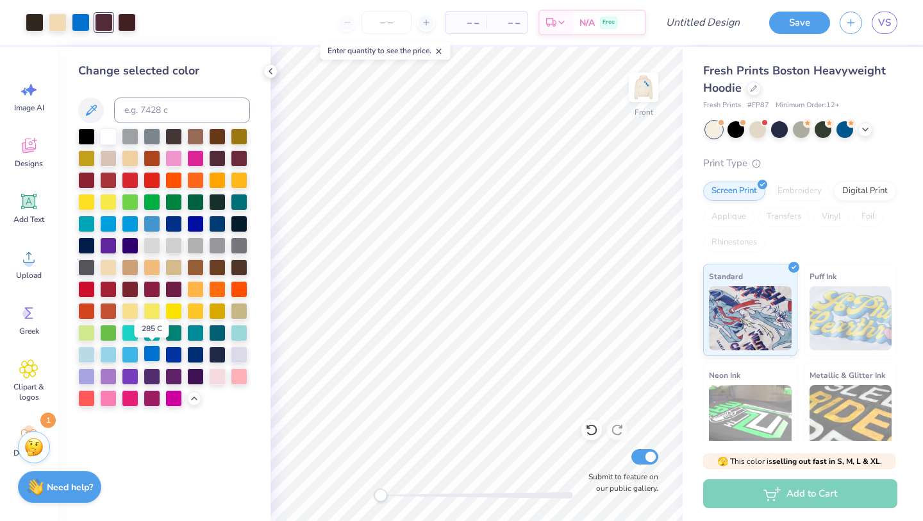
click at [153, 352] on div at bounding box center [152, 353] width 17 height 17
click at [102, 24] on div at bounding box center [104, 21] width 18 height 18
click at [152, 353] on div at bounding box center [152, 353] width 17 height 17
click at [26, 27] on div at bounding box center [35, 21] width 18 height 18
click at [146, 352] on div at bounding box center [152, 353] width 17 height 17
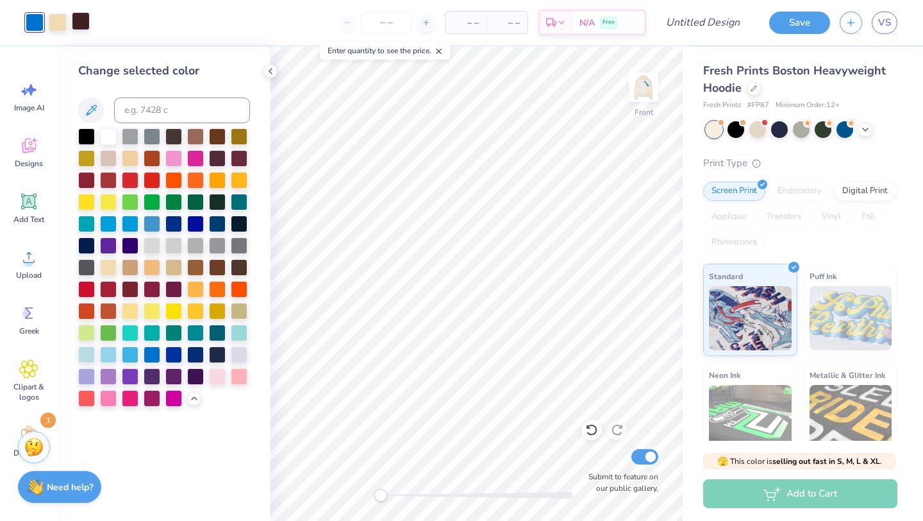
click at [81, 17] on div at bounding box center [81, 21] width 18 height 18
click at [157, 355] on div at bounding box center [152, 353] width 17 height 17
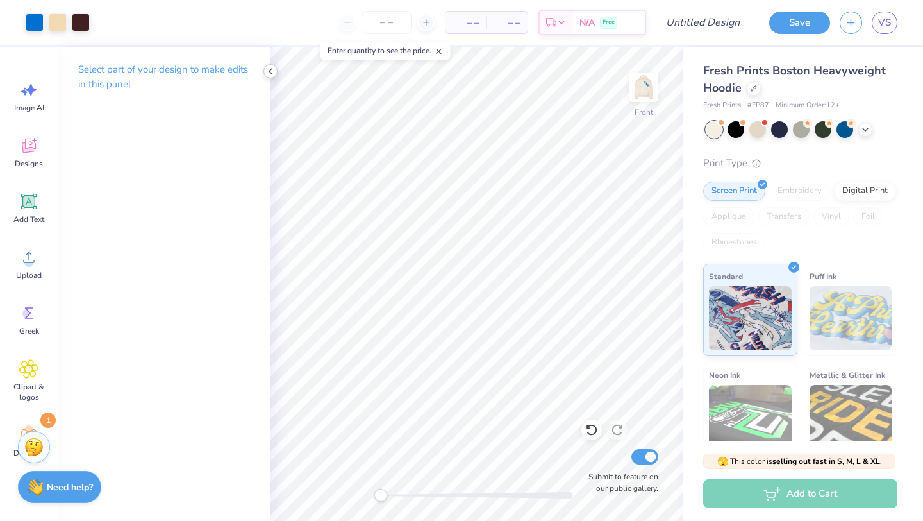
click at [269, 69] on icon at bounding box center [270, 71] width 10 height 10
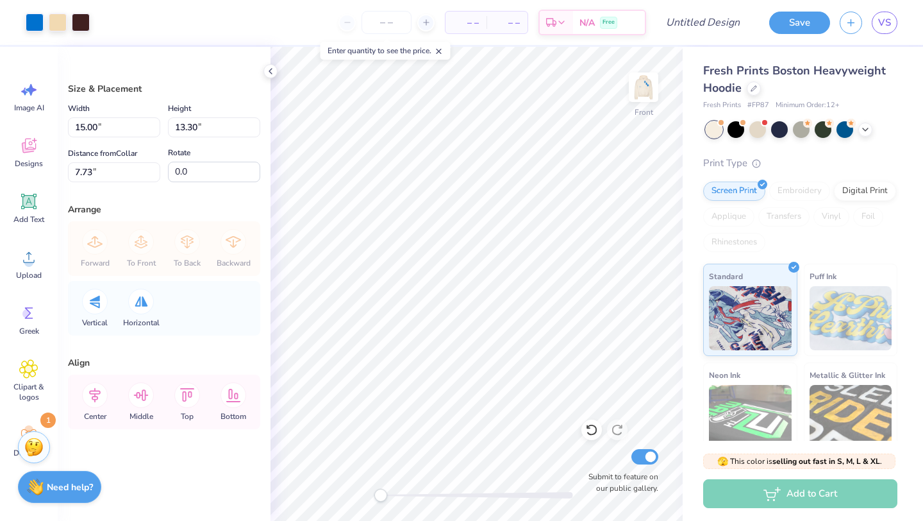
click at [689, 275] on div "Fresh Prints Boston Heavyweight Hoodie Fresh Prints # FP87 Minimum Order: 12 + …" at bounding box center [803, 300] width 240 height 506
click at [655, 83] on img at bounding box center [643, 87] width 51 height 51
click at [49, 483] on strong "Need help?" at bounding box center [70, 485] width 46 height 12
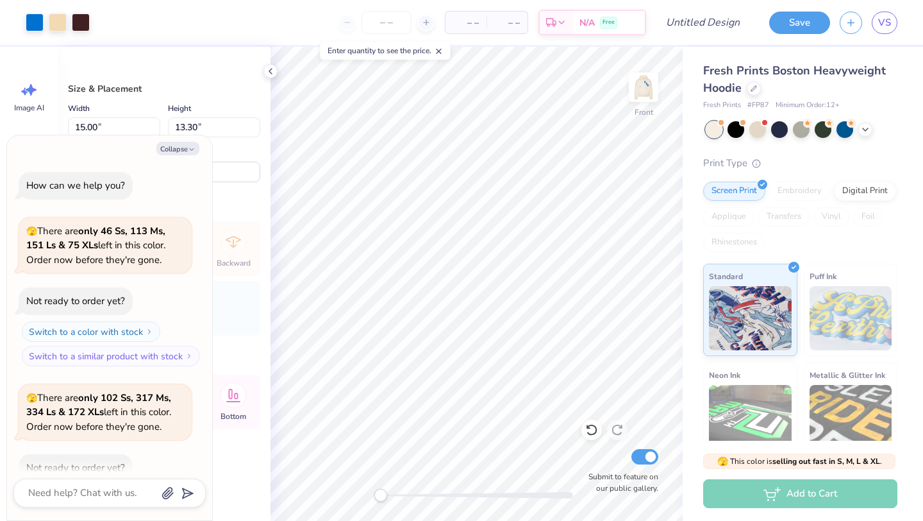
scroll to position [862, 0]
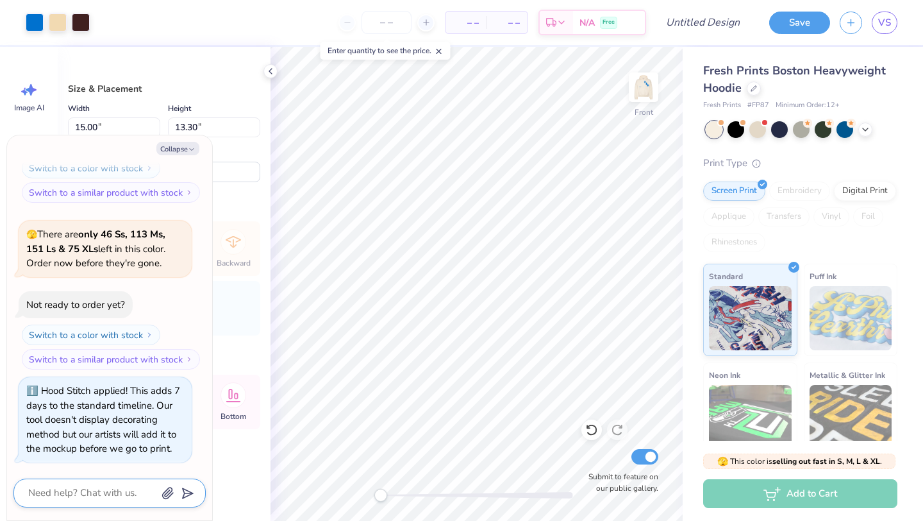
click at [96, 496] on textarea at bounding box center [92, 492] width 130 height 17
click at [104, 489] on textarea at bounding box center [92, 492] width 130 height 17
type textarea "x"
type textarea "c"
type textarea "x"
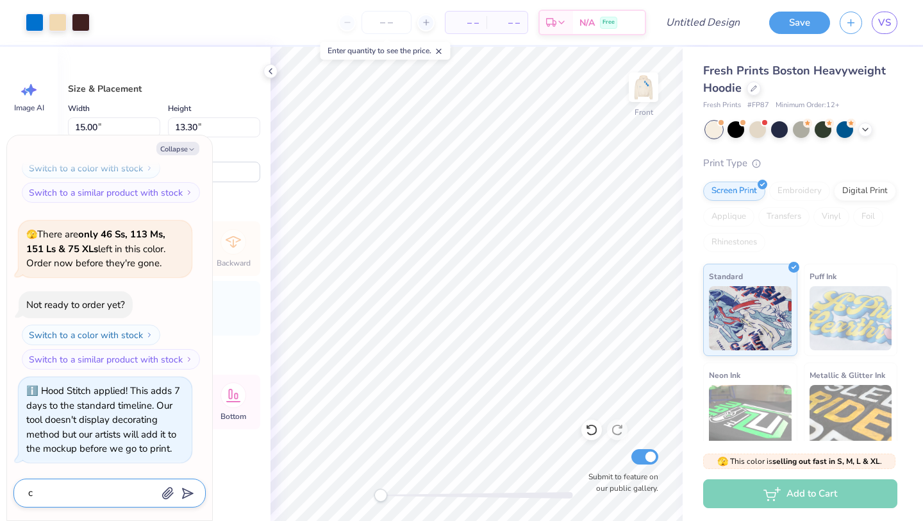
type textarea "ca"
type textarea "x"
type textarea "can"
type textarea "x"
type textarea "can"
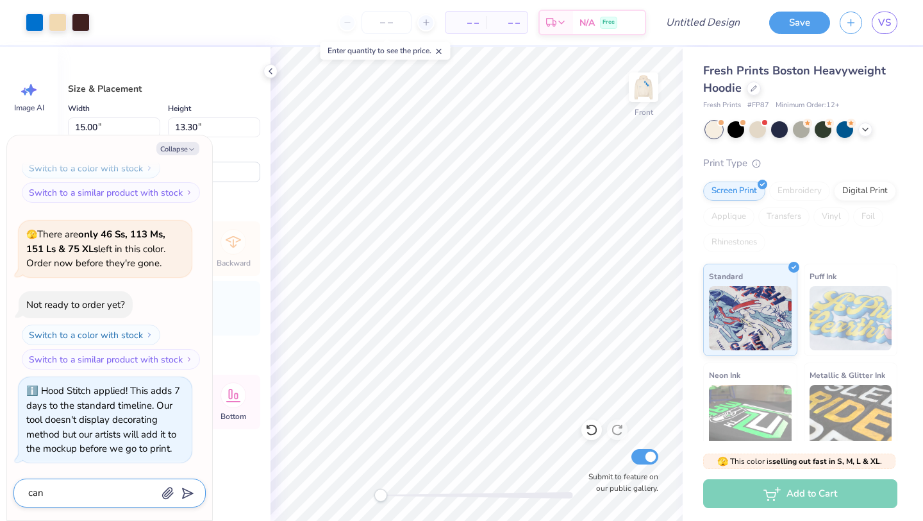
type textarea "x"
type textarea "can y"
type textarea "x"
type textarea "can yo"
type textarea "x"
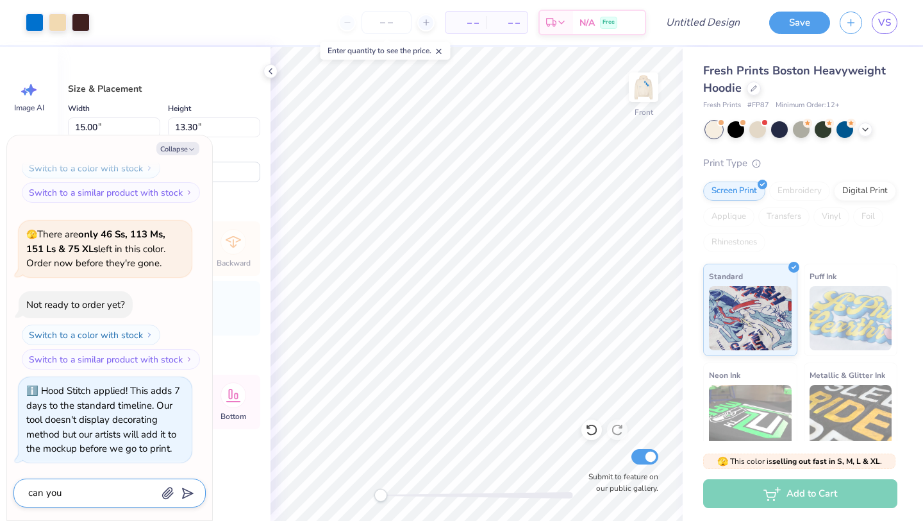
type textarea "can you"
type textarea "x"
type textarea "can you m"
type textarea "x"
type textarea "can you mq"
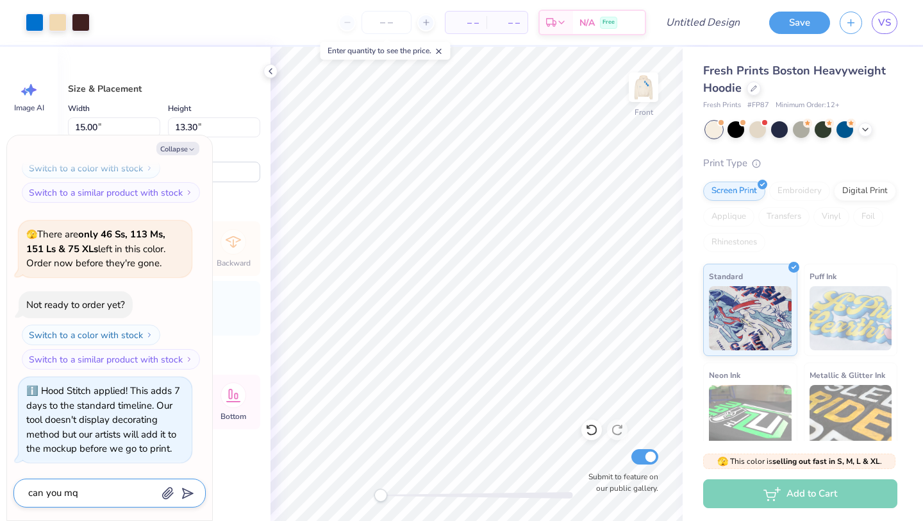
type textarea "x"
type textarea "can you mqk"
type textarea "x"
type textarea "can you mq"
type textarea "x"
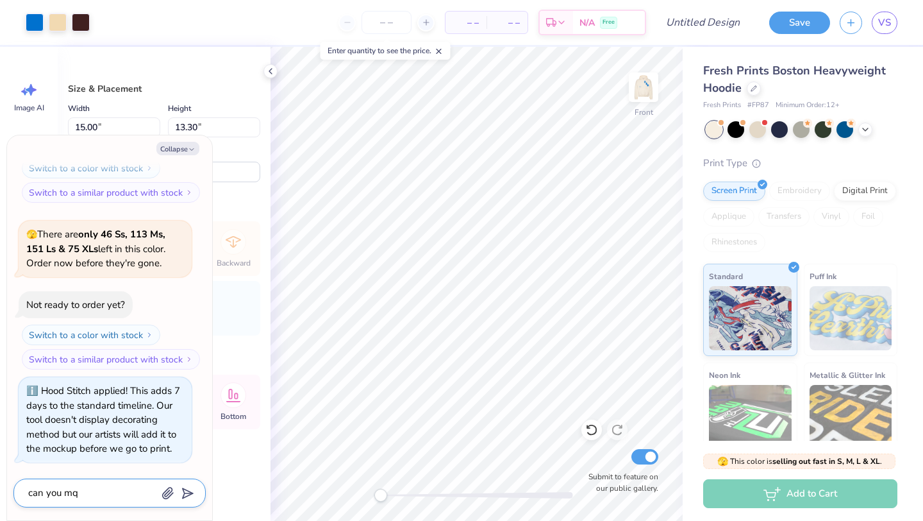
type textarea "can you m"
type textarea "x"
type textarea "can you ma"
type textarea "x"
type textarea "can you make"
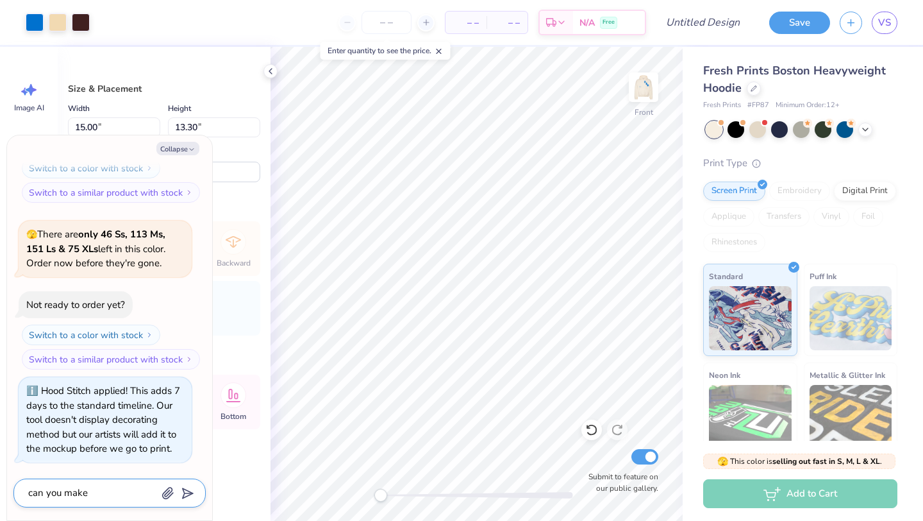
type textarea "x"
type textarea "can you make"
type textarea "x"
type textarea "can you make t"
type textarea "x"
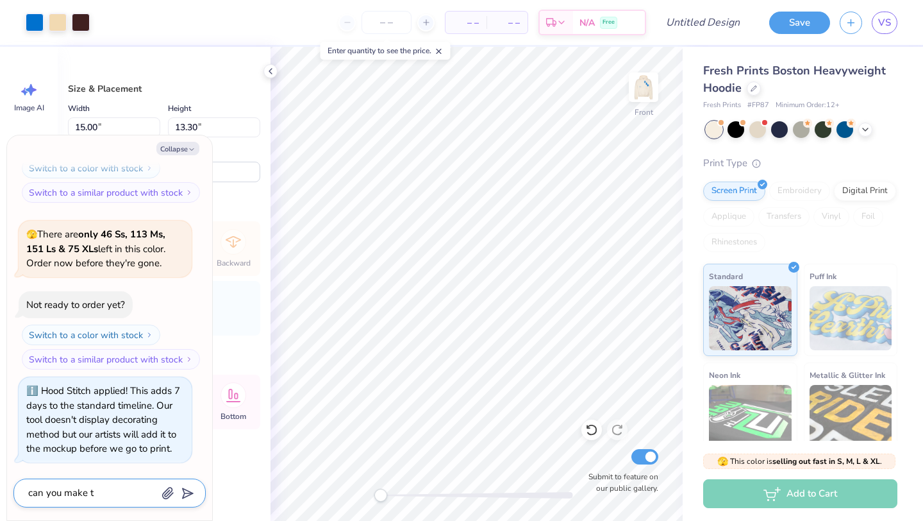
type textarea "can you make th"
type textarea "x"
type textarea "can you make the"
type textarea "x"
type textarea "can you make the"
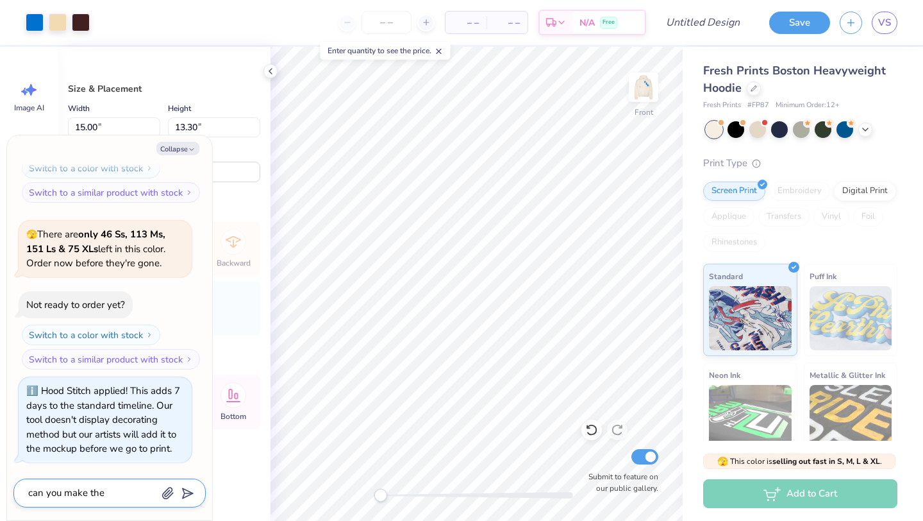
type textarea "x"
type textarea "can you make the l"
type textarea "x"
type textarea "can you make the le"
type textarea "x"
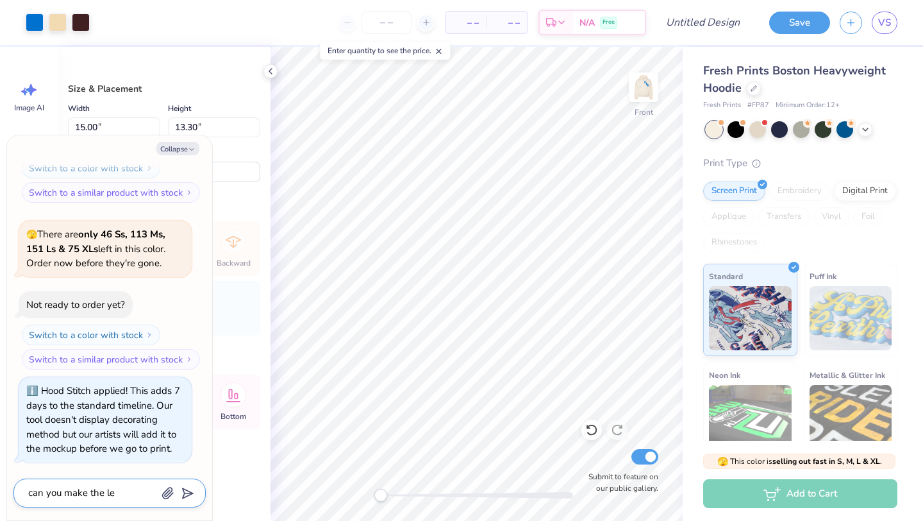
type textarea "can you make the let"
type textarea "x"
type textarea "can you make the lett"
type textarea "x"
type textarea "can you make the lette"
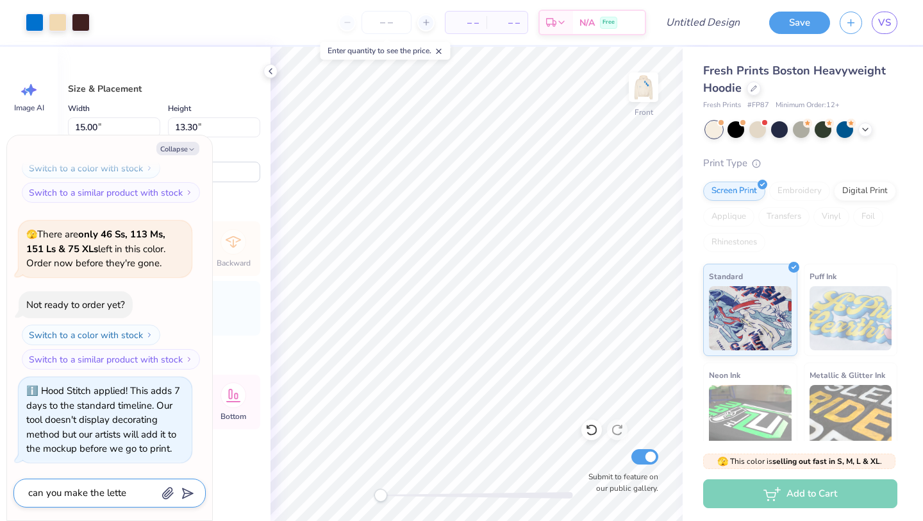
type textarea "x"
type textarea "can you make the letter"
type textarea "x"
type textarea "can you make the letters"
type textarea "x"
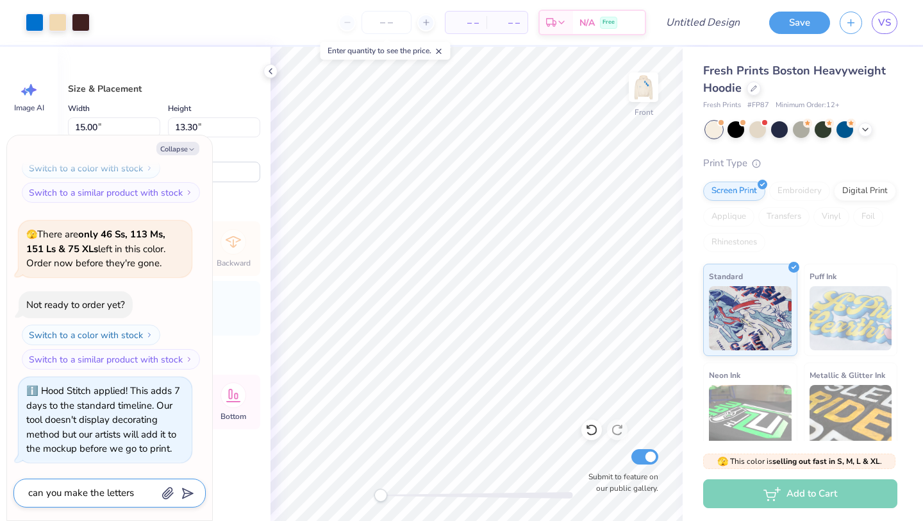
type textarea "can you make the letters"
type textarea "x"
type textarea "can you make the letters o"
type textarea "x"
type textarea "can you make the letters on"
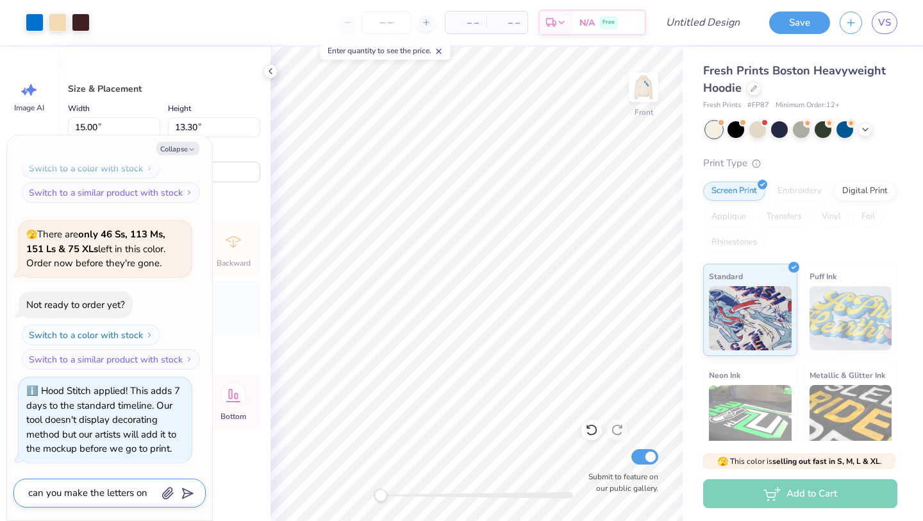
type textarea "x"
type textarea "can you make the letters on"
type textarea "x"
type textarea "can you make the letters on t"
type textarea "x"
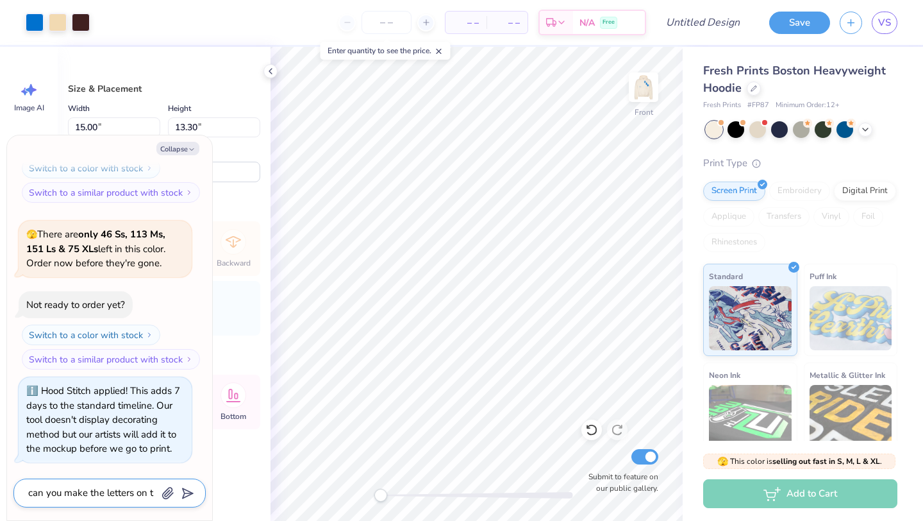
type textarea "can you make the letters on th"
type textarea "x"
type textarea "can you make the letters on the"
type textarea "x"
type textarea "can you make the letters on the f"
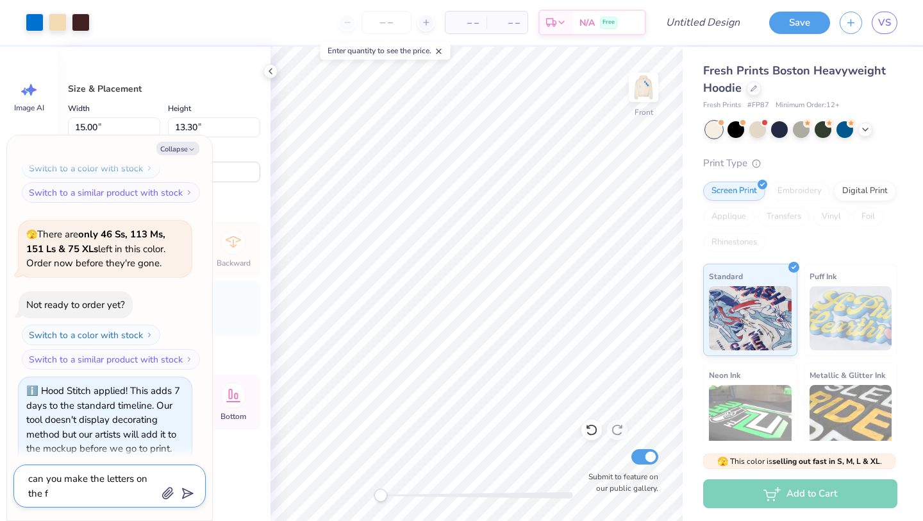
type textarea "x"
type textarea "can you make the letters on the fro"
type textarea "x"
type textarea "can you make the letters on the fron"
type textarea "x"
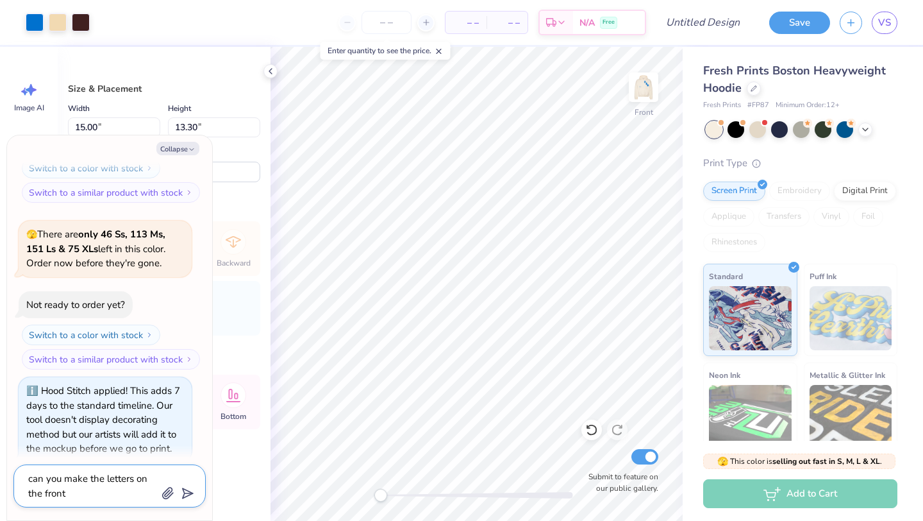
type textarea "can you make the letters on the front"
type textarea "x"
type textarea "can you make the letters on the front n"
type textarea "x"
type textarea "can you make the letters on the front not"
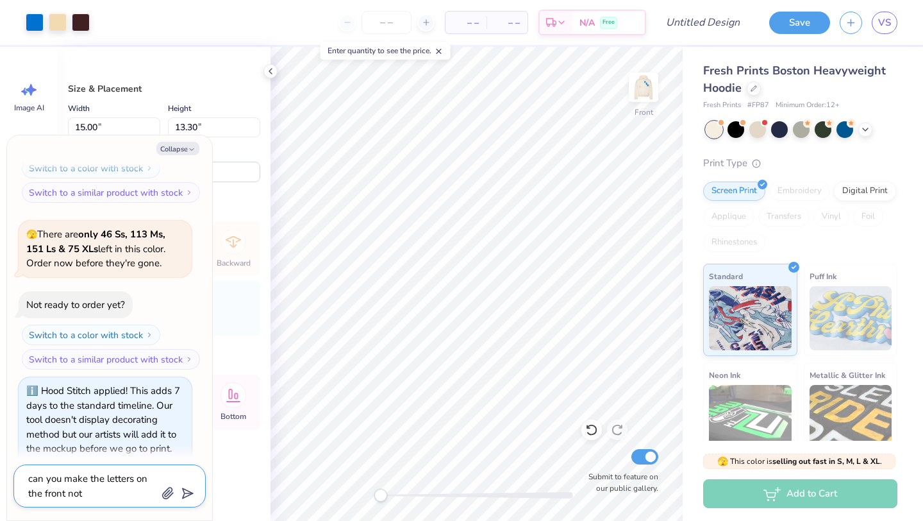
type textarea "x"
type textarea "can you make the letters on the front not"
type textarea "x"
type textarea "can you make the letters on the front not h"
type textarea "x"
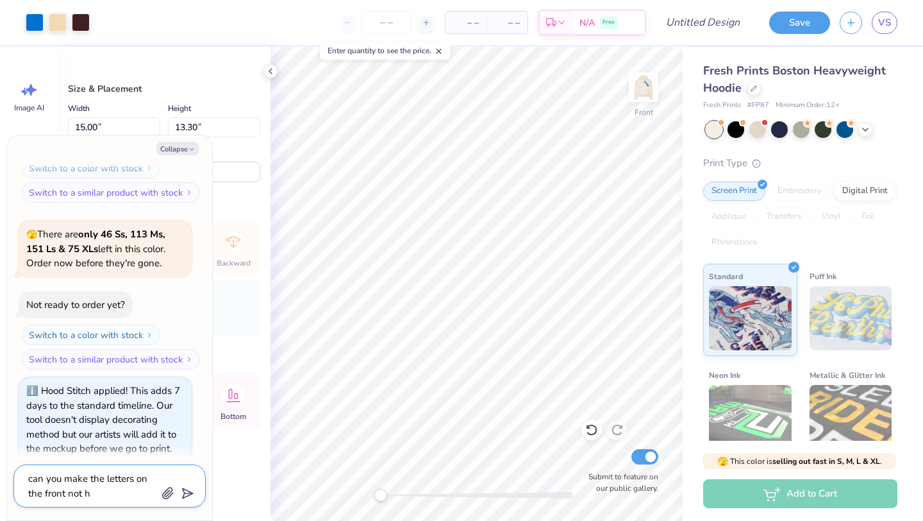
type textarea "can you make the letters on the front not ha"
type textarea "x"
type textarea "can you make the letters on the front not hav"
type textarea "x"
type textarea "can you make the letters on the front not have"
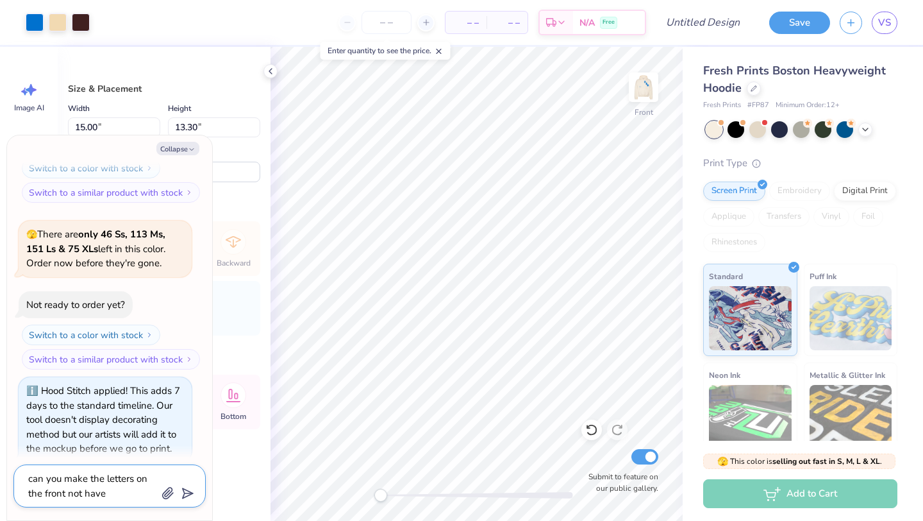
type textarea "x"
type textarea "can you make the letters on the front not have"
type textarea "x"
type textarea "can you make the letters on the front not have t"
type textarea "x"
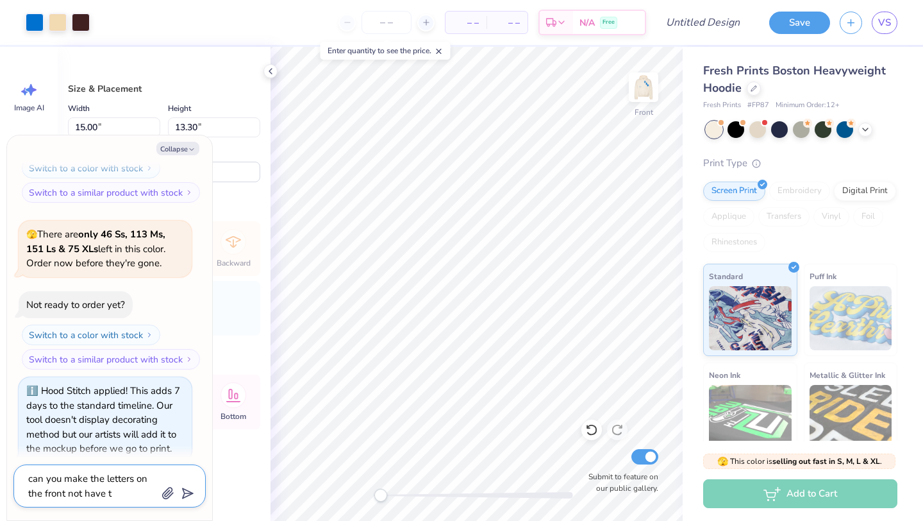
type textarea "can you make the letters on the front not have th"
type textarea "x"
type textarea "can you make the letters on the front not have the"
type textarea "x"
type textarea "can you make the letters on the front not have the"
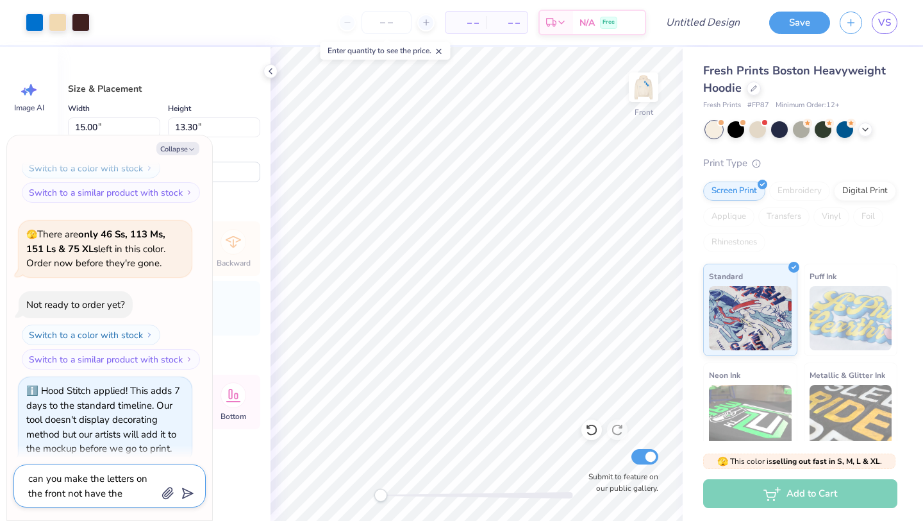
type textarea "x"
type textarea "can you make the letters on the front not have the s"
type textarea "x"
type textarea "can you make the letters on the front not have the sh"
type textarea "x"
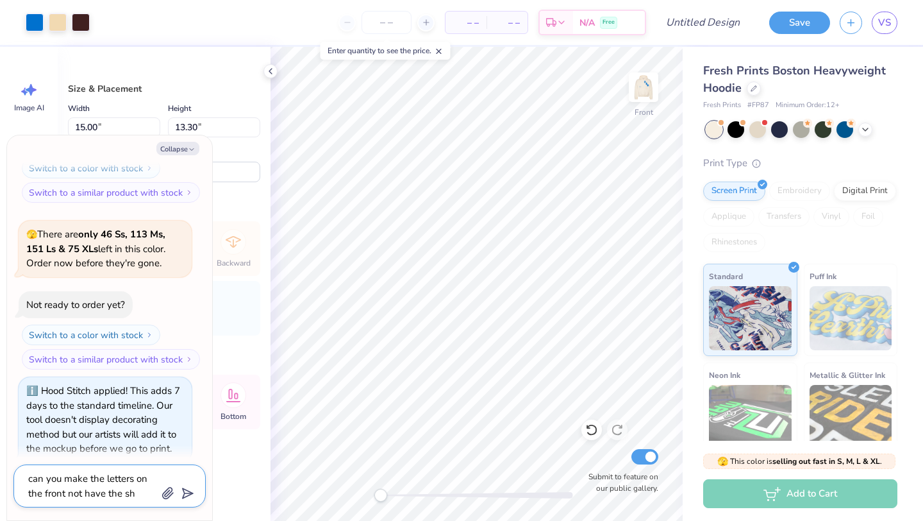
type textarea "can you make the letters on the front not have the sha"
type textarea "x"
type textarea "can you make the letters on the front not have the shado"
type textarea "x"
type textarea "can you make the letters on the front not have the shadoi"
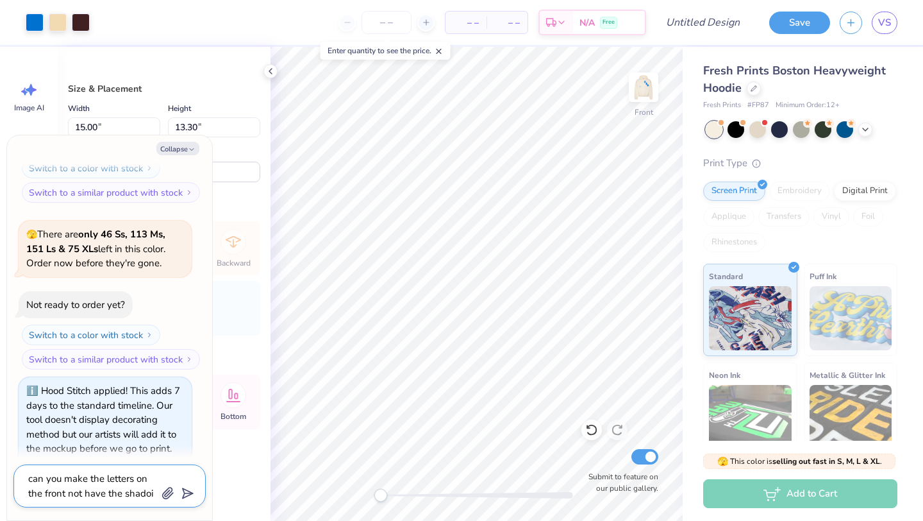
type textarea "x"
type textarea "can you make the letters on the front not have the shadoiw"
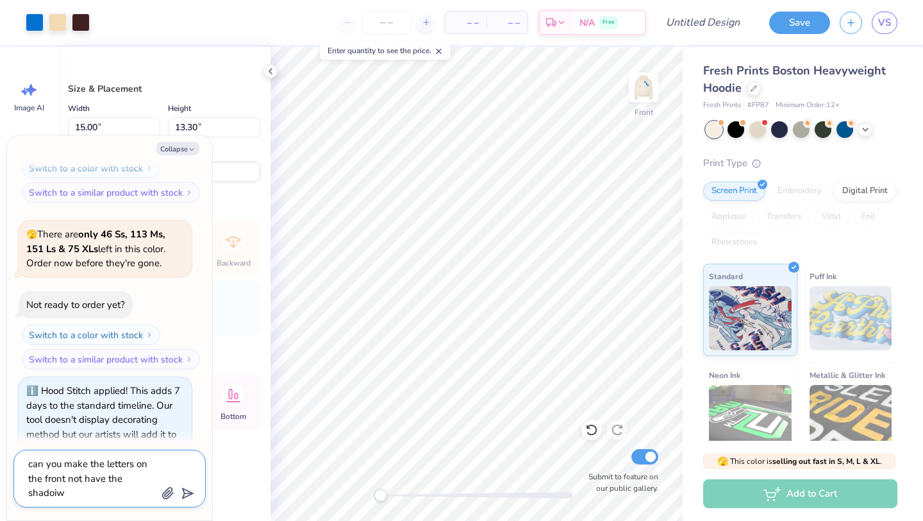
type textarea "x"
type textarea "can you make the letters on the front not have the shadoi"
type textarea "x"
type textarea "can you make the letters on the front not have the shado"
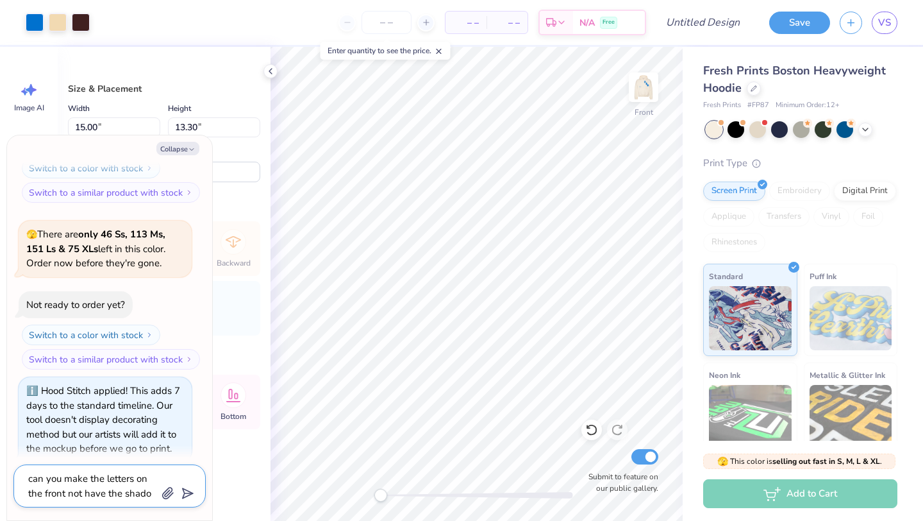
type textarea "x"
type textarea "can you make the letters on the front not have the shadow"
type textarea "x"
type textarea "can you make the letters on the front not have the shadow,"
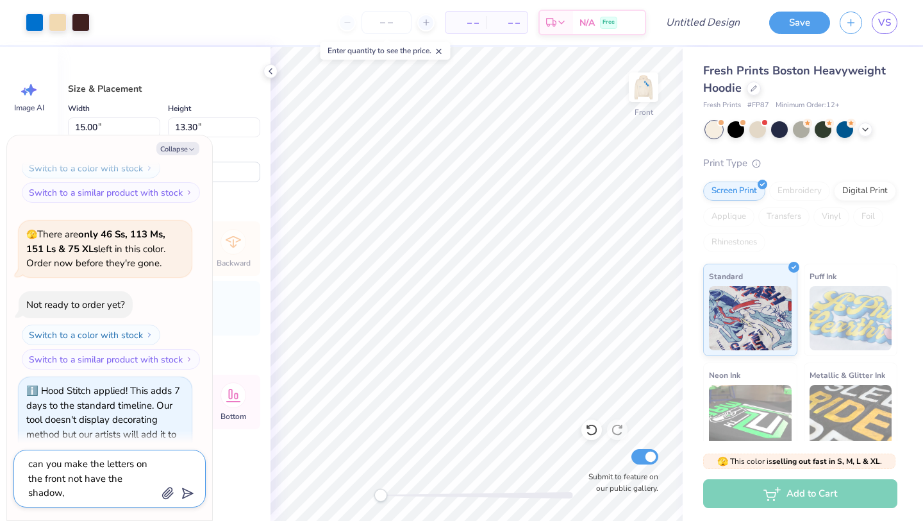
type textarea "x"
type textarea "can you make the letters on the front not have the shadow,"
type textarea "x"
type textarea "can you make the letters on the front not have the shadow, a"
type textarea "x"
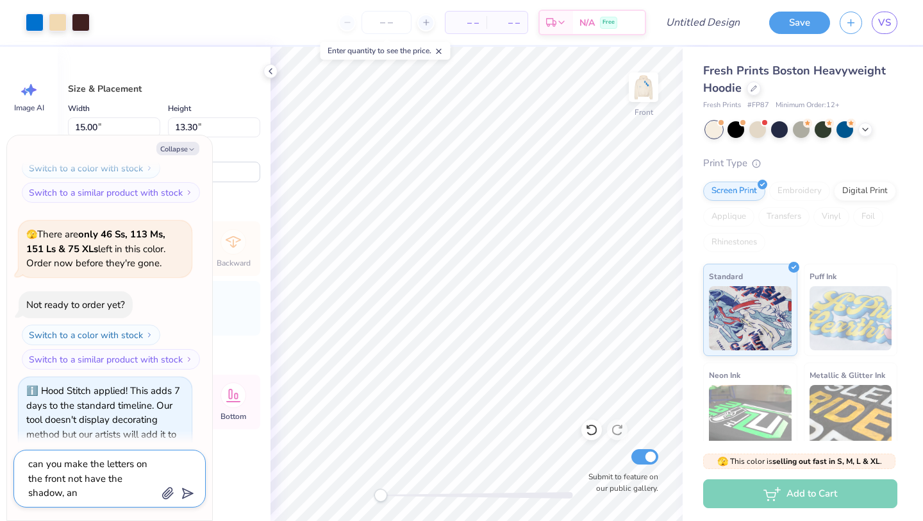
type textarea "can you make the letters on the front not have the shadow, and"
type textarea "x"
type textarea "can you make the letters on the front not have the shadow, and"
type textarea "x"
type textarea "can you make the letters on the front not have the shadow, and fo"
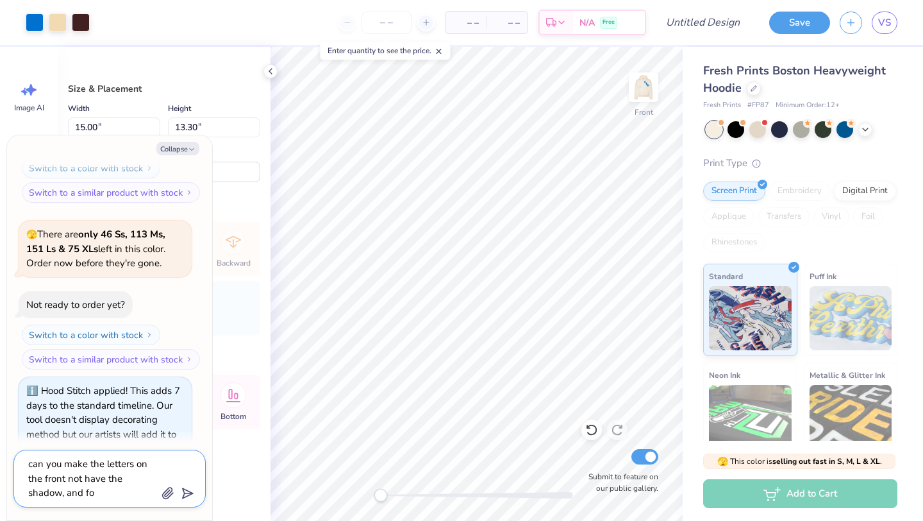
type textarea "x"
type textarea "can you make the letters on the front not have the shadow, and for"
type textarea "x"
type textarea "can you make the letters on the front not have the shadow, and for"
type textarea "x"
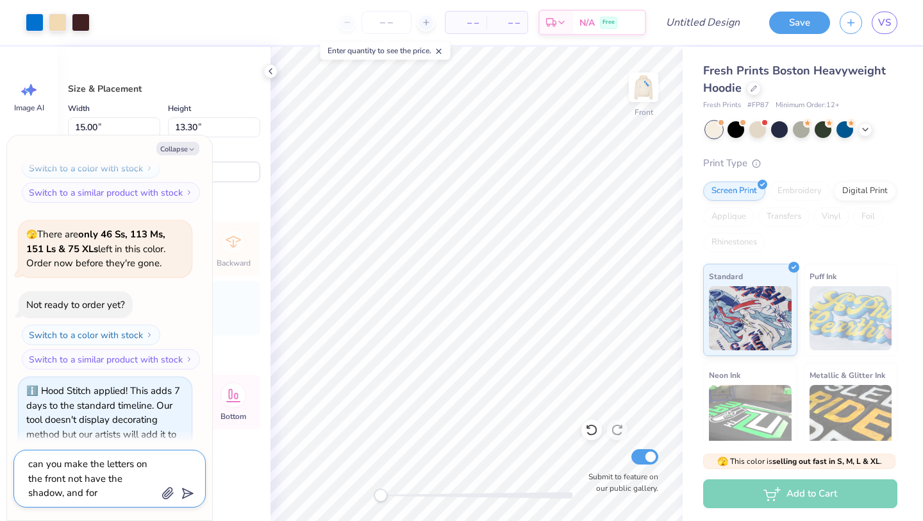
type textarea "can you make the letters on the front not have the shadow, and for t"
type textarea "x"
type textarea "can you make the letters on the front not have the shadow, and for th"
type textarea "x"
type textarea "can you make the letters on the front not have the shadow, and for the"
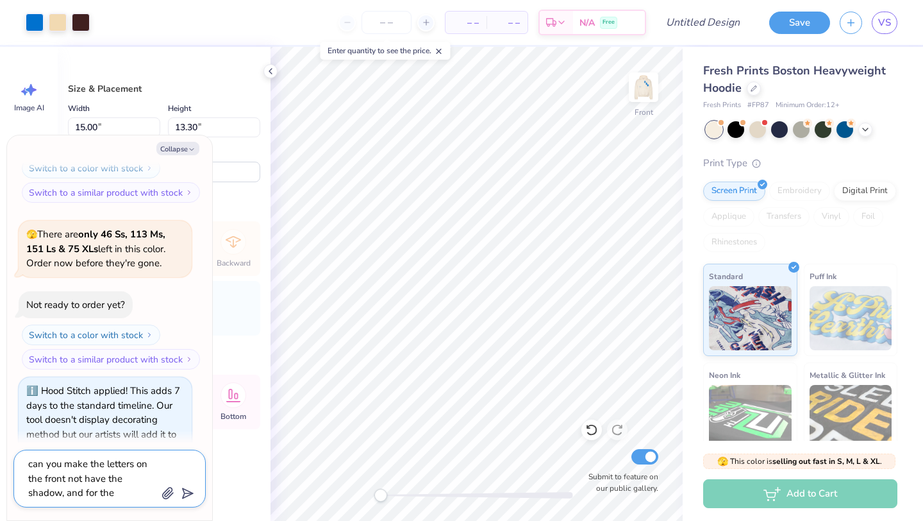
type textarea "x"
type textarea "can you make the letters on the front not have the shadow, and for the"
type textarea "x"
type textarea "can you make the letters on the front not have the shadow, and for the h"
type textarea "x"
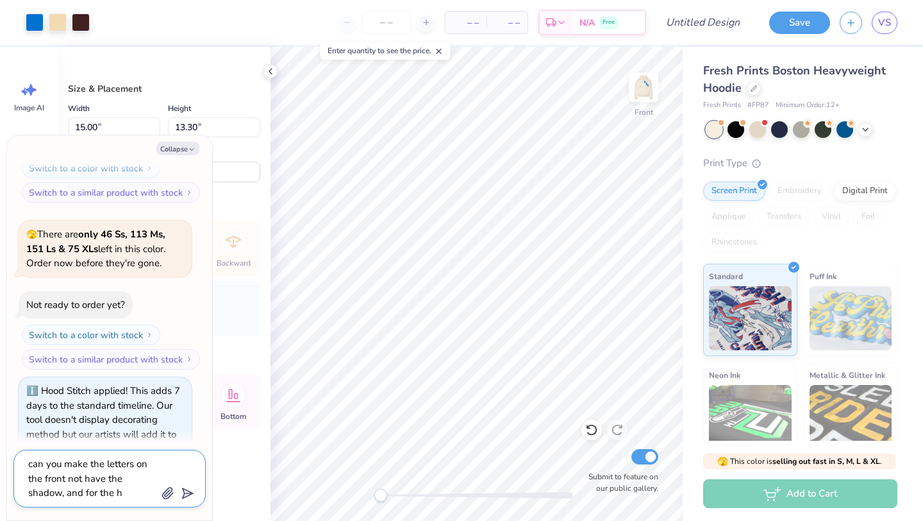
type textarea "can you make the letters on the front not have the shadow, and for the ho"
type textarea "x"
type textarea "can you make the letters on the front not have the shadow, and for the hous"
type textarea "x"
type textarea "can you make the letters on the front not have the shadow, and for the house"
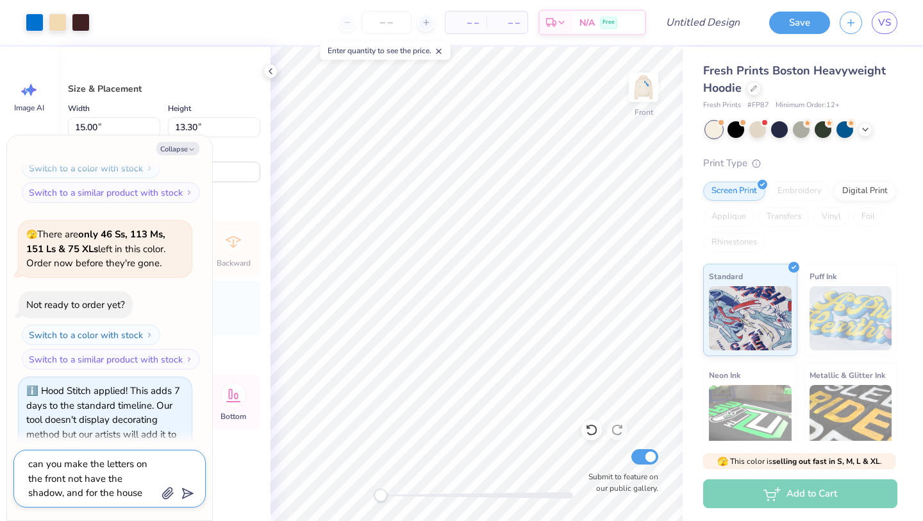
type textarea "x"
type textarea "can you make the letters on the front not have the shadow, and for the house"
type textarea "x"
type textarea "can you make the letters on the front not have the shadow, and for the house o"
type textarea "x"
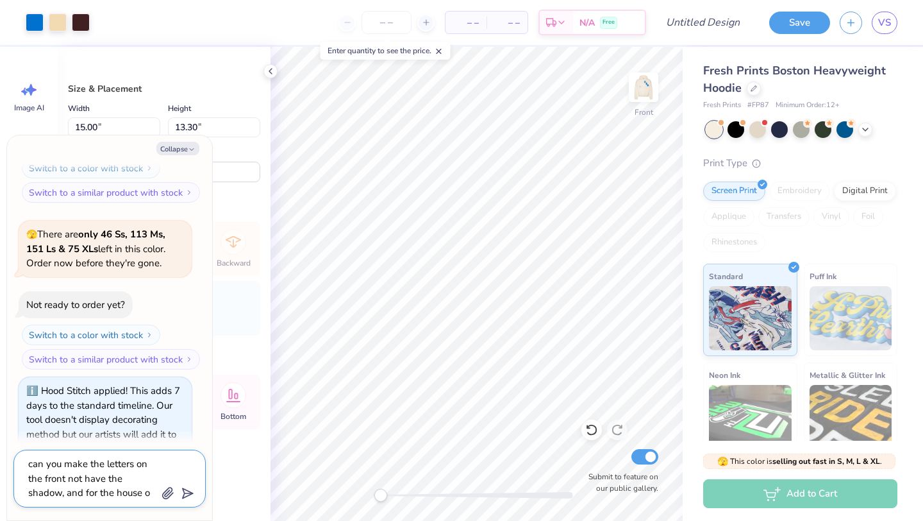
type textarea "can you make the letters on the front not have the shadow, and for the house on"
type textarea "x"
type textarea "can you make the letters on the front not have the shadow, and for the house on…"
type textarea "x"
type textarea "can you make the letters on the front not have the shadow, and for the house on…"
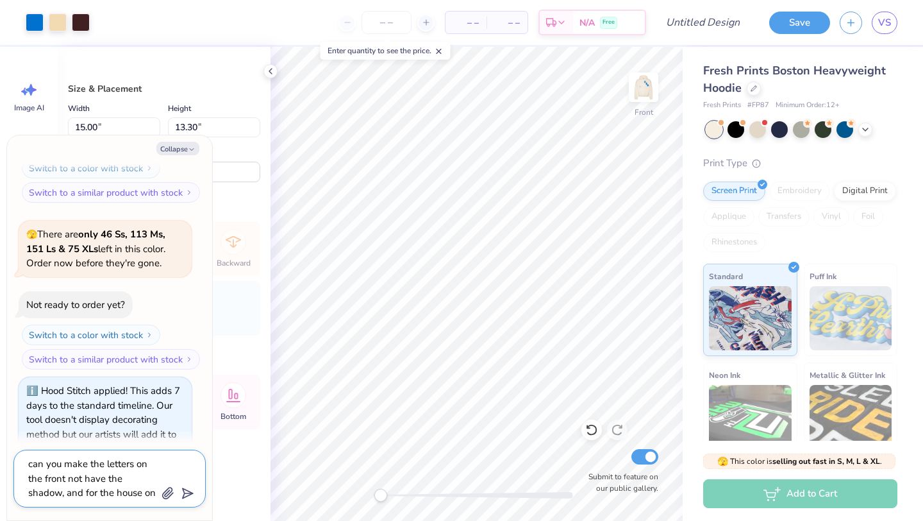
scroll to position [12, 0]
type textarea "x"
type textarea "can you make the letters on the front not have the shadow, and for the house on…"
type textarea "x"
type textarea "can you make the letters on the front not have the shadow, and for the house on…"
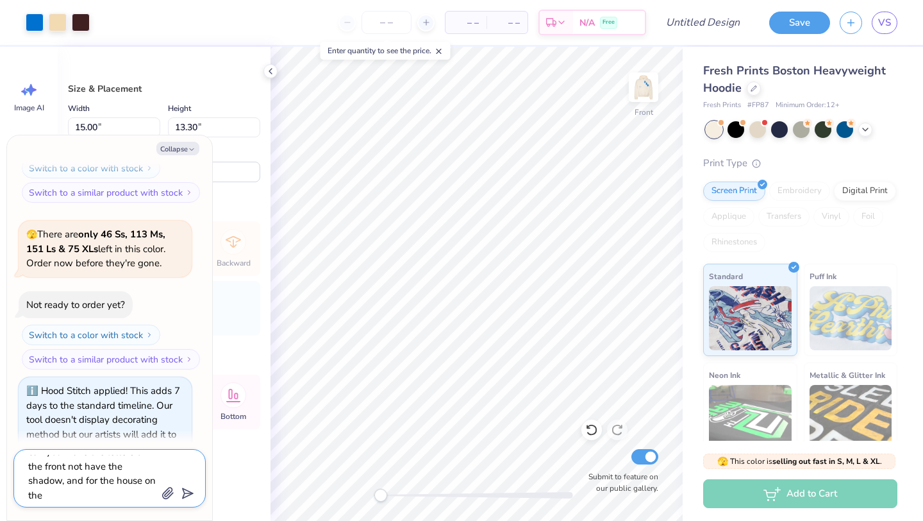
type textarea "x"
type textarea "can you make the letters on the front not have the shadow, and for the house on…"
type textarea "x"
type textarea "can you make the letters on the front not have the shadow, and for the house on…"
type textarea "x"
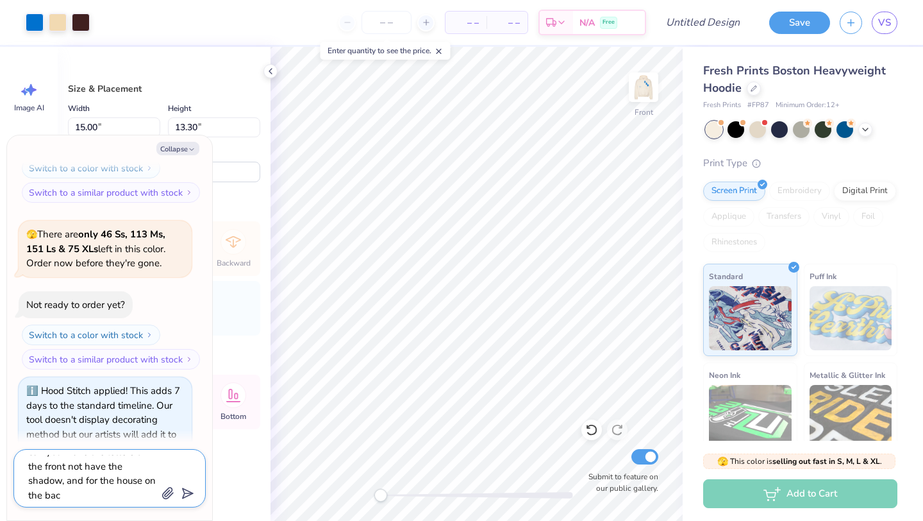
type textarea "can you make the letters on the front not have the shadow, and for the house on…"
type textarea "x"
type textarea "can you make the letters on the front not have the shadow, and for the house on…"
type textarea "x"
type textarea "can you make the letters on the front not have the shadow, and for the house on…"
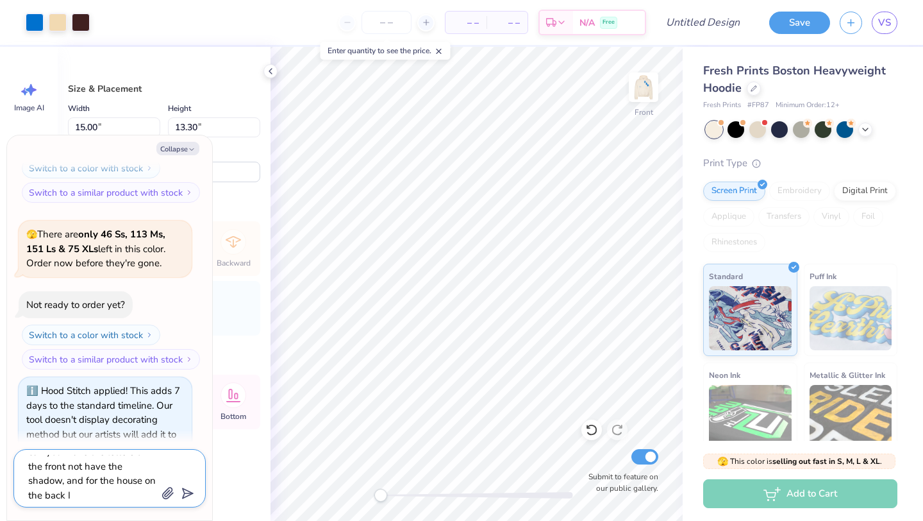
type textarea "x"
type textarea "can you make the letters on the front not have the shadow, and for the house on…"
type textarea "x"
type textarea "can you make the letters on the front not have the shadow, and for the house on…"
type textarea "x"
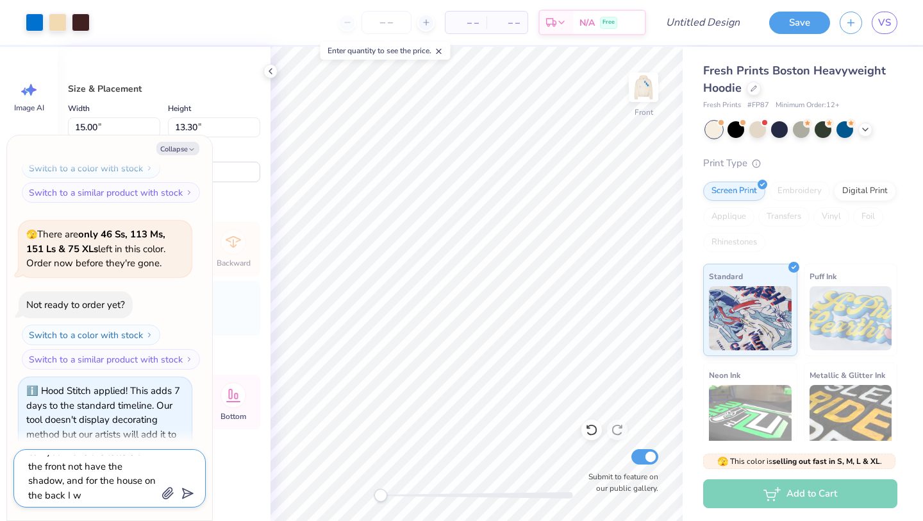
type textarea "can you make the letters on the front not have the shadow, and for the house on…"
type textarea "x"
type textarea "can you make the letters on the front not have the shadow, and for the house on…"
type textarea "x"
type textarea "can you make the letters on the front not have the shadow, and for the house on…"
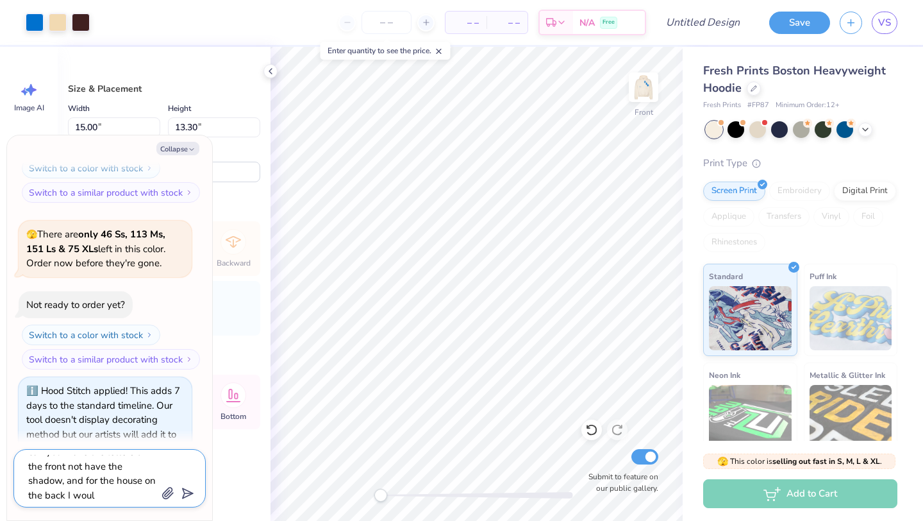
type textarea "x"
type textarea "can you make the letters on the front not have the shadow, and for the house on…"
type textarea "x"
type textarea "can you make the letters on the front not have the shadow, and for the house on…"
type textarea "x"
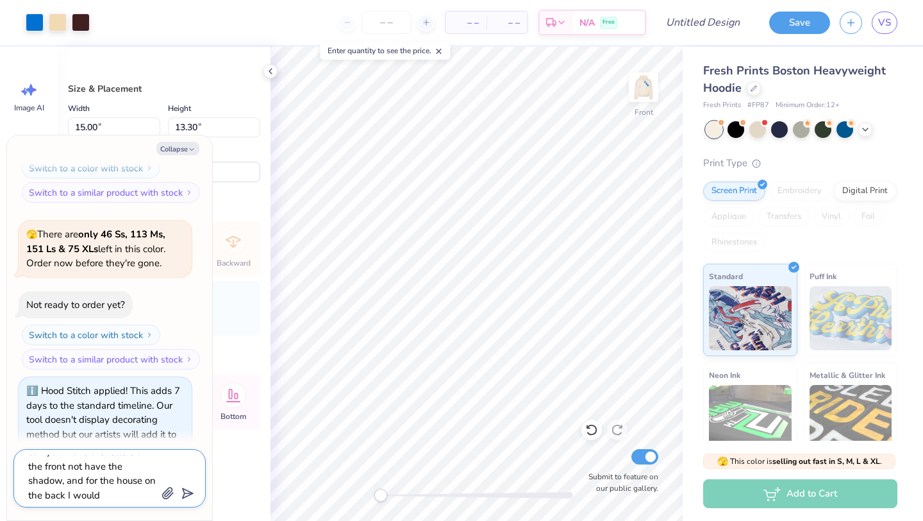
type textarea "can you make the letters on the front not have the shadow, and for the house on…"
type textarea "x"
type textarea "can you make the letters on the front not have the shadow, and for the house on…"
type textarea "x"
type textarea "can you make the letters on the front not have the shadow, and for the house on…"
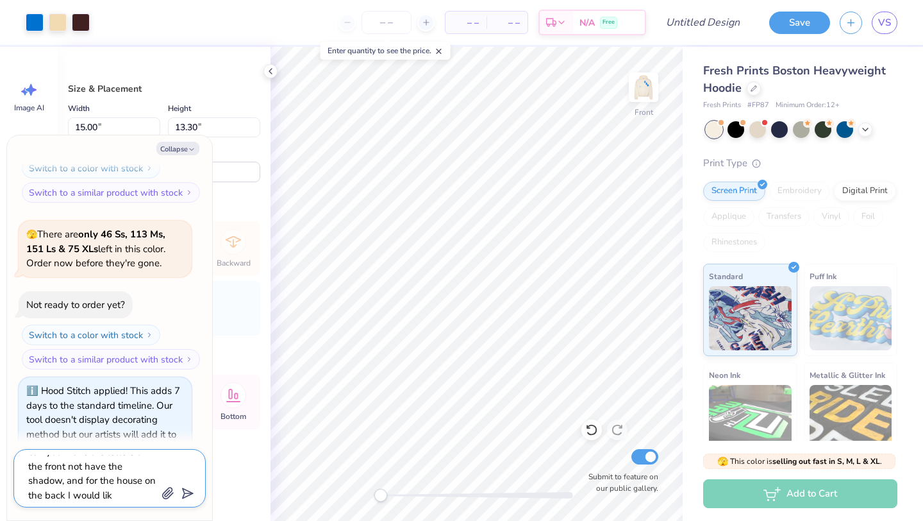
type textarea "x"
type textarea "can you make the letters on the front not have the shadow, and for the house on…"
type textarea "x"
type textarea "can you make the letters on the front not have the shadow, and for the house on…"
type textarea "x"
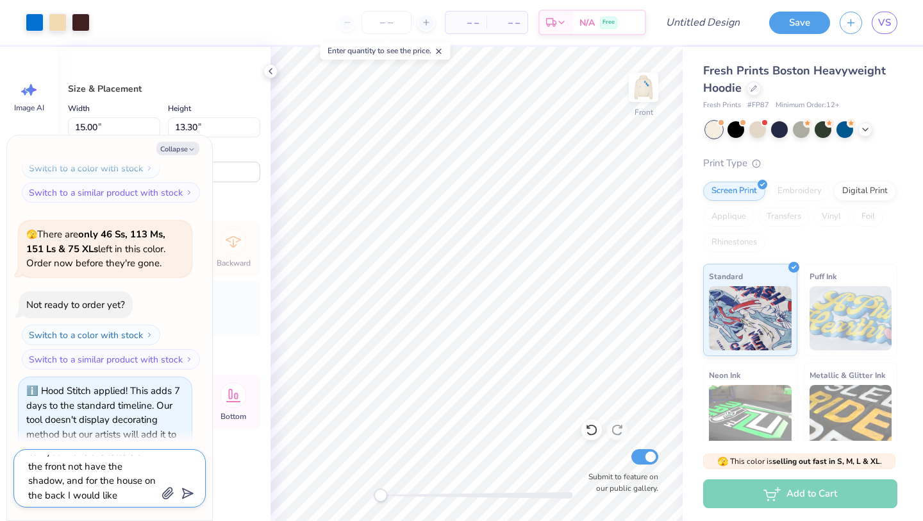
type textarea "can you make the letters on the front not have the shadow, and for the house on…"
type textarea "x"
type textarea "can you make the letters on the front not have the shadow, and for the house on…"
click at [183, 491] on polygon "submit" at bounding box center [185, 493] width 15 height 15
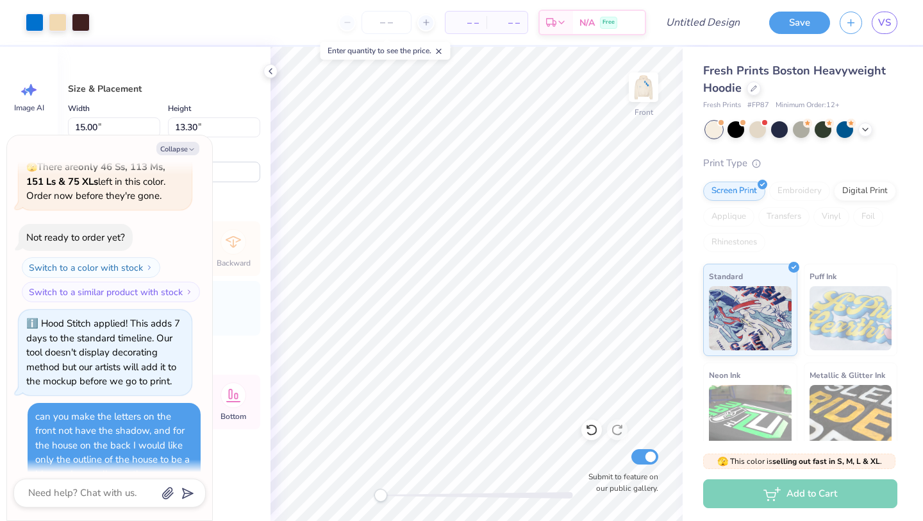
scroll to position [984, 0]
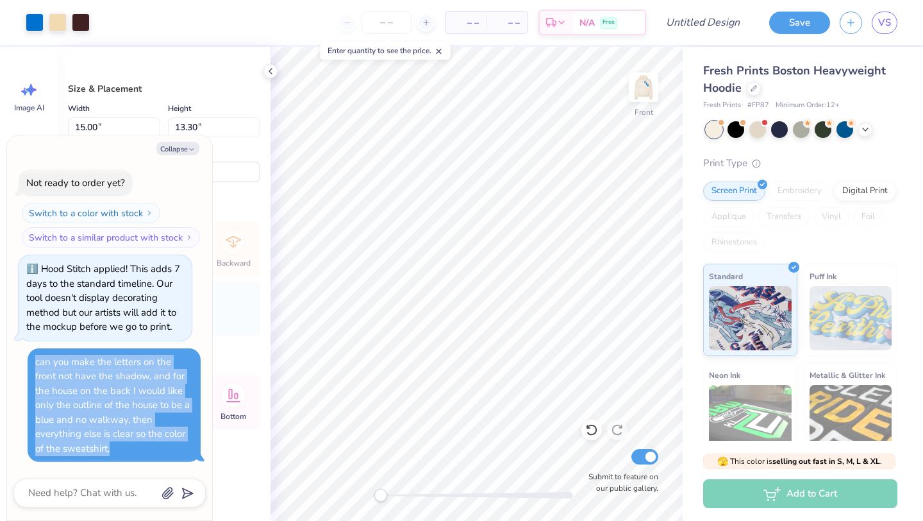
drag, startPoint x: 125, startPoint y: 451, endPoint x: 35, endPoint y: 358, distance: 129.2
click at [37, 358] on div "can you make the letters on the front not have the shadow, and for the house on…" at bounding box center [114, 405] width 158 height 101
click at [183, 150] on button "Collapse" at bounding box center [177, 148] width 43 height 13
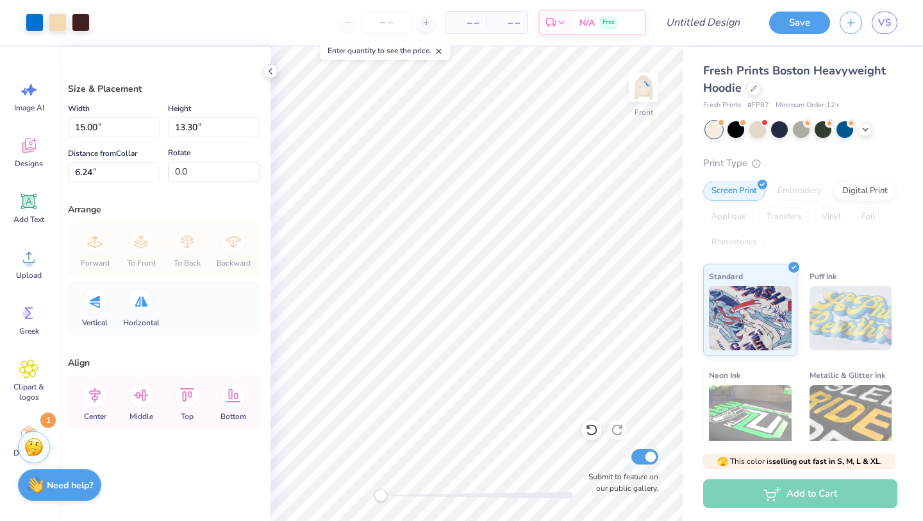
click at [77, 489] on strong "Need help?" at bounding box center [70, 485] width 46 height 12
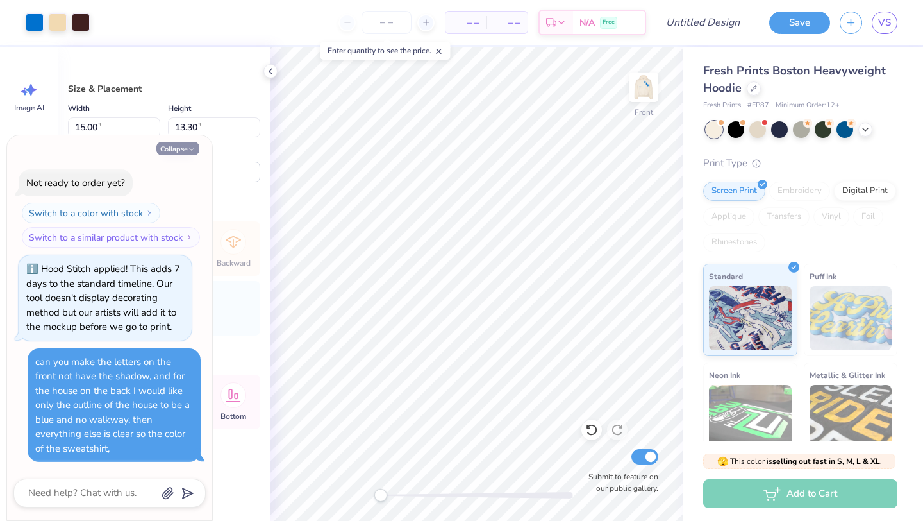
click at [184, 151] on button "Collapse" at bounding box center [177, 148] width 43 height 13
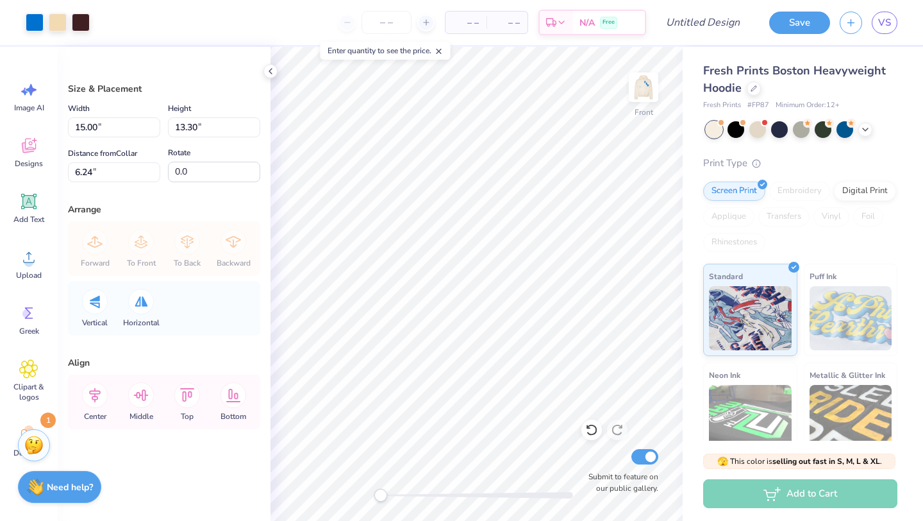
click at [32, 449] on img at bounding box center [33, 444] width 19 height 19
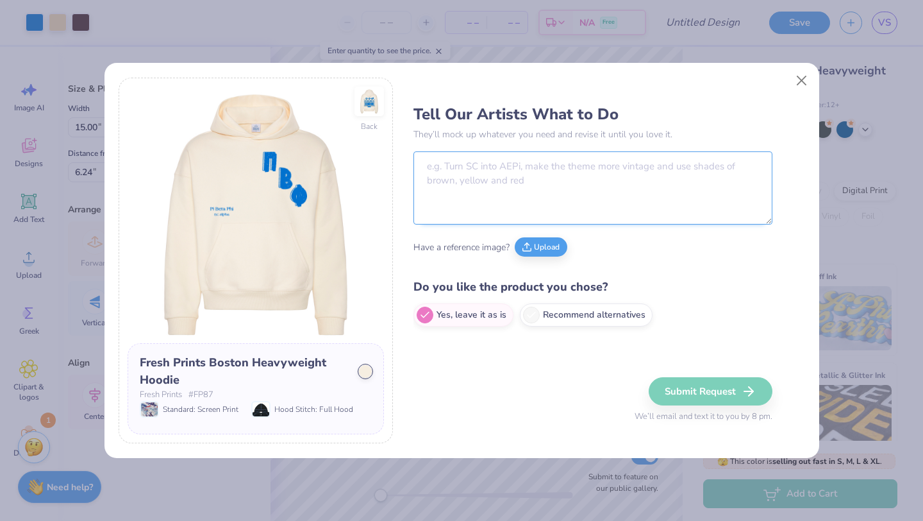
click at [528, 200] on textarea at bounding box center [593, 187] width 359 height 73
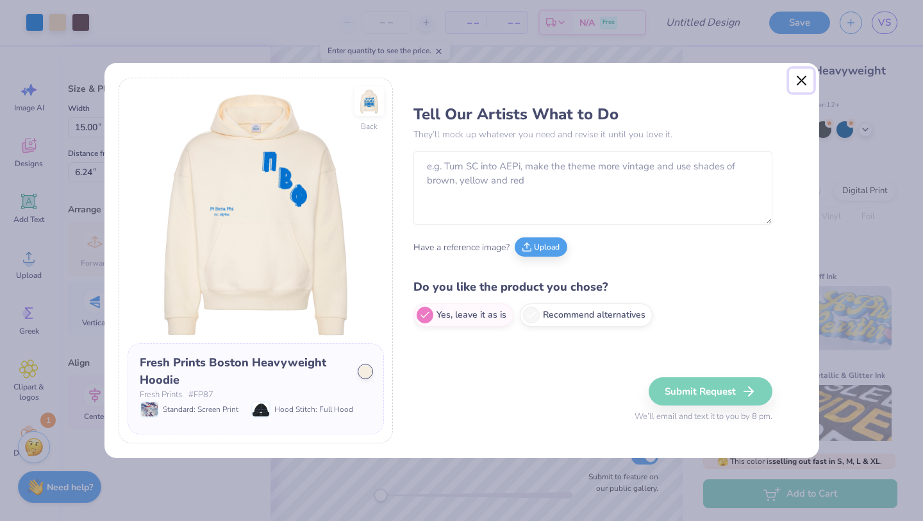
click at [807, 82] on button "Close" at bounding box center [801, 81] width 24 height 24
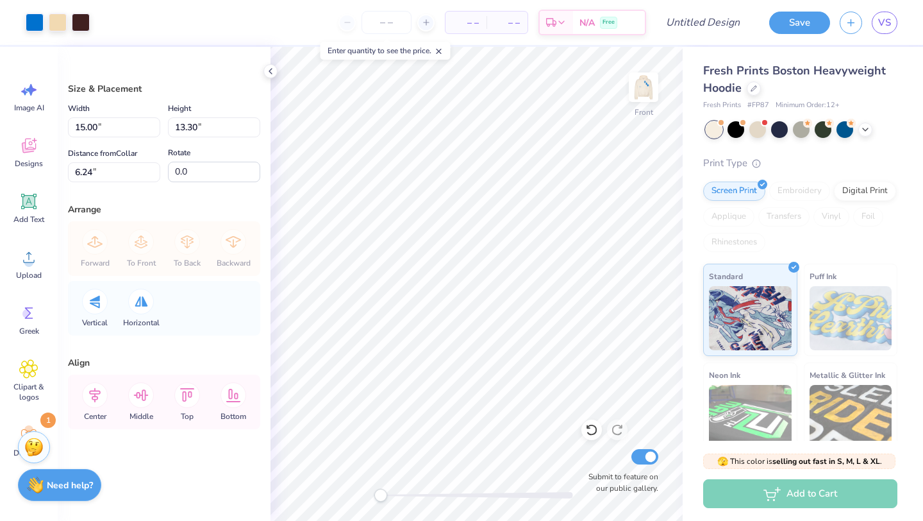
click at [71, 487] on strong "Need help?" at bounding box center [70, 485] width 46 height 12
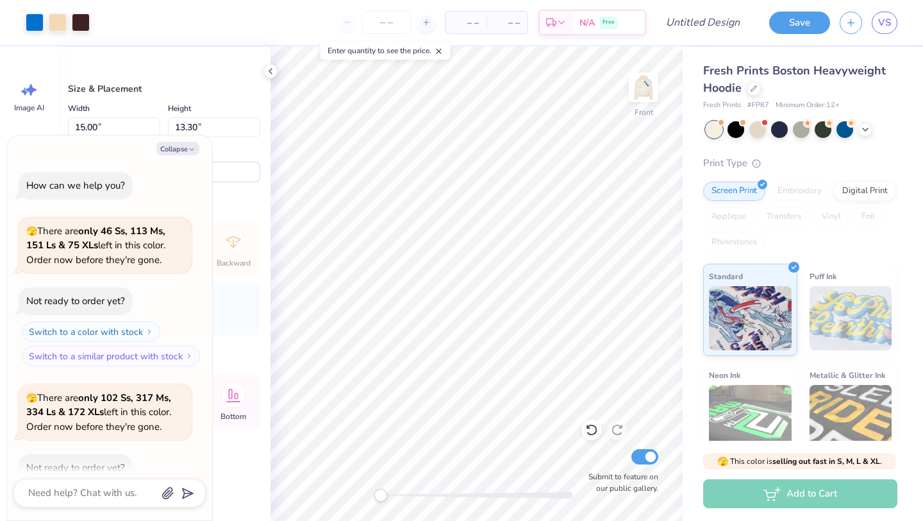
scroll to position [1044, 0]
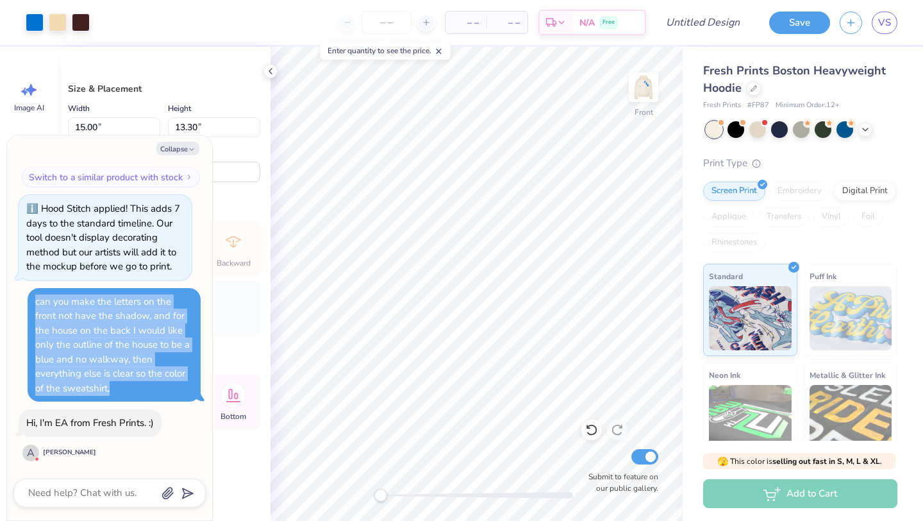
drag, startPoint x: 150, startPoint y: 385, endPoint x: 33, endPoint y: 294, distance: 148.0
click at [33, 294] on div "can you make the letters on the front not have the shadow, and for the house on…" at bounding box center [114, 345] width 173 height 114
click at [178, 149] on button "Collapse" at bounding box center [177, 148] width 43 height 13
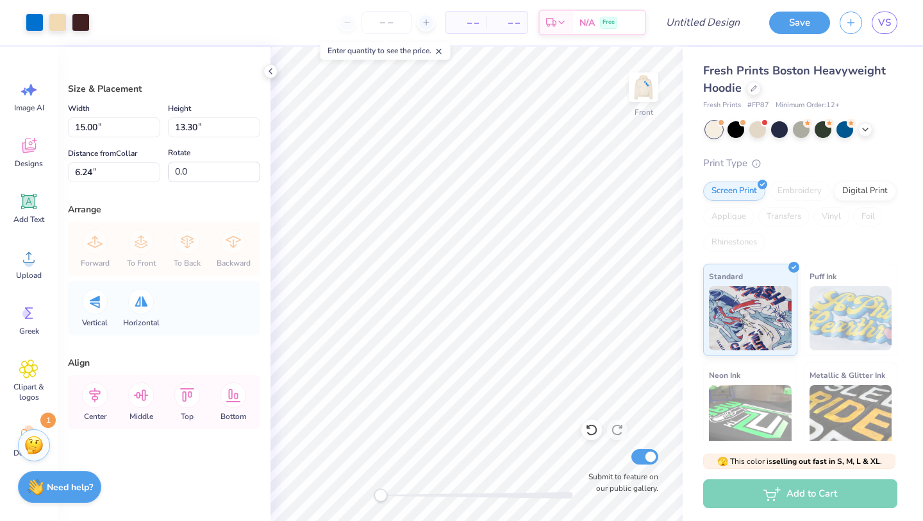
click at [34, 444] on img at bounding box center [33, 444] width 19 height 19
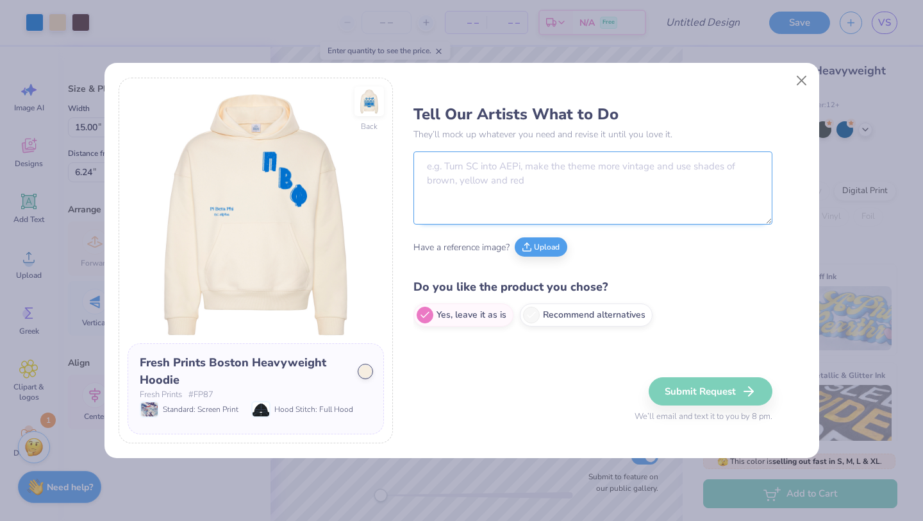
click at [528, 168] on textarea at bounding box center [593, 187] width 359 height 73
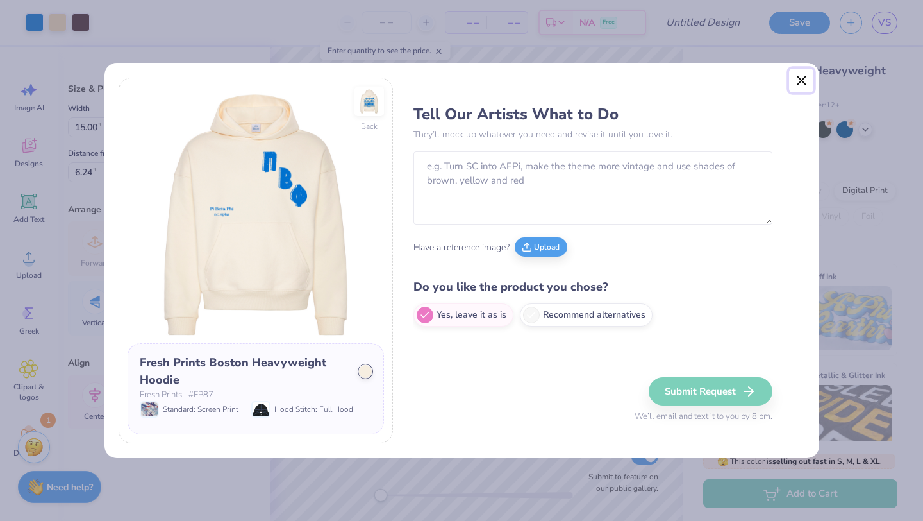
click at [800, 78] on button "Close" at bounding box center [801, 81] width 24 height 24
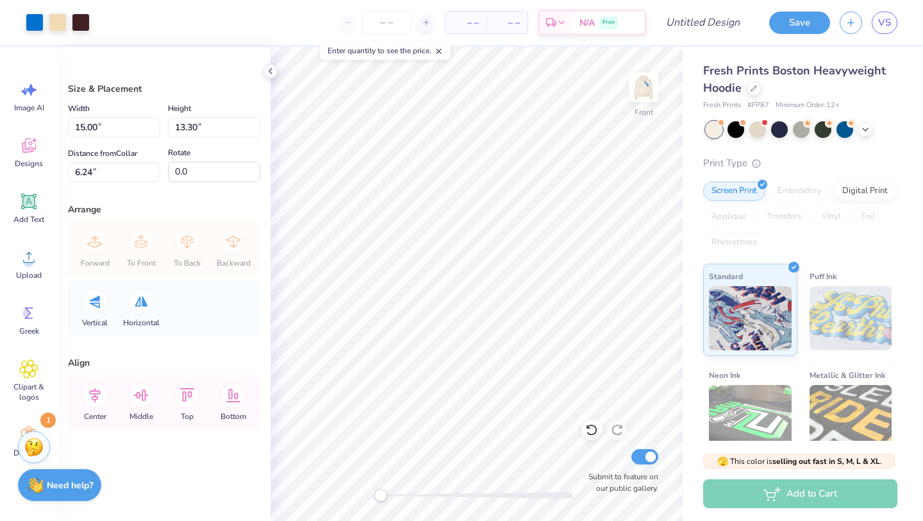
click at [67, 475] on div "Need help? Chat with us." at bounding box center [59, 485] width 83 height 32
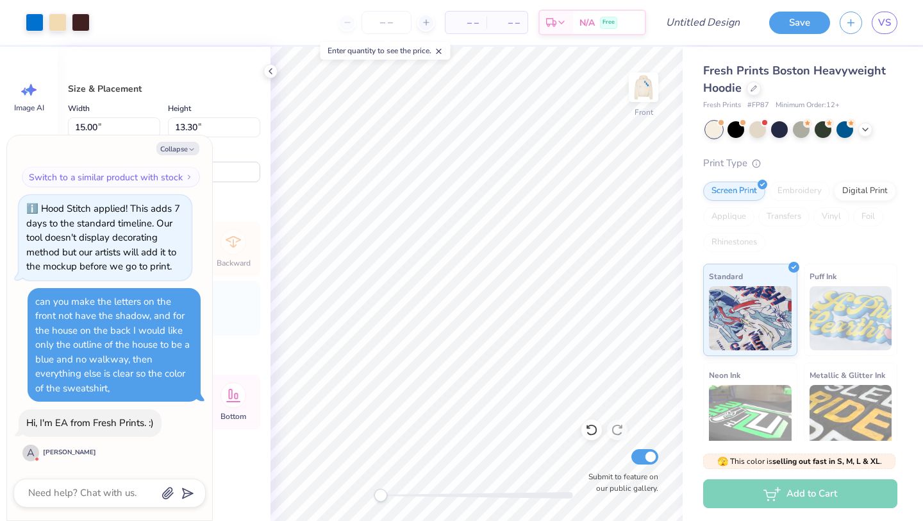
click at [156, 357] on div "can you make the letters on the front not have the shadow, and for the house on…" at bounding box center [114, 344] width 158 height 101
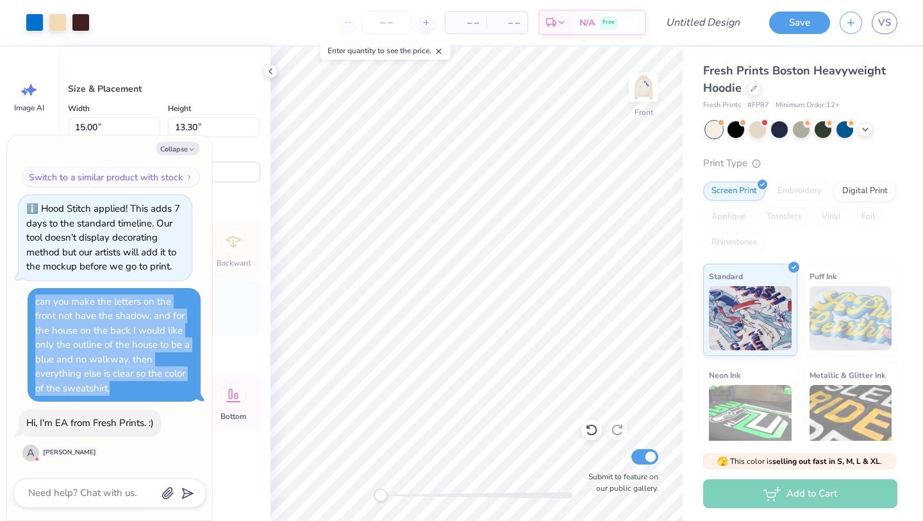
drag, startPoint x: 123, startPoint y: 389, endPoint x: 33, endPoint y: 297, distance: 128.3
click at [33, 297] on div "can you make the letters on the front not have the shadow, and for the house on…" at bounding box center [114, 345] width 173 height 114
copy div "can you make the letters on the front not have the shadow, and for the house on…"
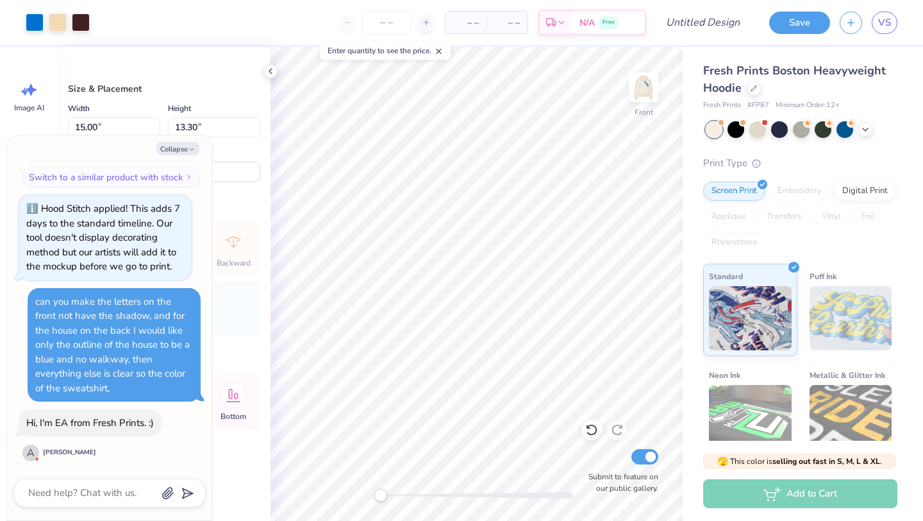
click at [251, 331] on div "Vertical Horizontal" at bounding box center [164, 308] width 185 height 54
click at [187, 148] on button "Collapse" at bounding box center [177, 148] width 43 height 13
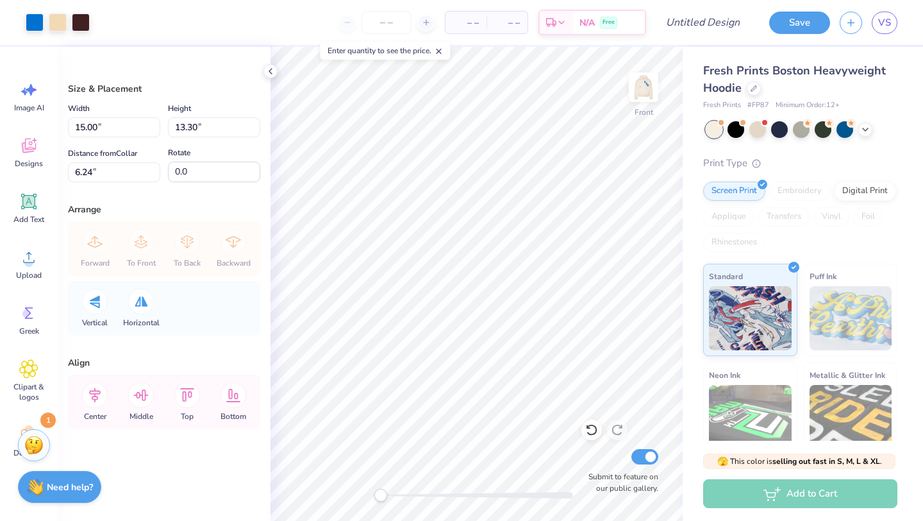
click at [33, 451] on img at bounding box center [33, 444] width 19 height 19
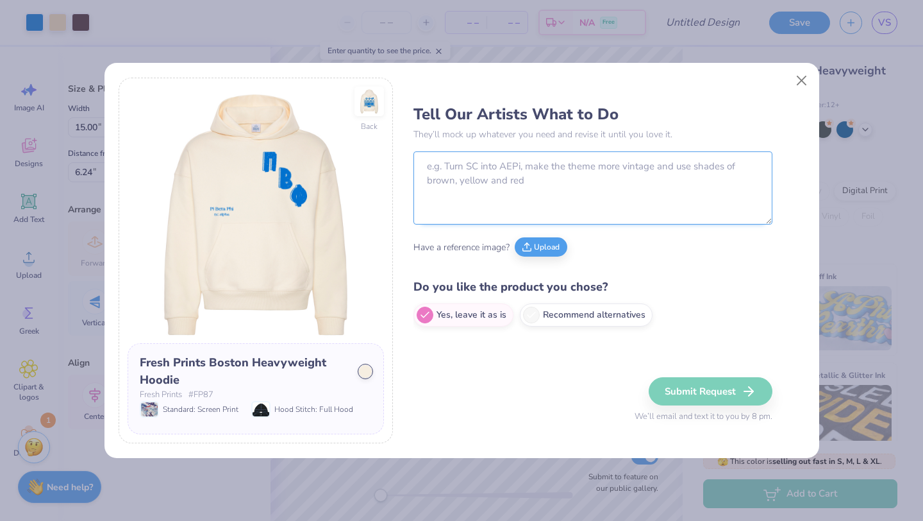
click at [547, 185] on textarea at bounding box center [593, 187] width 359 height 73
paste textarea "can you make the letters on the front not have the shadow, and for the house on…"
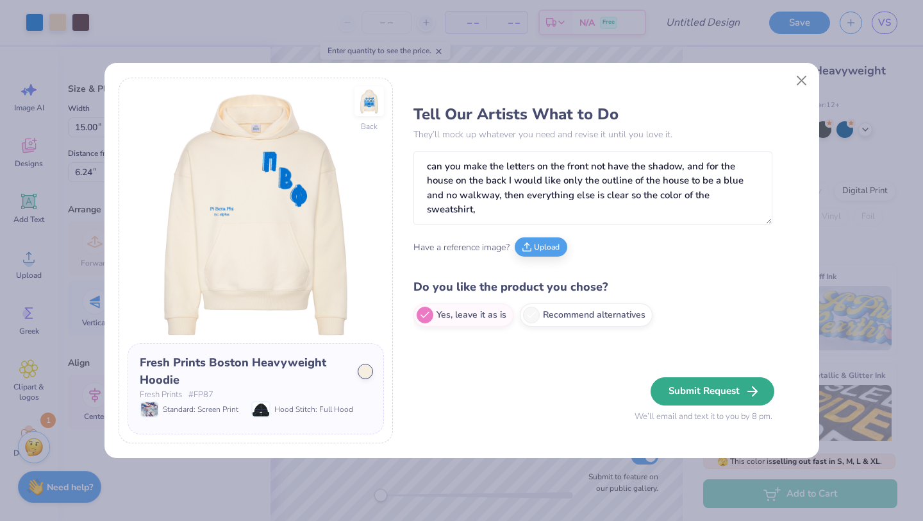
click at [691, 397] on button "Submit Request" at bounding box center [713, 391] width 124 height 28
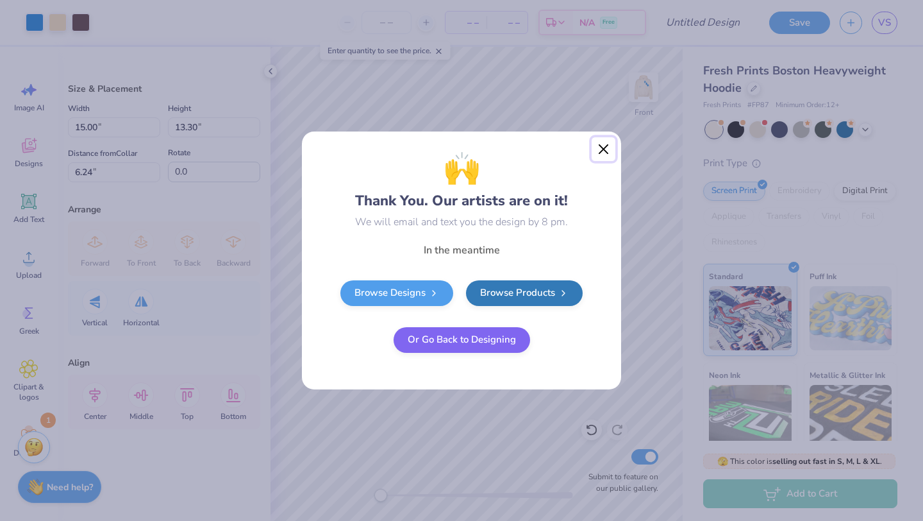
click at [607, 147] on button "Close" at bounding box center [604, 149] width 24 height 24
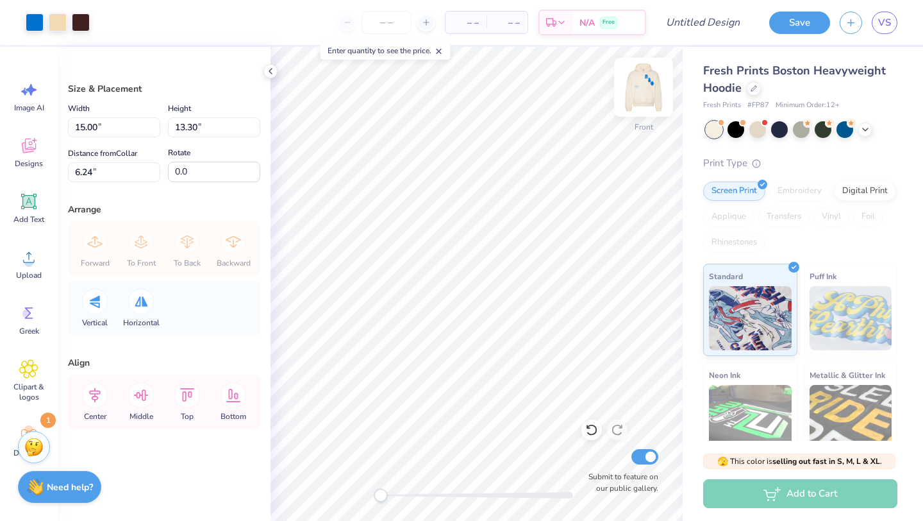
click at [644, 90] on img at bounding box center [643, 87] width 51 height 51
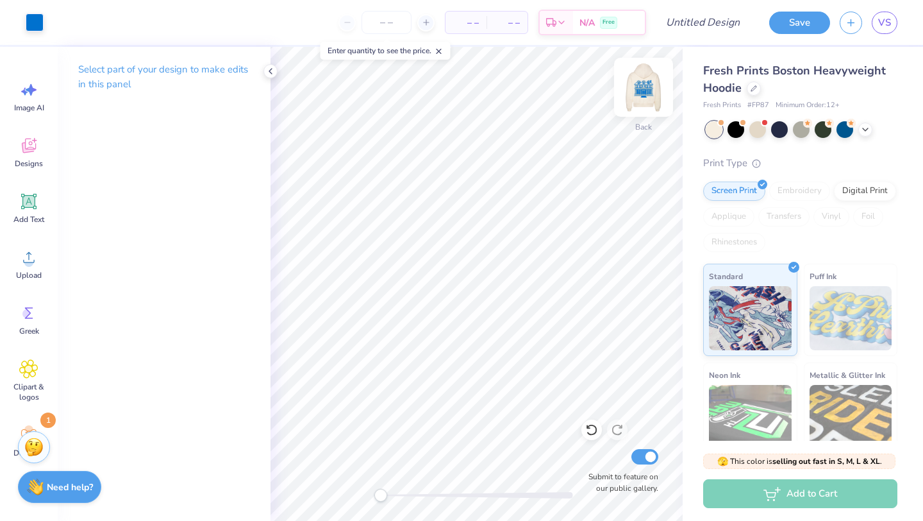
click at [640, 95] on img at bounding box center [643, 87] width 51 height 51
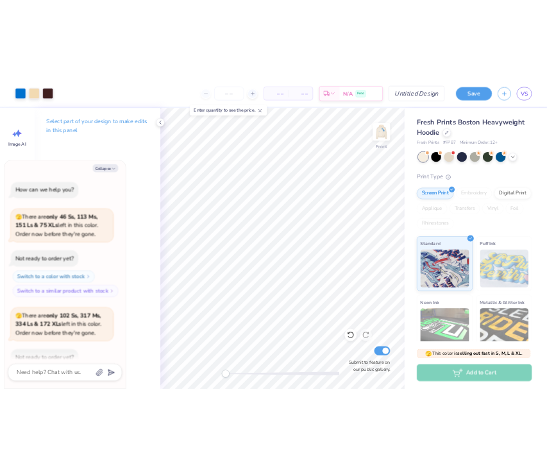
scroll to position [1134, 0]
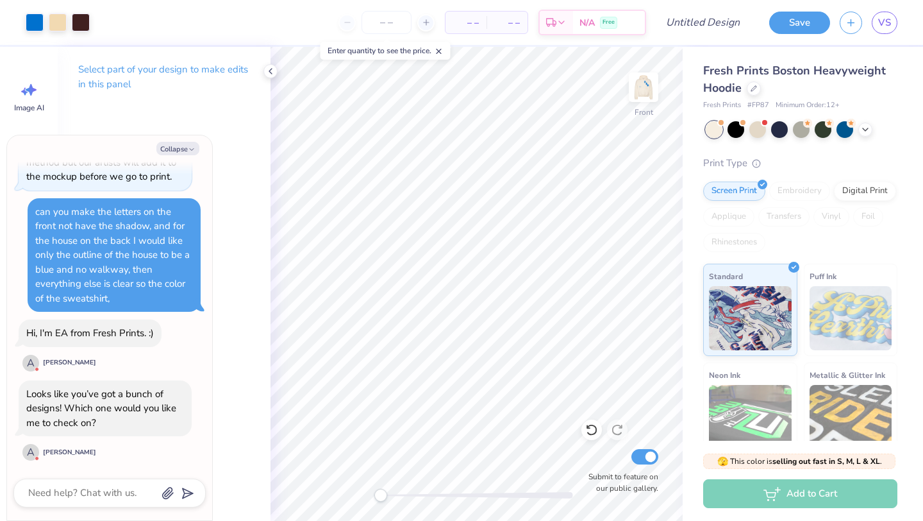
click at [269, 75] on icon at bounding box center [270, 71] width 10 height 10
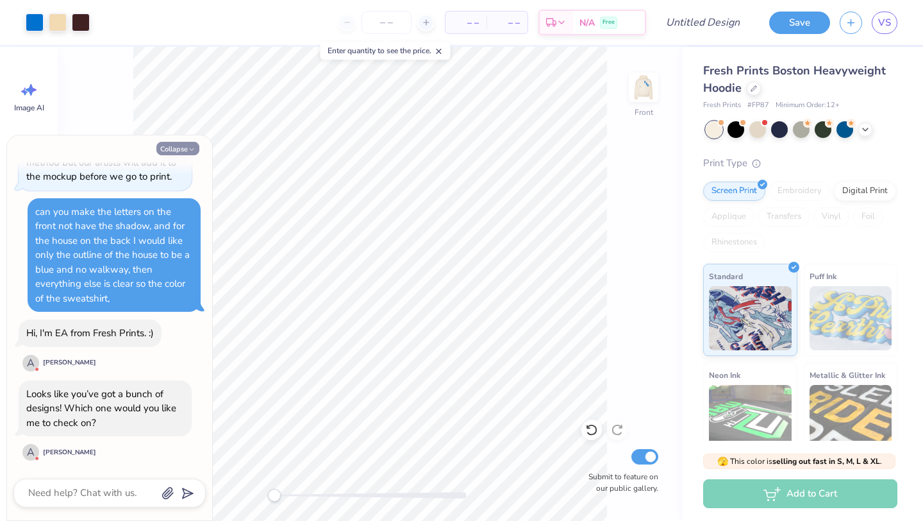
click at [174, 153] on button "Collapse" at bounding box center [177, 148] width 43 height 13
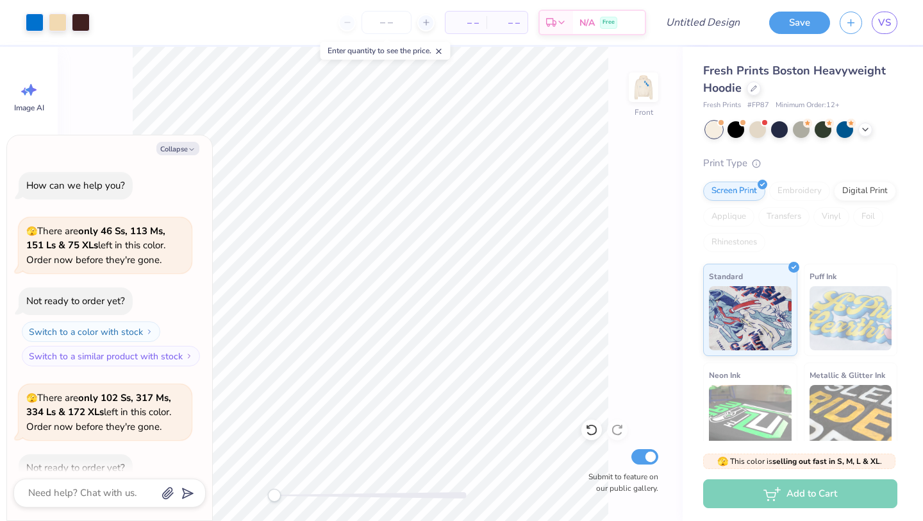
scroll to position [1194, 0]
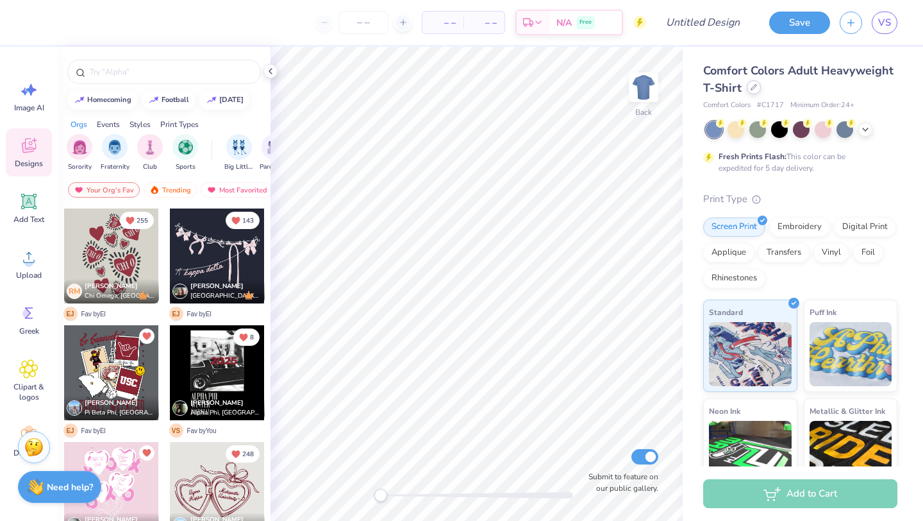
click at [754, 92] on div at bounding box center [754, 87] width 14 height 14
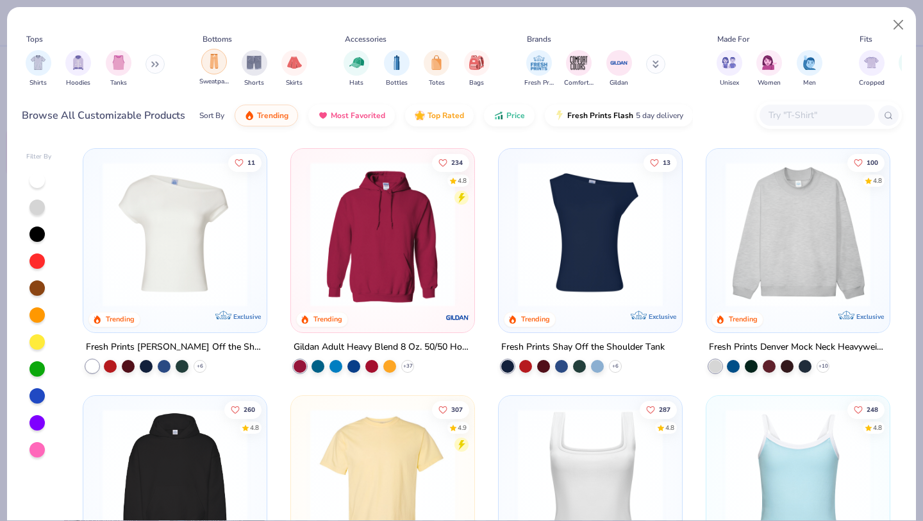
click at [222, 54] on div "filter for Sweatpants" at bounding box center [214, 62] width 26 height 26
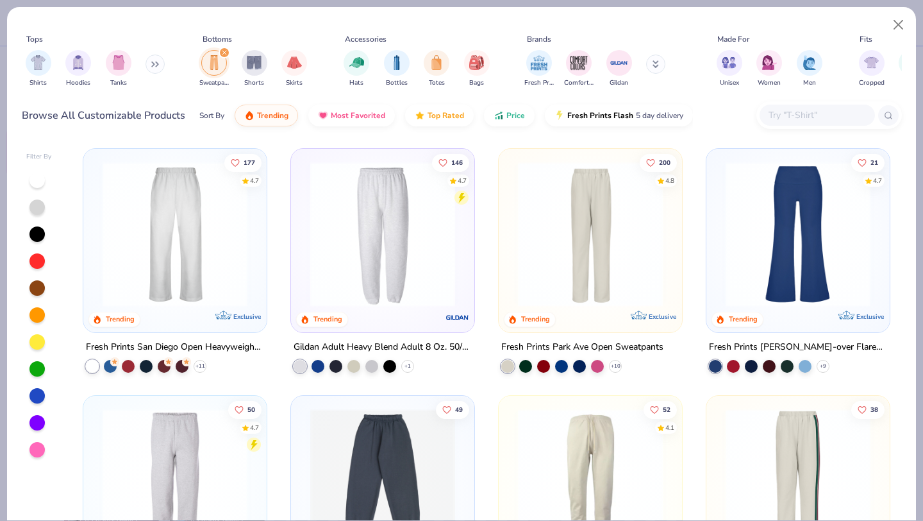
click at [213, 242] on img at bounding box center [175, 234] width 158 height 145
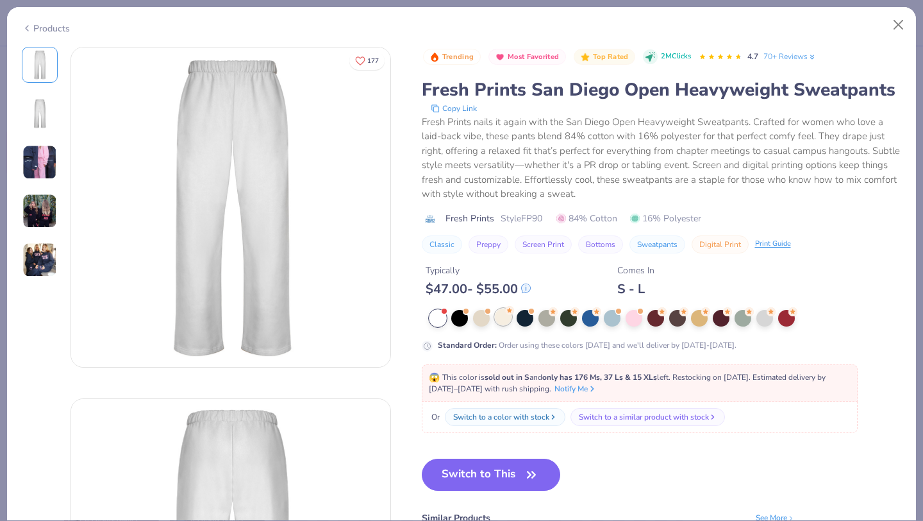
click at [502, 319] on div at bounding box center [503, 316] width 17 height 17
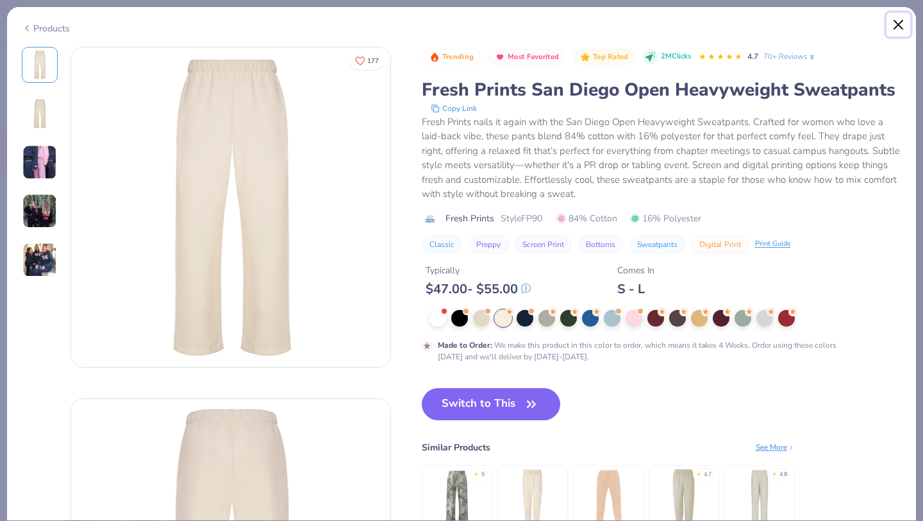
click at [898, 26] on button "Close" at bounding box center [899, 25] width 24 height 24
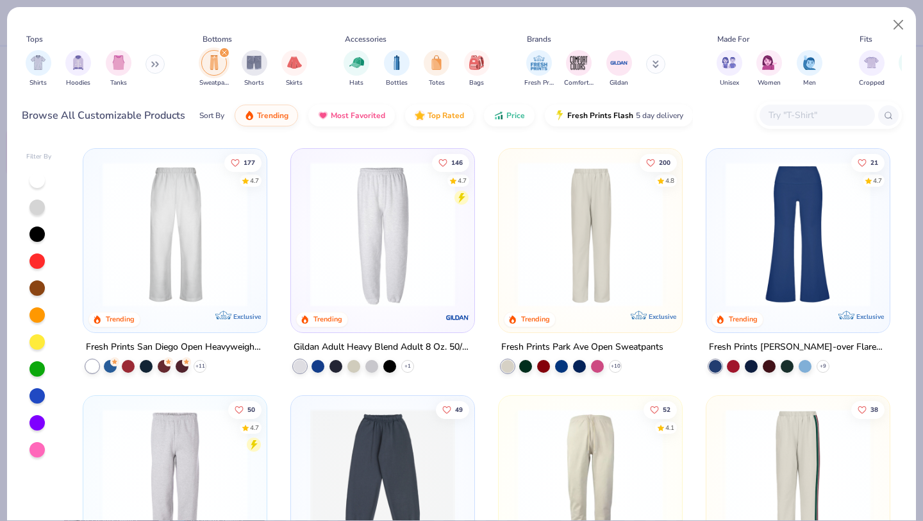
click at [589, 203] on img at bounding box center [591, 234] width 158 height 145
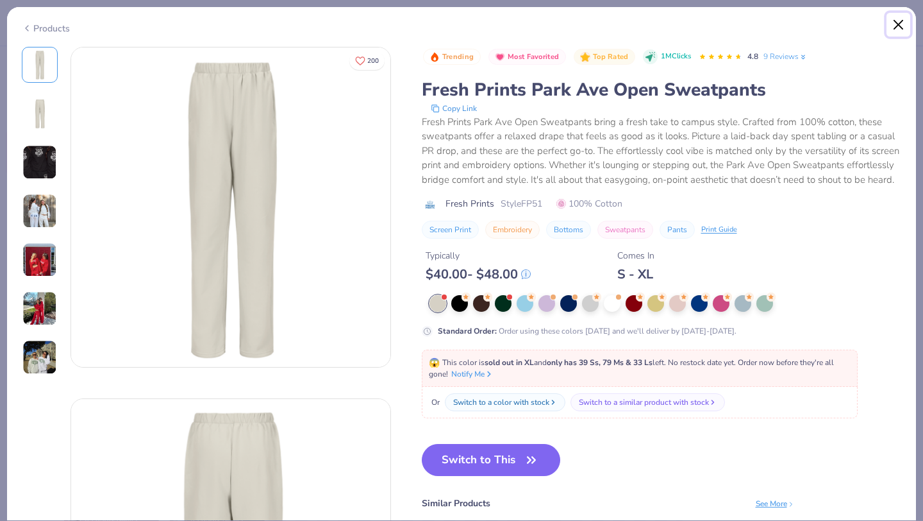
click at [892, 30] on button "Close" at bounding box center [899, 25] width 24 height 24
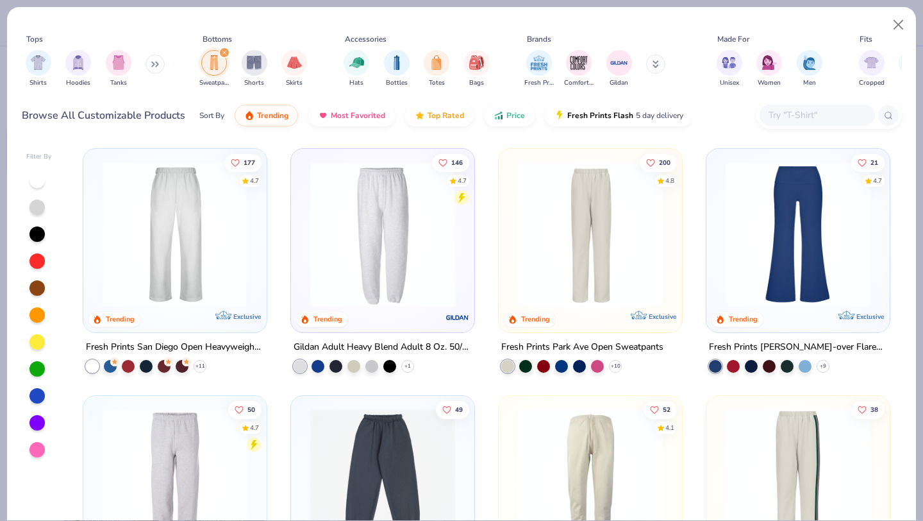
click at [176, 243] on img at bounding box center [175, 234] width 158 height 145
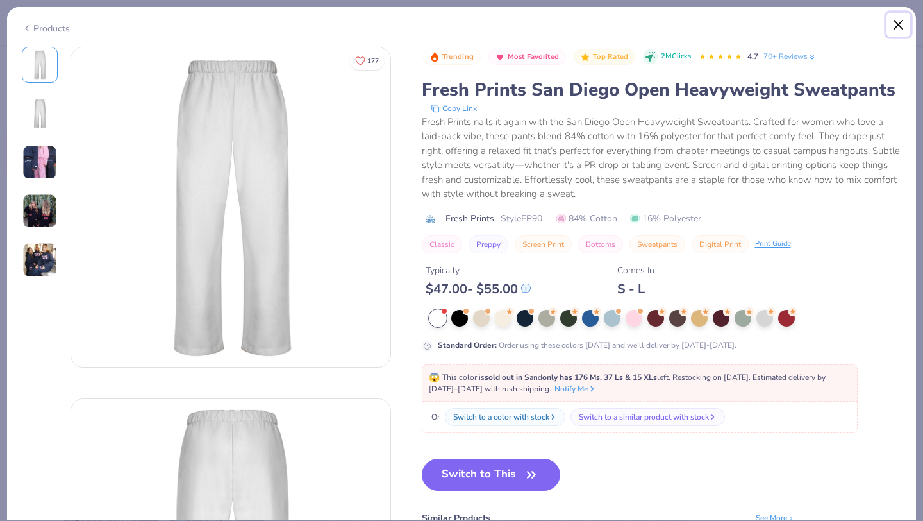
click at [898, 30] on button "Close" at bounding box center [899, 25] width 24 height 24
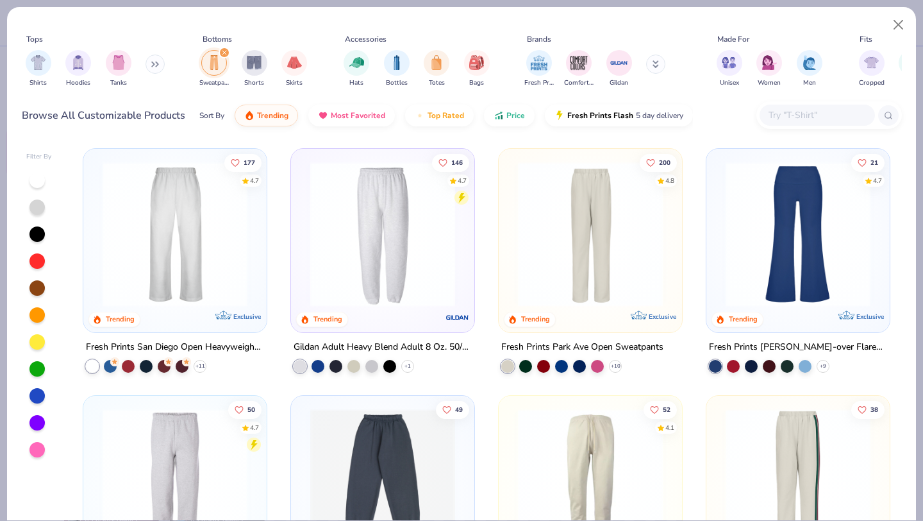
click at [825, 215] on img at bounding box center [798, 234] width 158 height 145
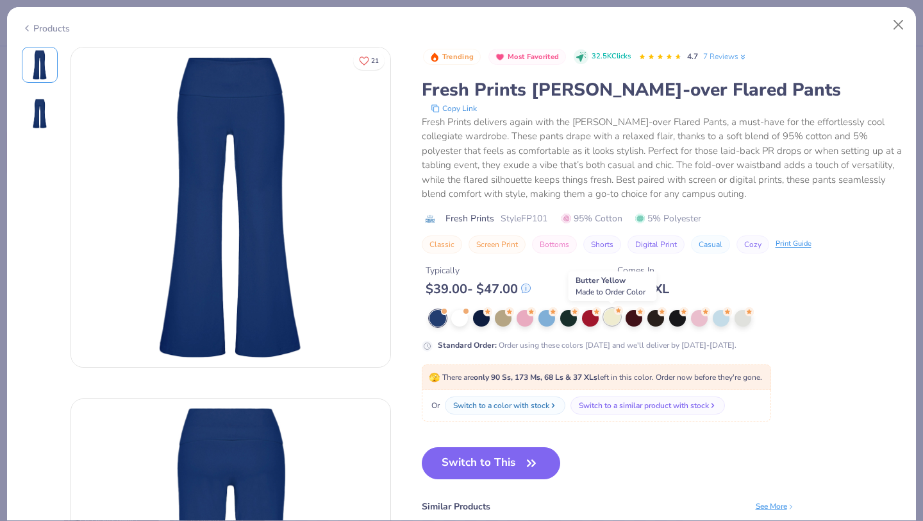
click at [611, 314] on div at bounding box center [612, 316] width 17 height 17
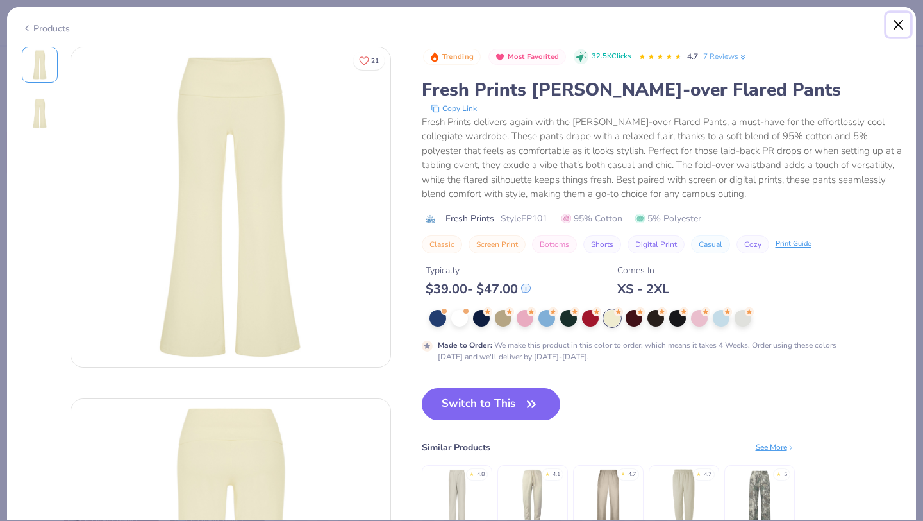
click at [890, 28] on button "Close" at bounding box center [899, 25] width 24 height 24
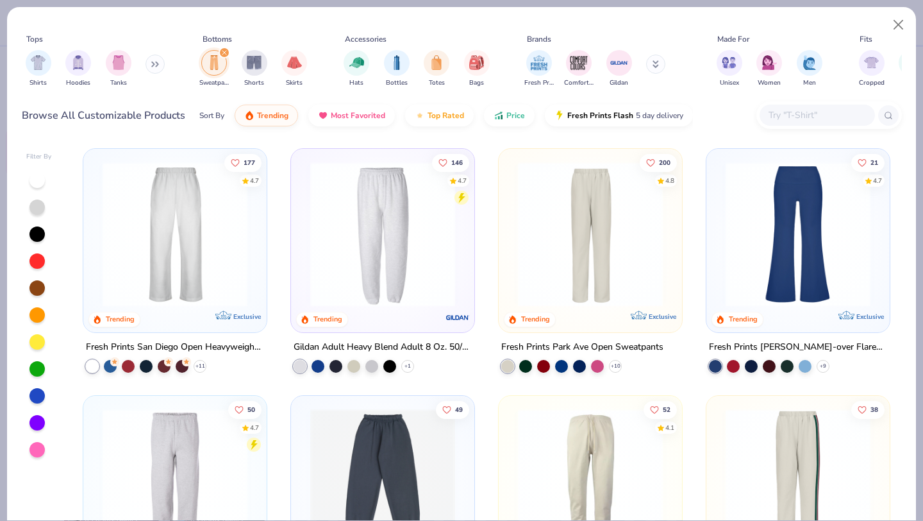
click at [156, 258] on img at bounding box center [175, 234] width 158 height 145
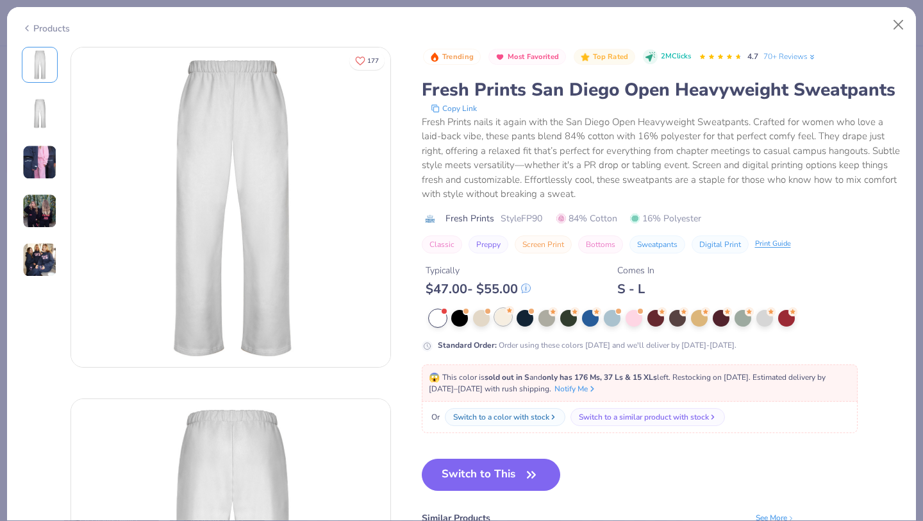
click at [504, 318] on div at bounding box center [503, 316] width 17 height 17
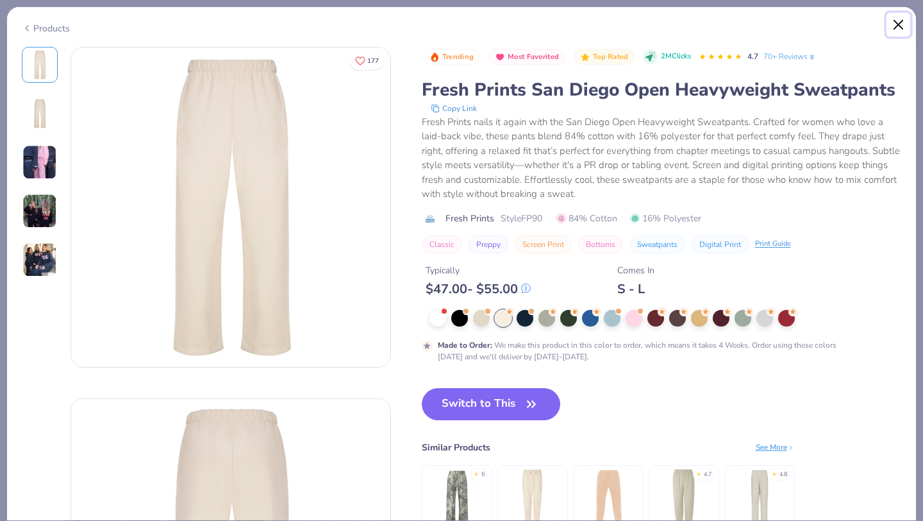
click at [900, 29] on button "Close" at bounding box center [899, 25] width 24 height 24
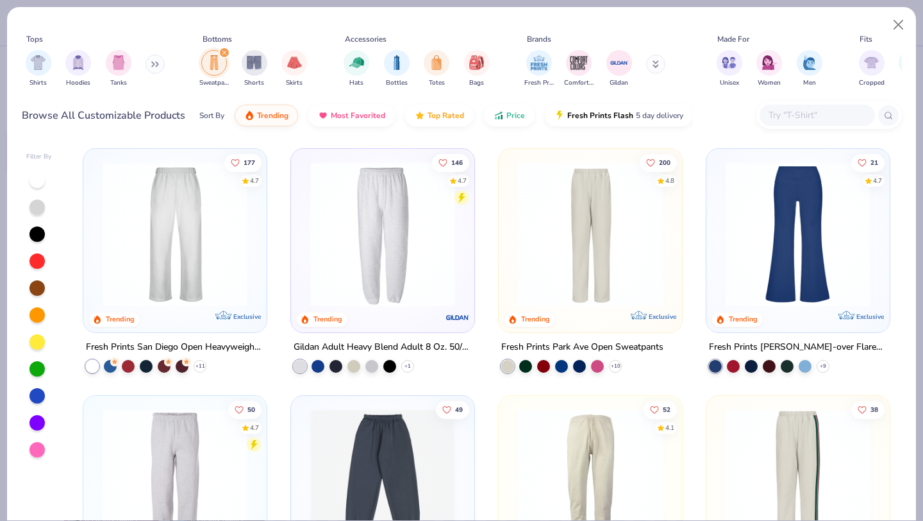
click at [392, 236] on img at bounding box center [383, 234] width 158 height 145
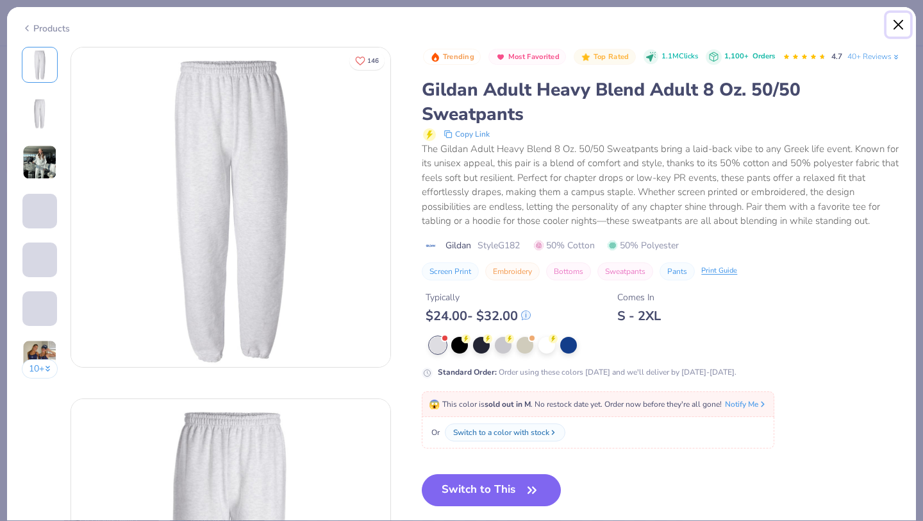
click at [902, 29] on button "Close" at bounding box center [899, 25] width 24 height 24
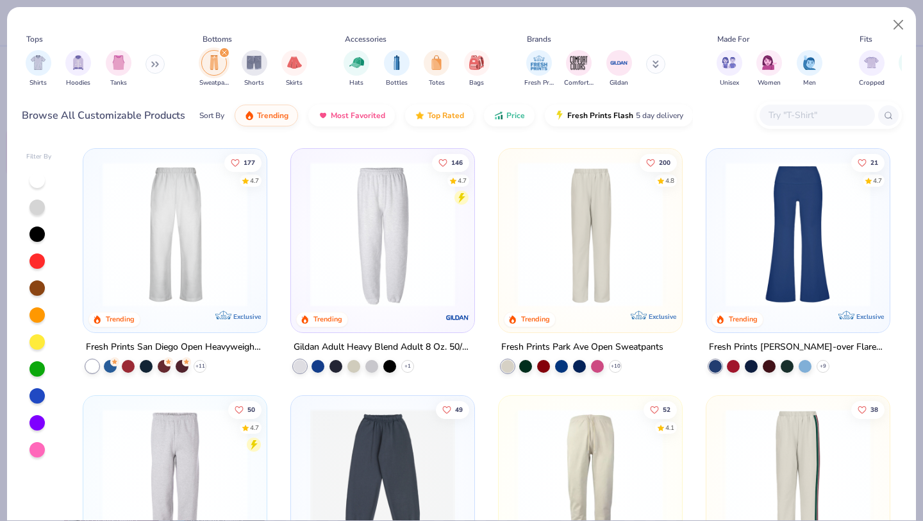
click at [225, 55] on icon "filter for Sweatpants" at bounding box center [224, 52] width 5 height 5
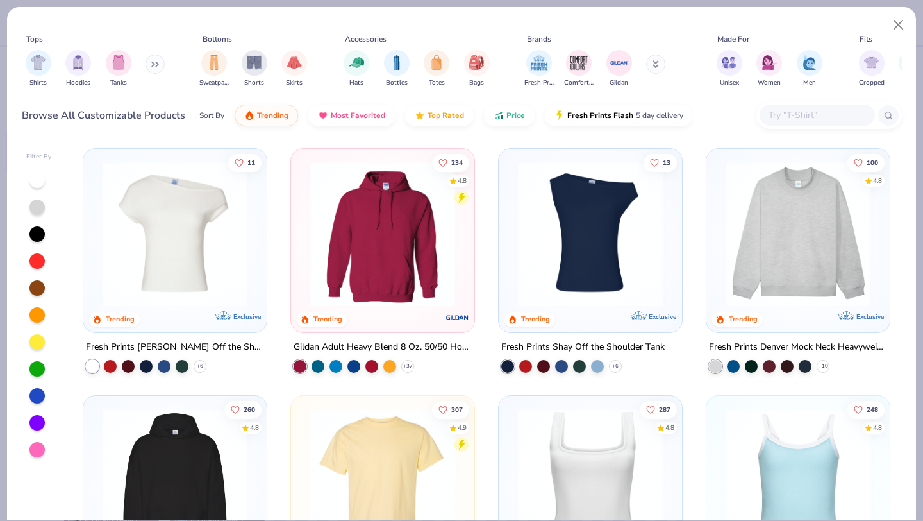
click at [183, 238] on img at bounding box center [175, 234] width 158 height 145
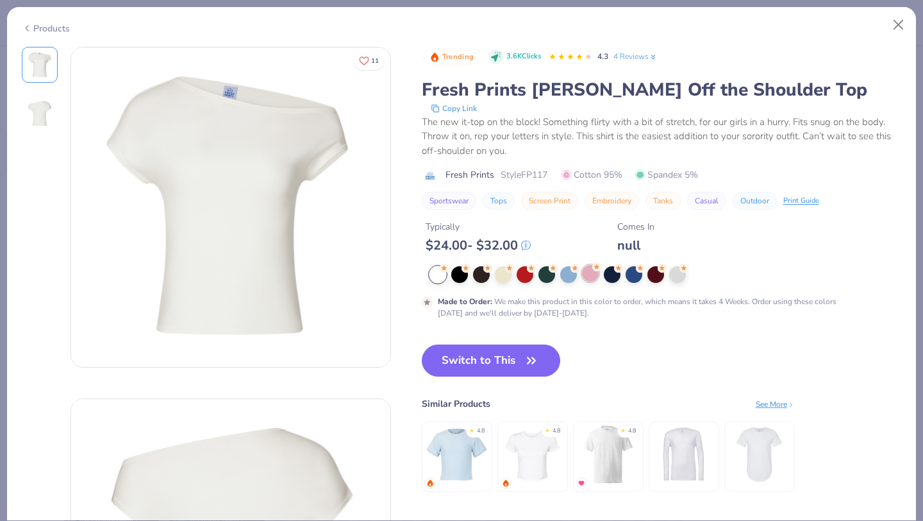
click at [589, 278] on div at bounding box center [590, 273] width 17 height 17
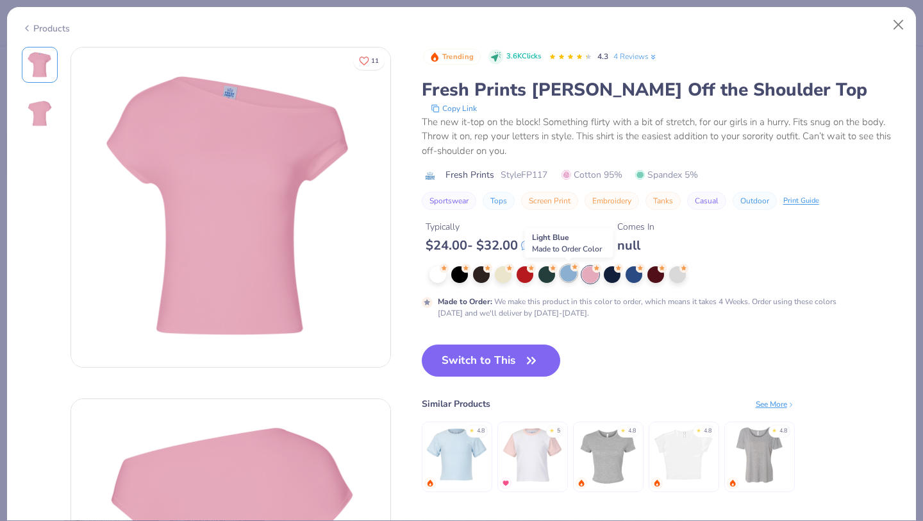
click at [564, 275] on div at bounding box center [568, 273] width 17 height 17
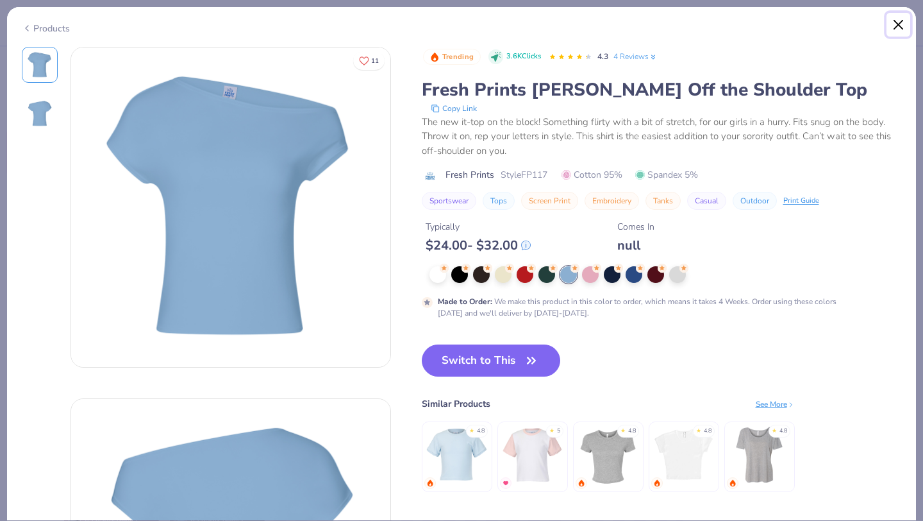
click at [891, 29] on button "Close" at bounding box center [899, 25] width 24 height 24
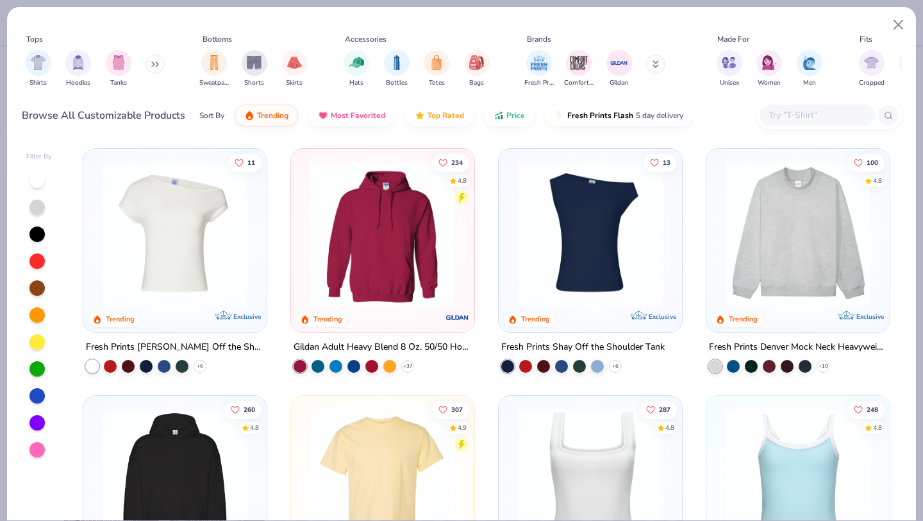
click at [613, 263] on img at bounding box center [591, 234] width 158 height 145
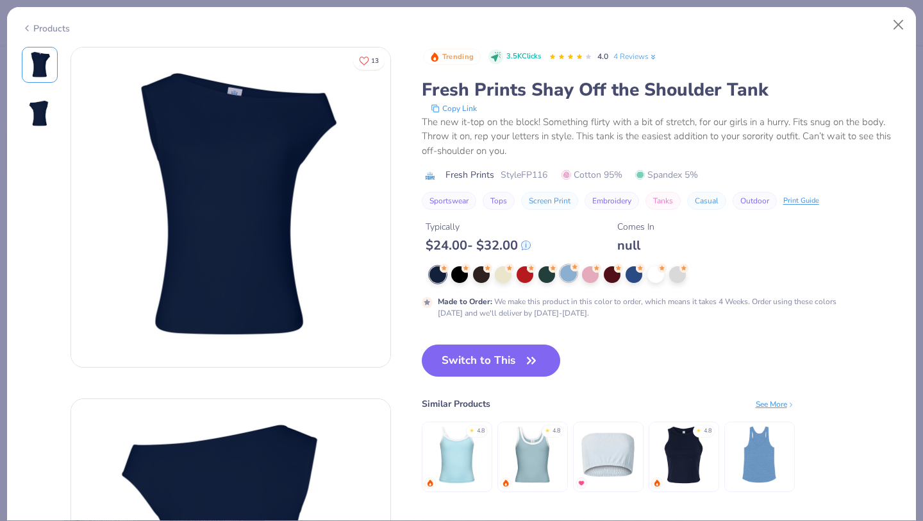
click at [566, 276] on div at bounding box center [568, 273] width 17 height 17
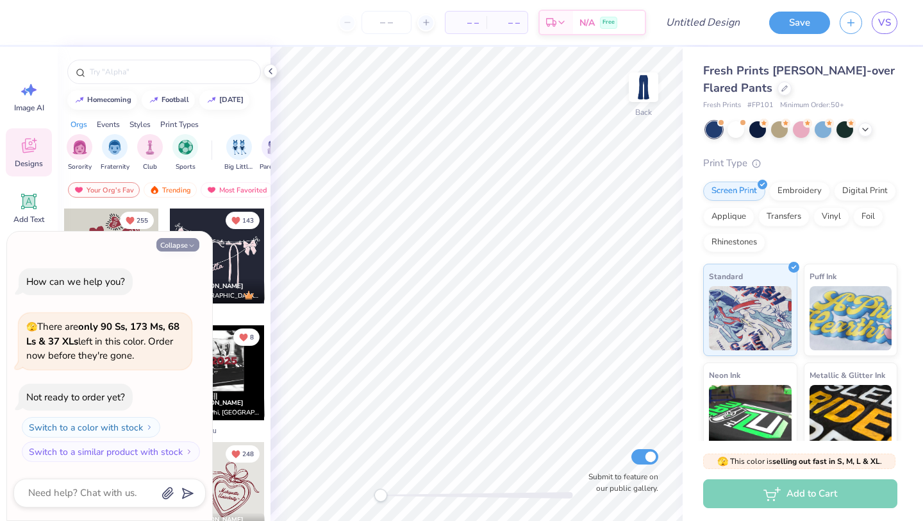
click at [171, 238] on button "Collapse" at bounding box center [177, 244] width 43 height 13
type textarea "x"
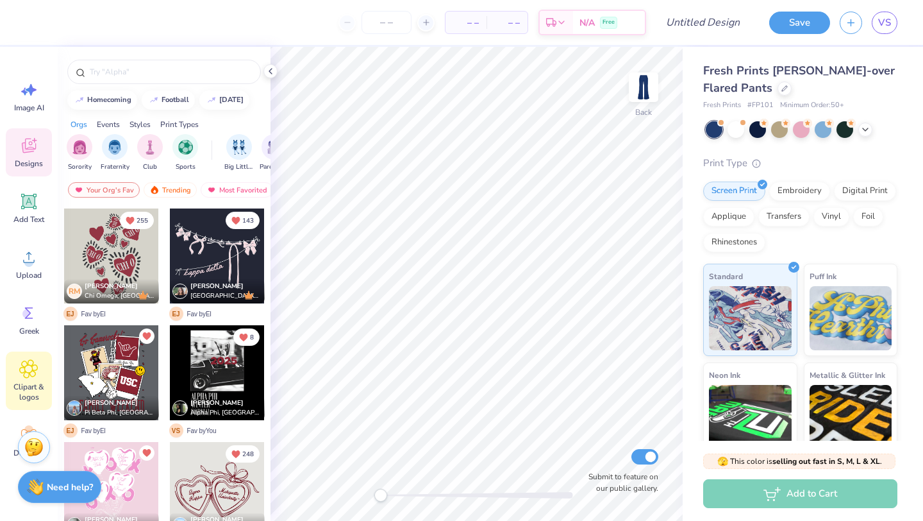
click at [37, 372] on icon at bounding box center [28, 368] width 19 height 19
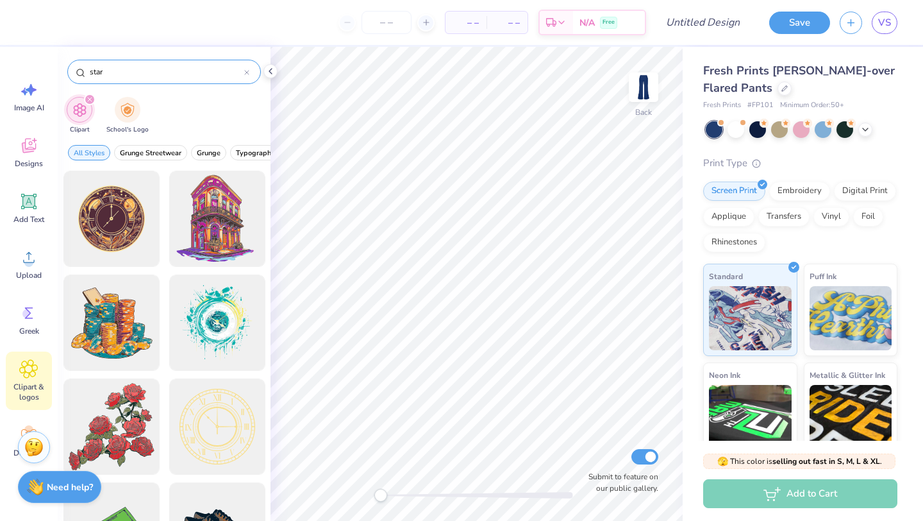
type input "star"
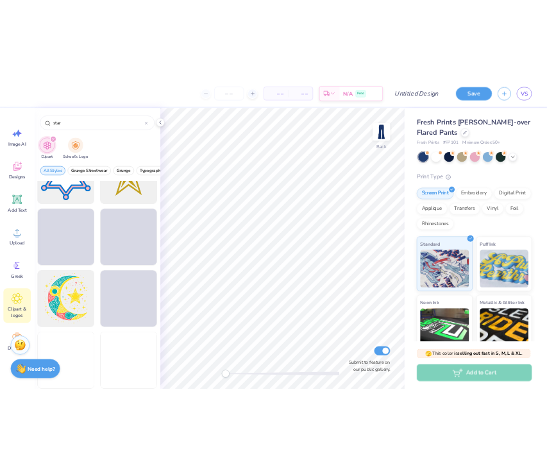
scroll to position [272, 0]
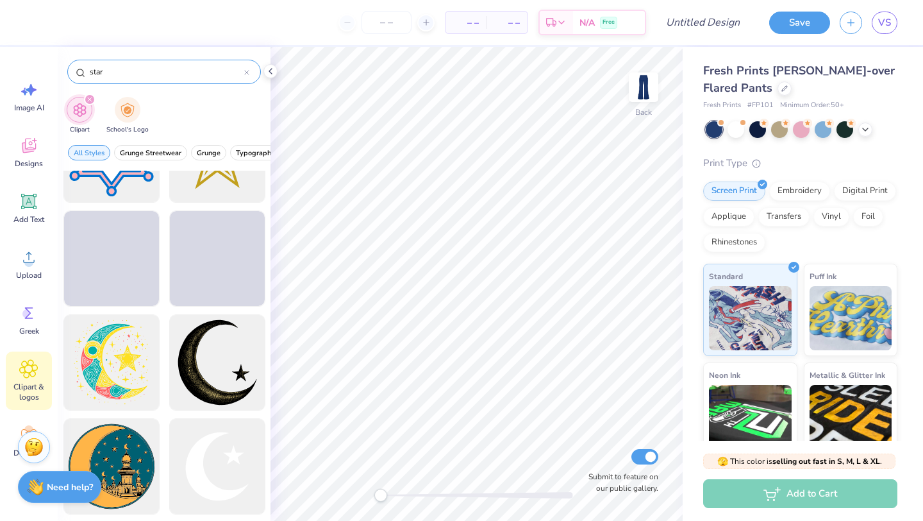
click at [240, 74] on input "star" at bounding box center [166, 71] width 156 height 13
